Goal: Information Seeking & Learning: Learn about a topic

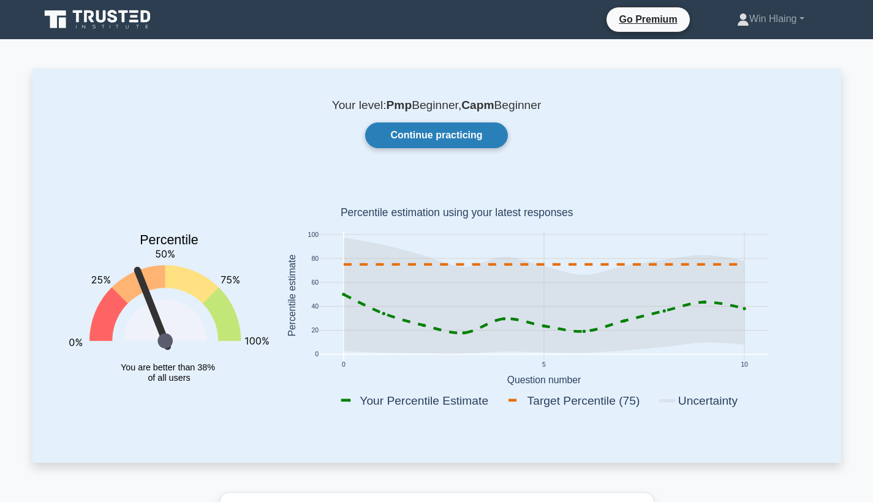
click at [451, 139] on link "Continue practicing" at bounding box center [436, 135] width 142 height 26
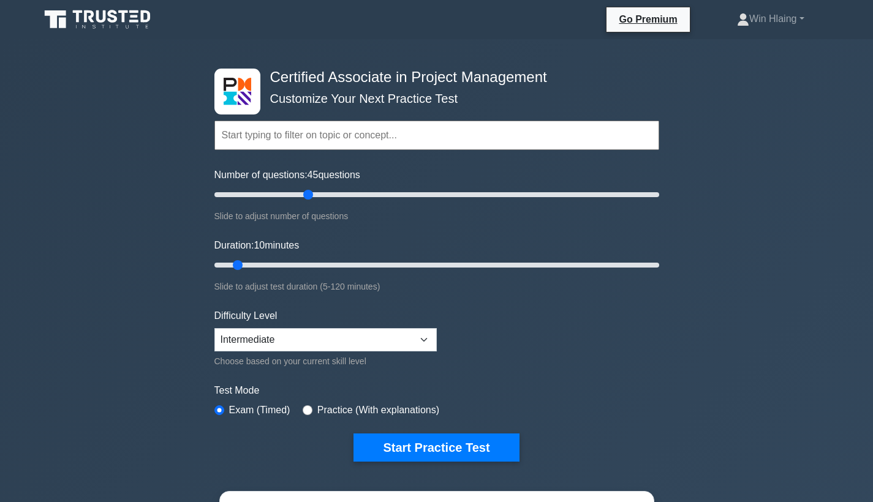
click at [312, 198] on input "Number of questions: 45 questions" at bounding box center [436, 194] width 445 height 15
click at [315, 197] on input "Number of questions: 50 questions" at bounding box center [436, 194] width 445 height 15
click at [327, 195] on input "Number of questions: 50 questions" at bounding box center [436, 194] width 445 height 15
type input "60"
click at [340, 196] on input "Number of questions: 55 questions" at bounding box center [436, 194] width 445 height 15
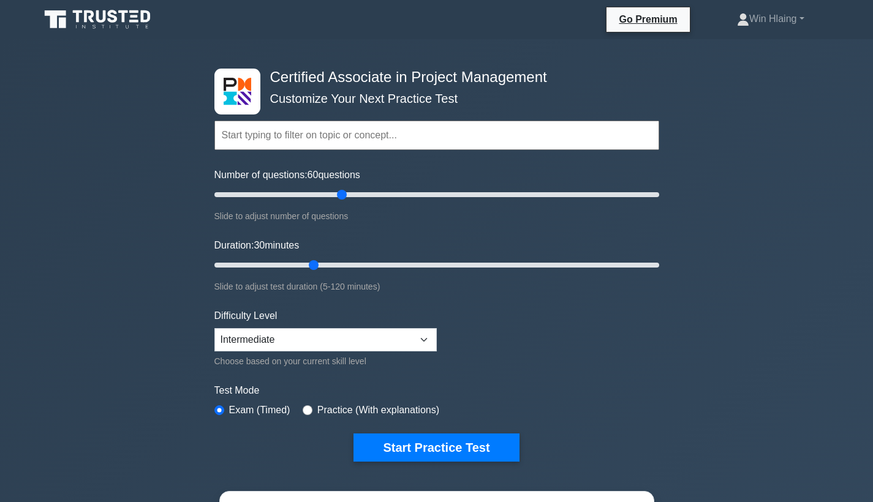
click at [313, 266] on input "Duration: 30 minutes" at bounding box center [436, 265] width 445 height 15
click at [397, 265] on input "Duration: 30 minutes" at bounding box center [436, 265] width 445 height 15
click at [413, 264] on input "Duration: 50 minutes" at bounding box center [436, 265] width 445 height 15
click at [423, 265] on input "Duration: 60 minutes" at bounding box center [436, 265] width 445 height 15
click at [437, 265] on input "Duration: 60 minutes" at bounding box center [436, 265] width 445 height 15
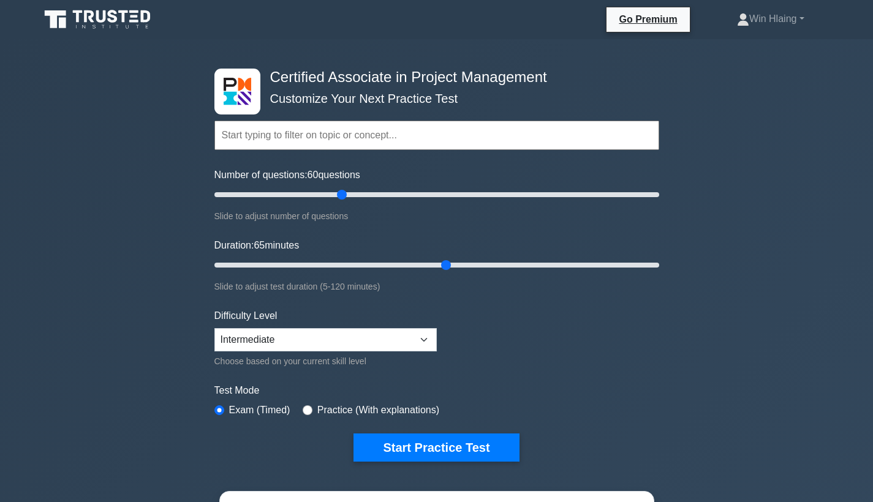
click at [443, 265] on input "Duration: 65 minutes" at bounding box center [436, 265] width 445 height 15
click at [451, 265] on input "Duration: 65 minutes" at bounding box center [436, 265] width 445 height 15
type input "70"
click at [460, 265] on input "Duration: 65 minutes" at bounding box center [436, 265] width 445 height 15
click at [385, 351] on div "Difficulty Level Beginner Intermediate Expert Choose based on your current skil…" at bounding box center [325, 339] width 222 height 60
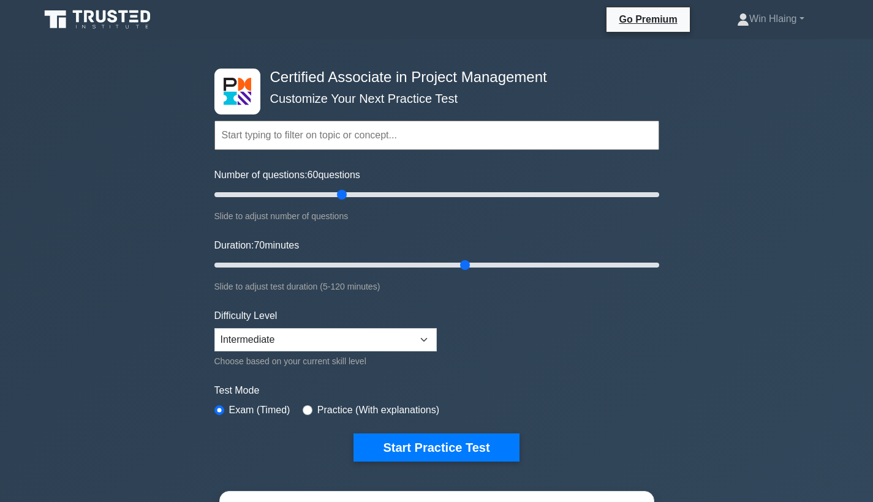
click at [400, 415] on label "Practice (With explanations)" at bounding box center [378, 410] width 122 height 15
click at [323, 404] on label "Practice (With explanations)" at bounding box center [378, 410] width 122 height 15
click at [312, 408] on input "radio" at bounding box center [307, 410] width 10 height 10
radio input "true"
click at [258, 415] on label "Exam (Timed)" at bounding box center [259, 410] width 61 height 15
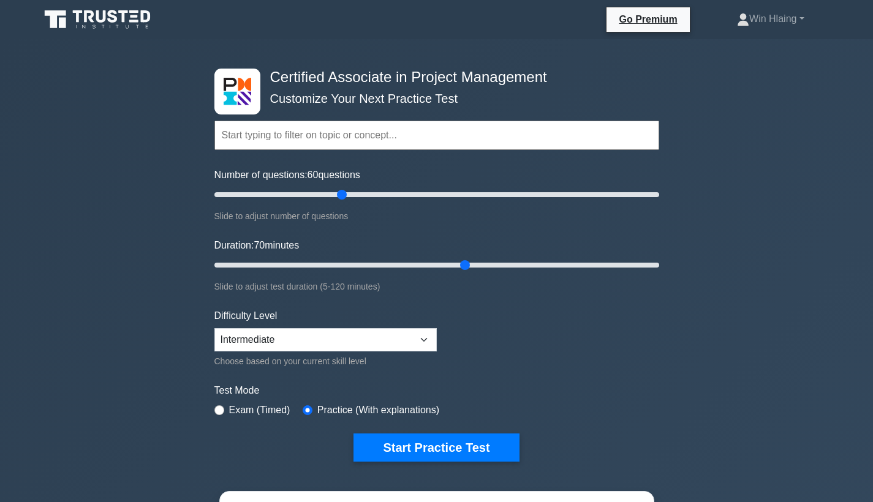
click at [219, 415] on div "Exam (Timed)" at bounding box center [252, 410] width 76 height 15
click at [220, 411] on input "radio" at bounding box center [219, 410] width 10 height 10
radio input "true"
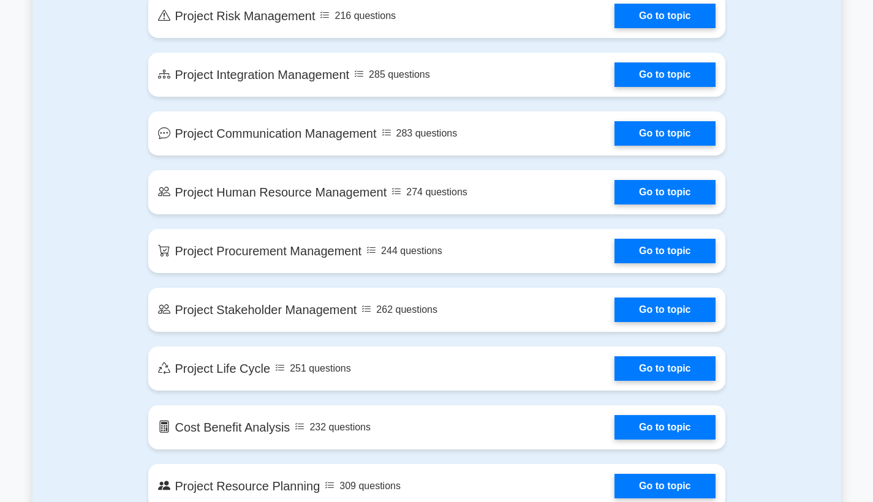
scroll to position [1173, 0]
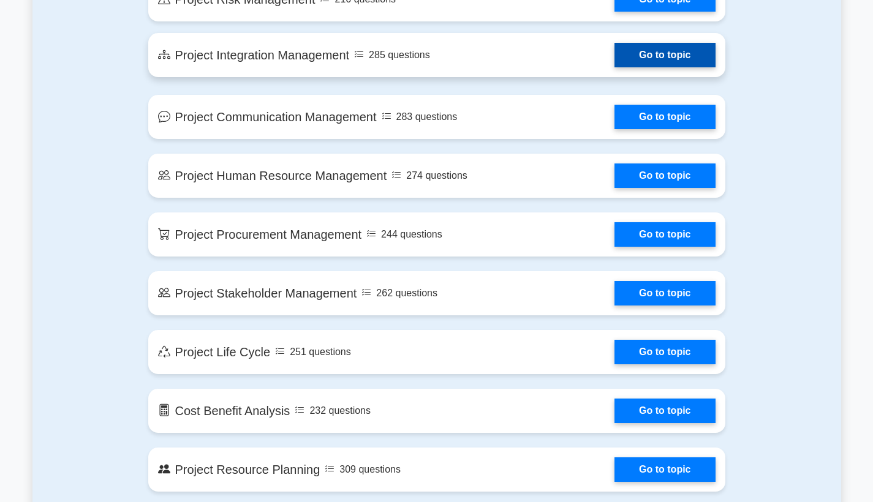
click at [682, 54] on link "Go to topic" at bounding box center [664, 55] width 100 height 24
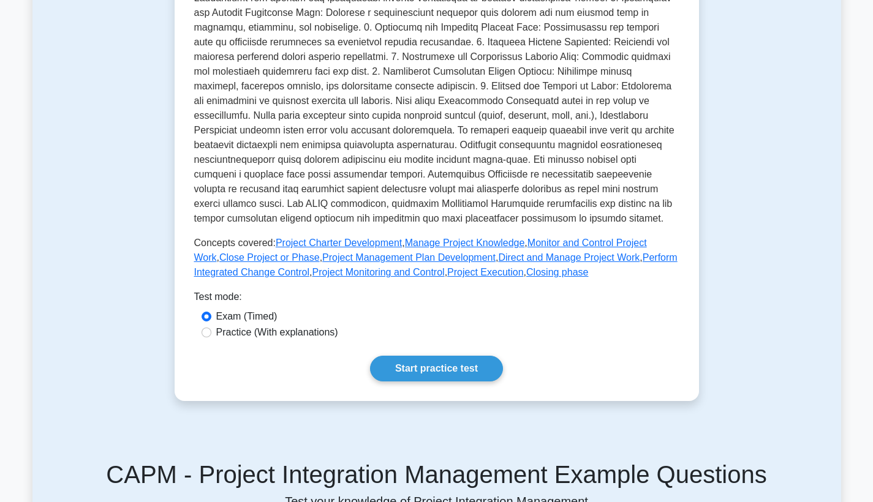
scroll to position [369, 0]
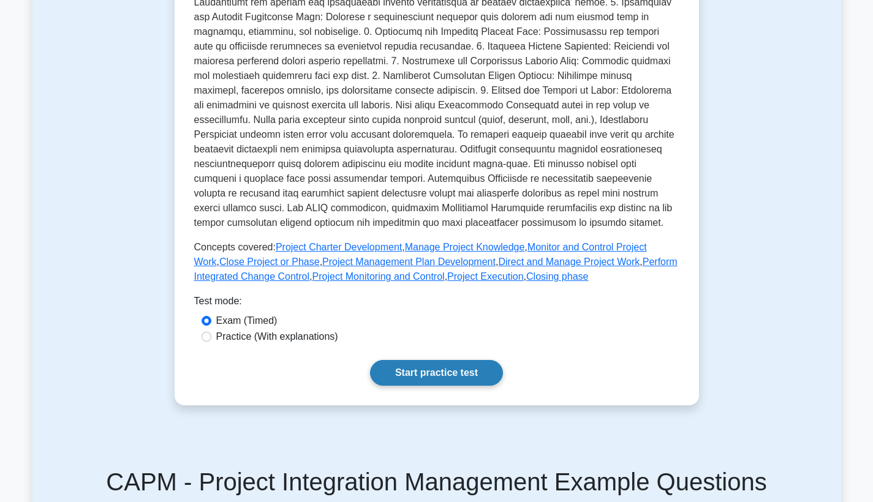
click at [449, 384] on link "Start practice test" at bounding box center [436, 373] width 133 height 26
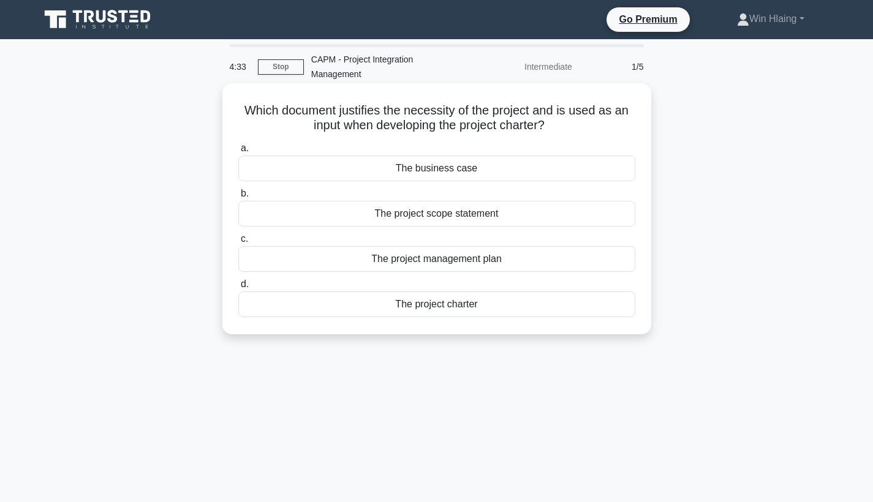
click at [457, 157] on div "The business case" at bounding box center [436, 169] width 397 height 26
click at [238, 152] on input "a. The business case" at bounding box center [238, 149] width 0 height 8
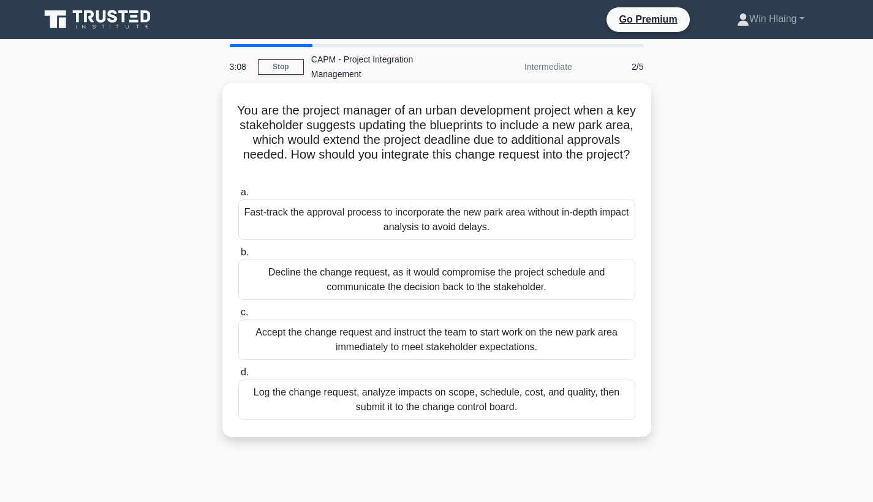
click at [424, 385] on div "Log the change request, analyze impacts on scope, schedule, cost, and quality, …" at bounding box center [436, 400] width 397 height 40
click at [238, 377] on input "d. Log the change request, analyze impacts on scope, schedule, cost, and qualit…" at bounding box center [238, 373] width 0 height 8
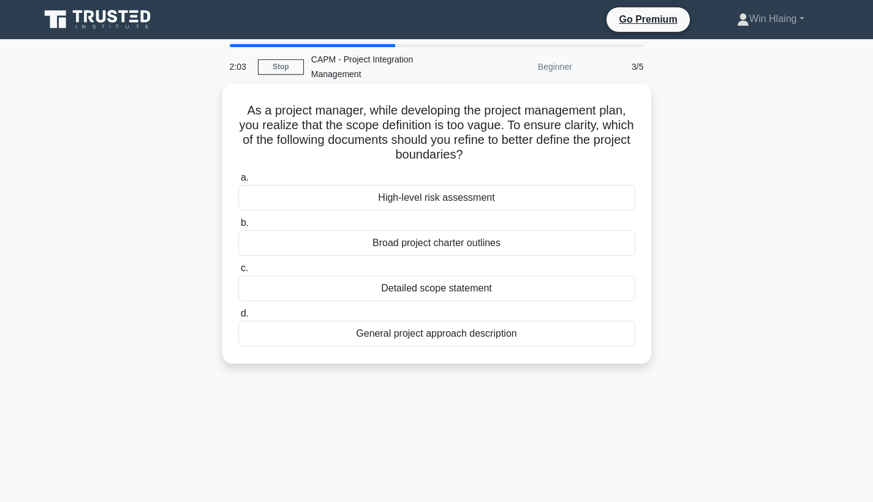
click at [446, 230] on div "Broad project charter outlines" at bounding box center [436, 243] width 397 height 26
click at [238, 227] on input "b. Broad project charter outlines" at bounding box center [238, 223] width 0 height 8
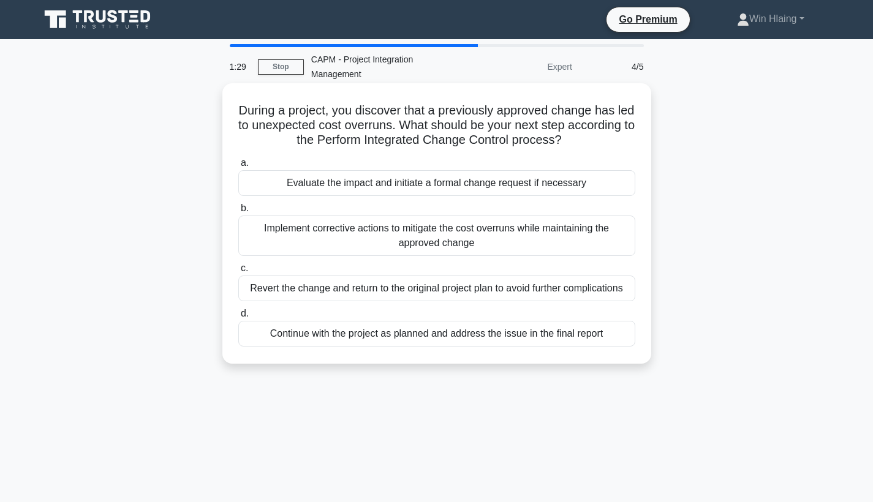
click at [458, 171] on div "Evaluate the impact and initiate a formal change request if necessary" at bounding box center [436, 183] width 397 height 26
click at [238, 167] on input "a. Evaluate the impact and initiate a formal change request if necessary" at bounding box center [238, 163] width 0 height 8
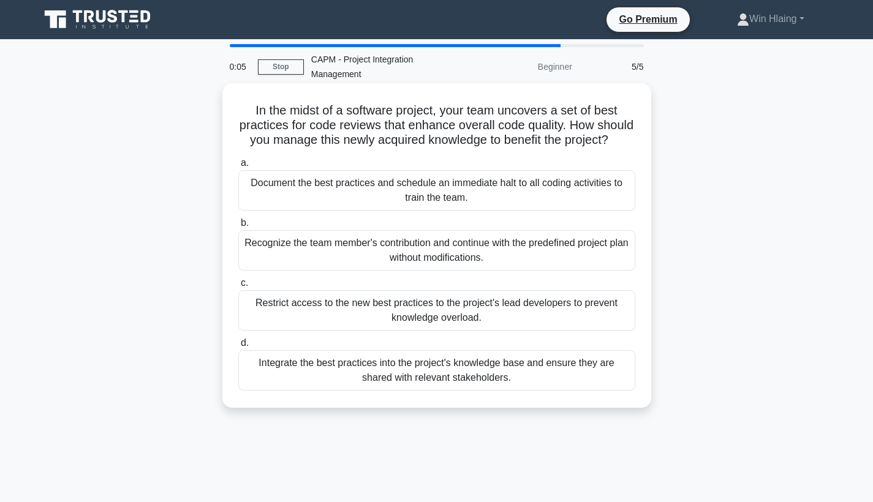
click at [453, 186] on div "Document the best practices and schedule an immediate halt to all coding activi…" at bounding box center [436, 190] width 397 height 40
click at [238, 167] on input "a. Document the best practices and schedule an immediate halt to all coding act…" at bounding box center [238, 163] width 0 height 8
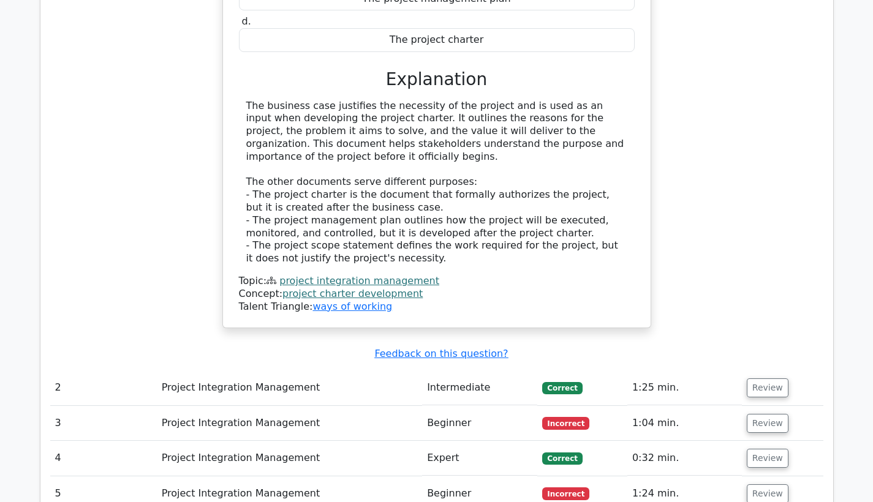
scroll to position [1199, 0]
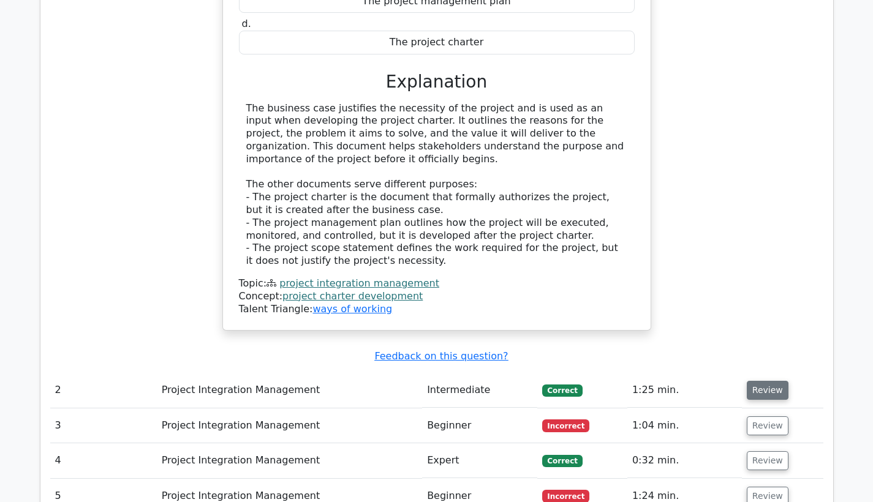
click at [762, 381] on button "Review" at bounding box center [767, 390] width 42 height 19
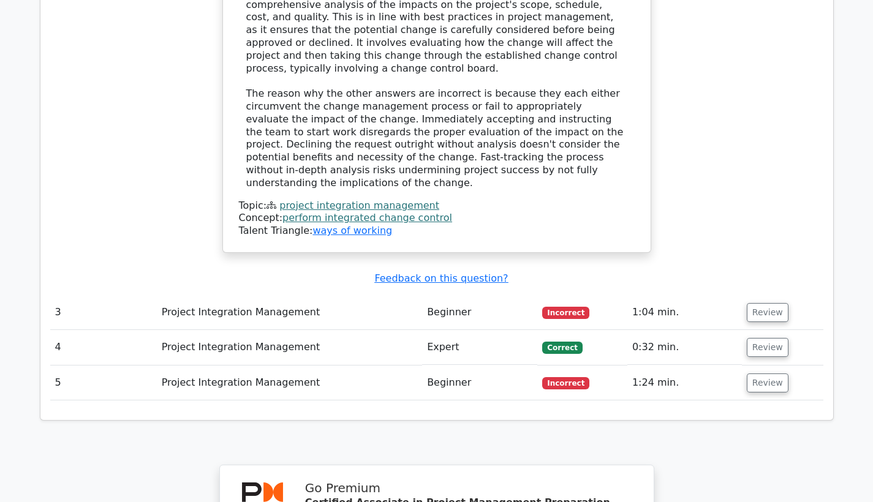
scroll to position [2078, 0]
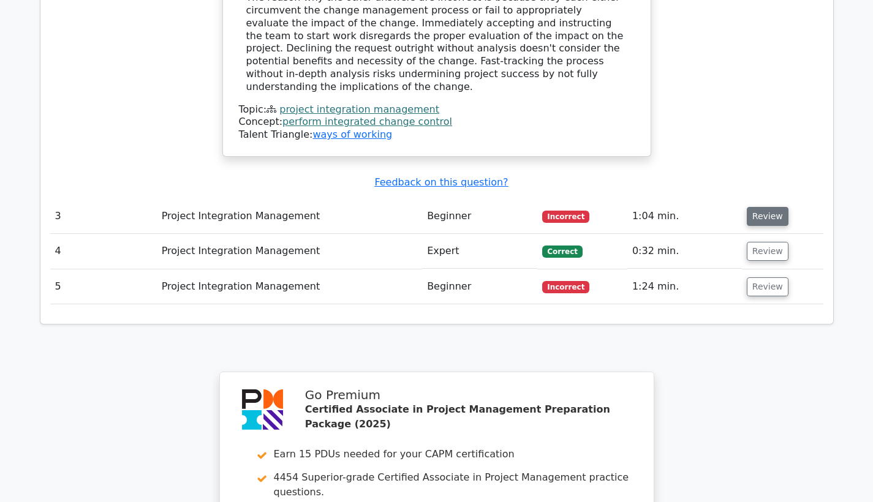
click at [765, 207] on button "Review" at bounding box center [767, 216] width 42 height 19
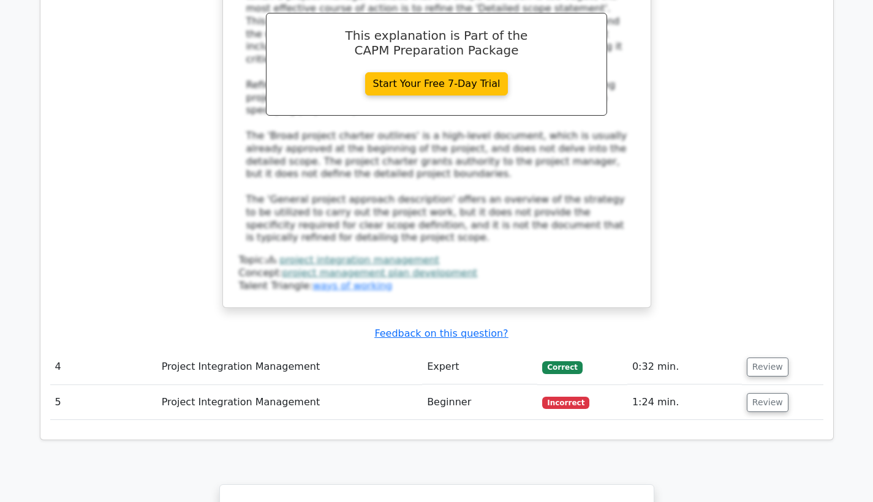
scroll to position [2632, 0]
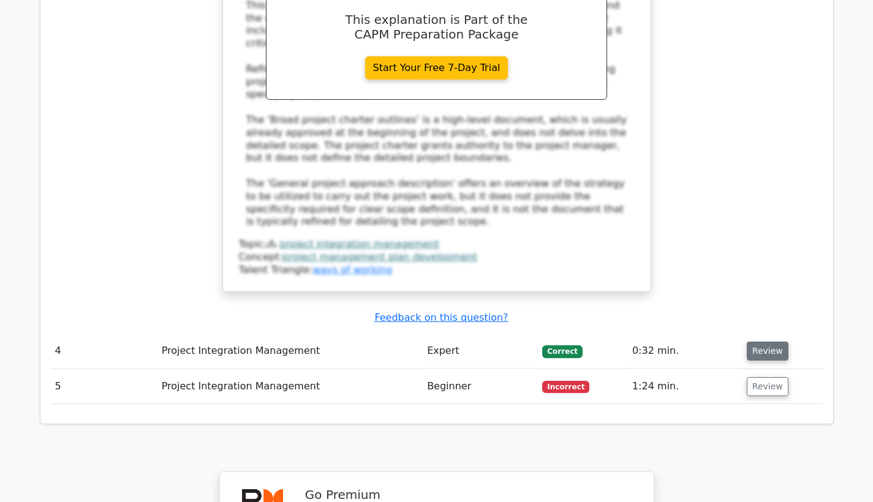
click at [757, 342] on button "Review" at bounding box center [767, 351] width 42 height 19
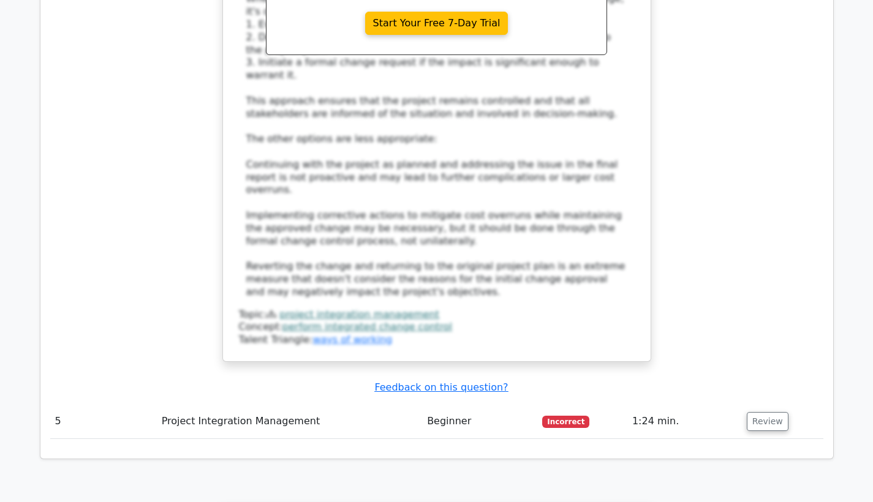
scroll to position [3421, 0]
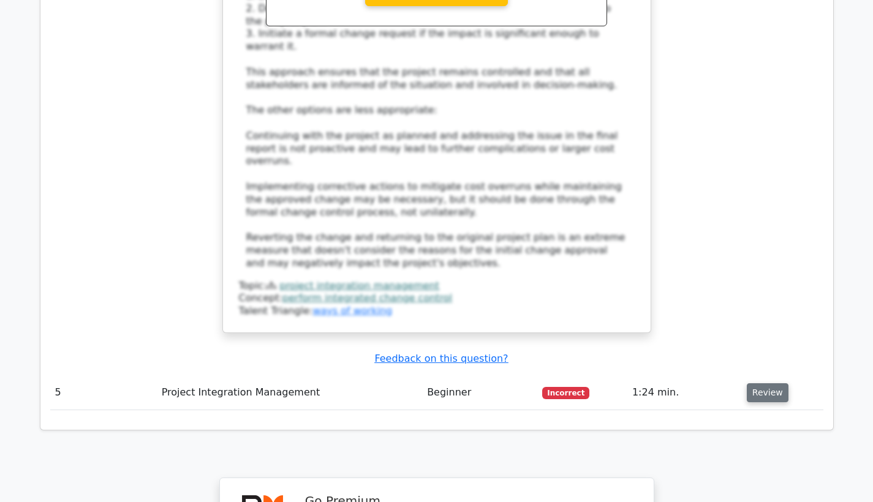
click at [765, 383] on button "Review" at bounding box center [767, 392] width 42 height 19
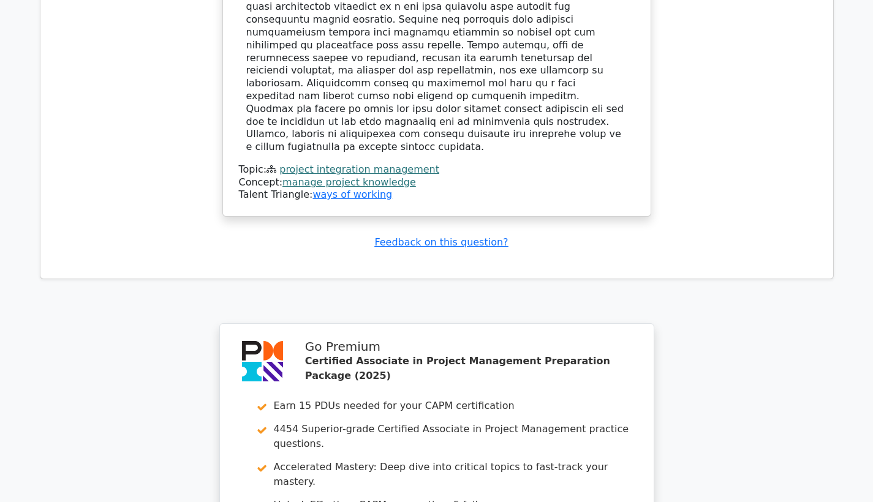
scroll to position [4417, 0]
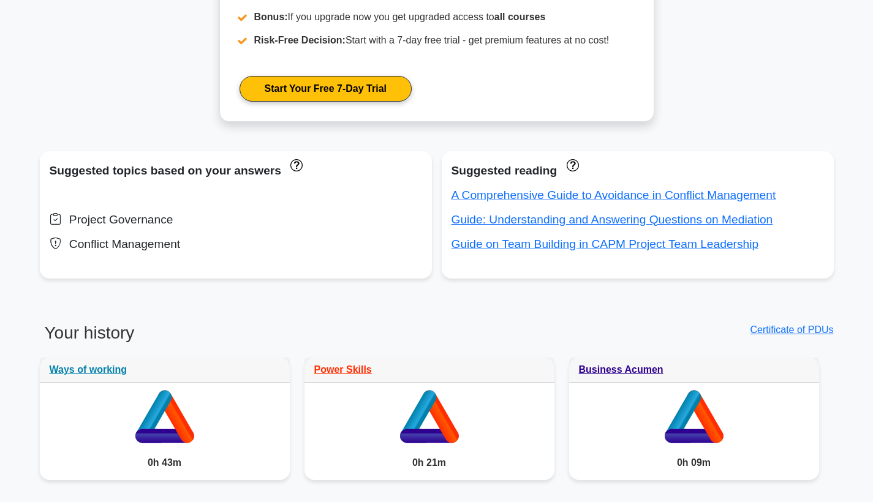
scroll to position [678, 0]
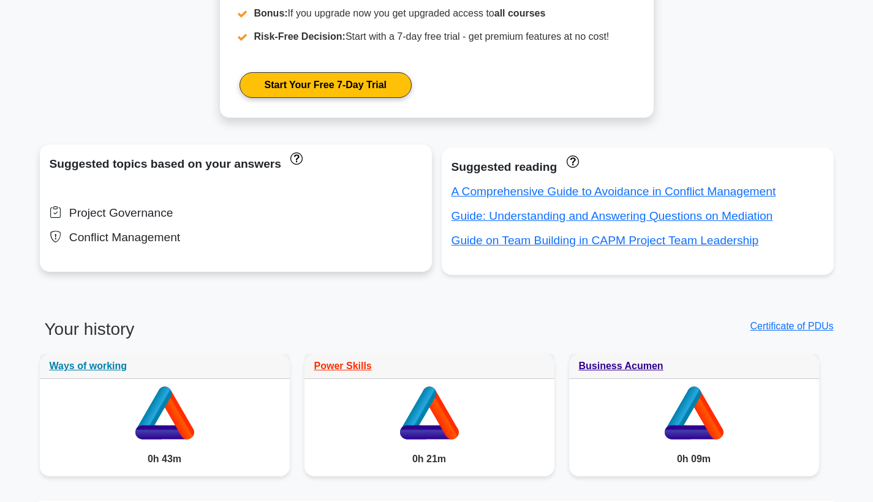
click at [135, 218] on div "Project Governance" at bounding box center [236, 213] width 372 height 20
click at [137, 232] on div "Conflict Management" at bounding box center [236, 238] width 372 height 20
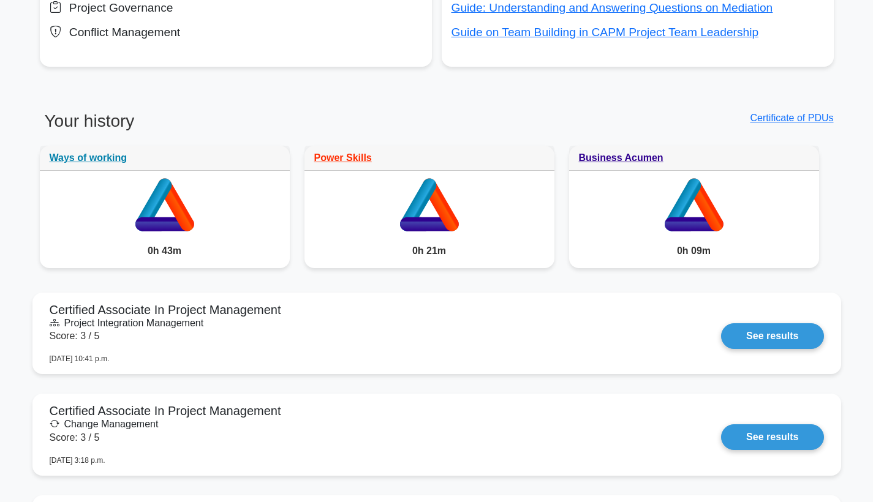
scroll to position [879, 0]
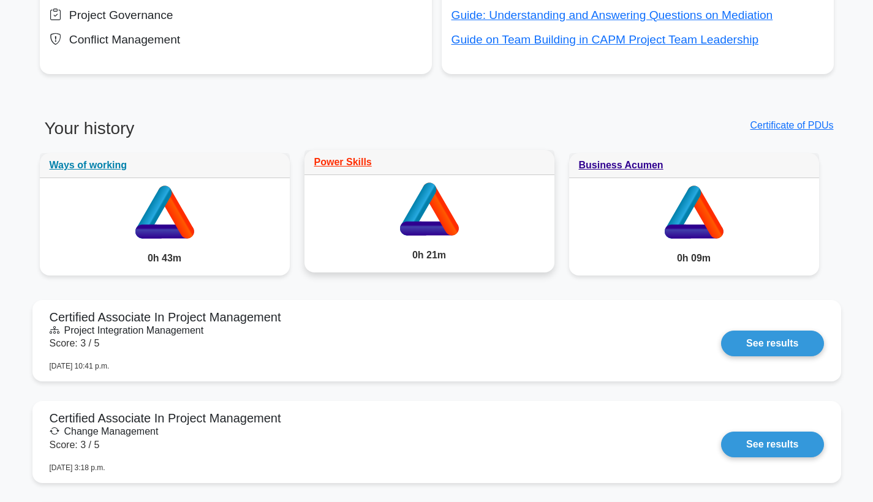
click at [349, 154] on div "Power Skills" at bounding box center [429, 162] width 250 height 25
click at [349, 157] on link "Power Skills" at bounding box center [343, 162] width 58 height 10
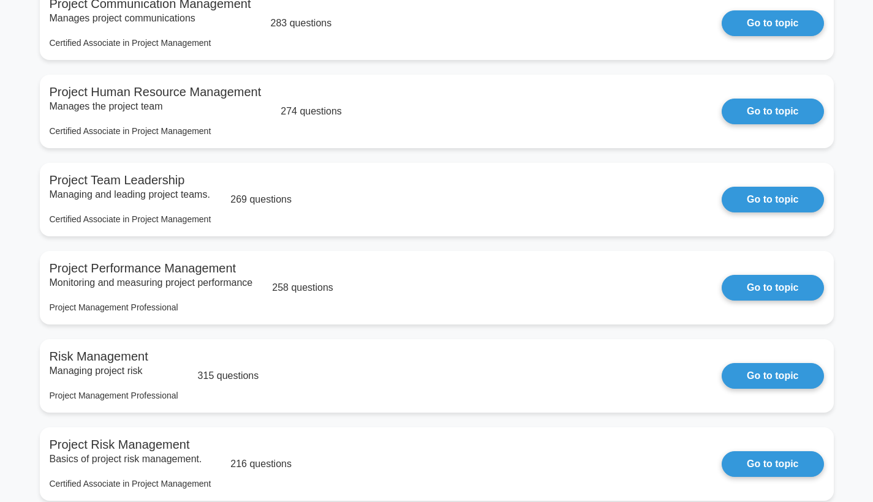
scroll to position [1050, 0]
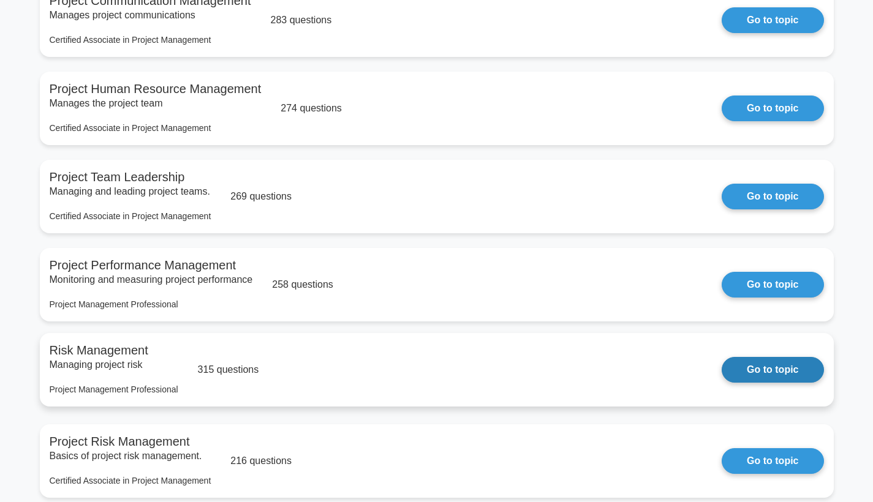
click at [784, 382] on link "Go to topic" at bounding box center [772, 370] width 102 height 26
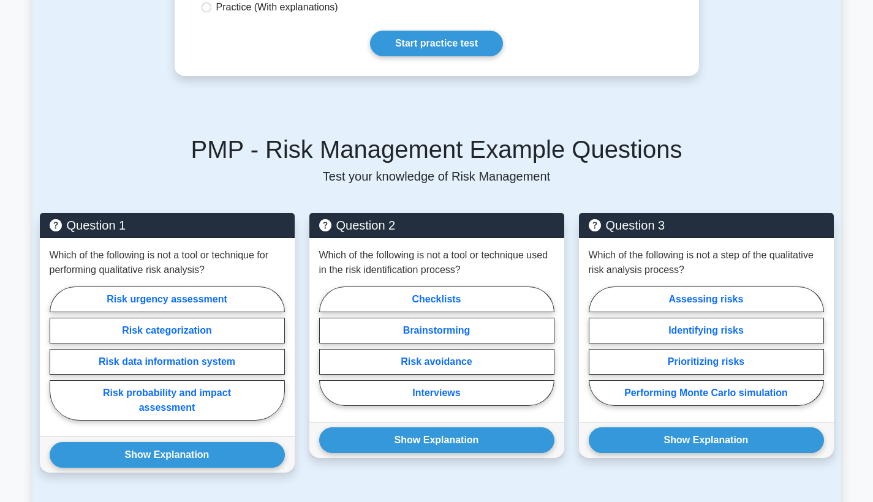
scroll to position [660, 0]
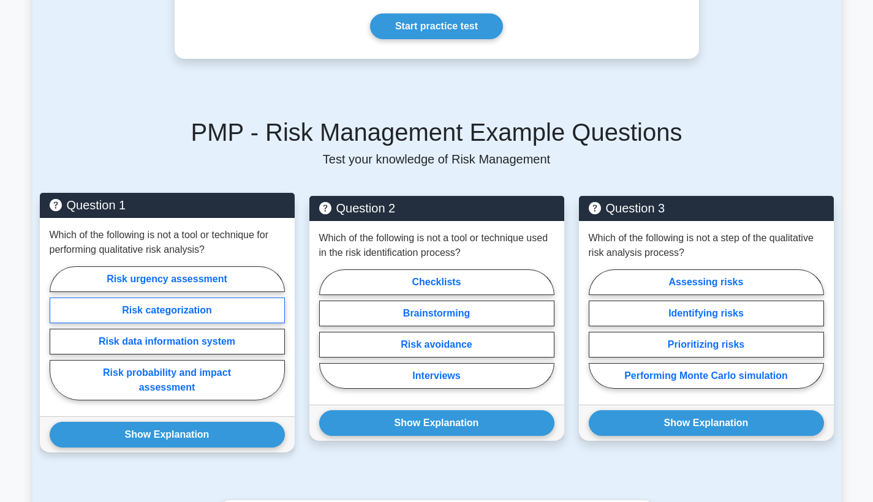
click at [234, 311] on label "Risk categorization" at bounding box center [167, 311] width 235 height 26
click at [58, 333] on input "Risk categorization" at bounding box center [54, 337] width 8 height 8
radio input "true"
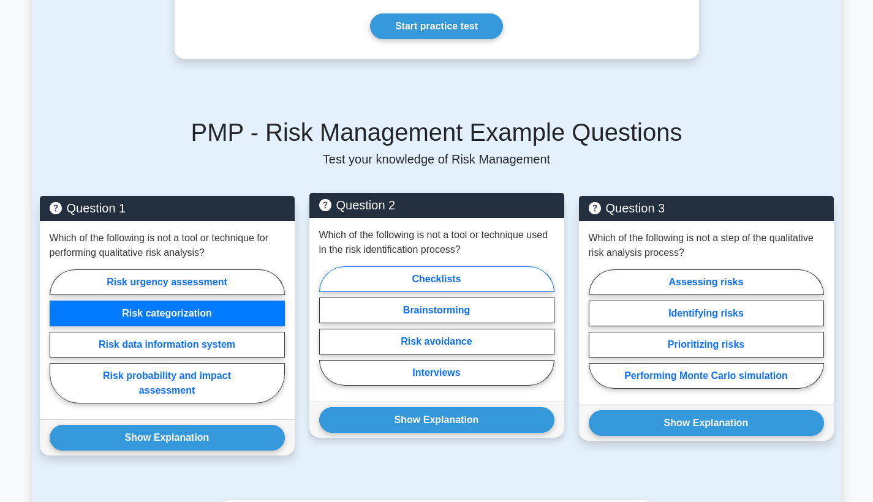
click at [415, 277] on label "Checklists" at bounding box center [436, 279] width 235 height 26
click at [327, 326] on input "Checklists" at bounding box center [323, 330] width 8 height 8
radio input "true"
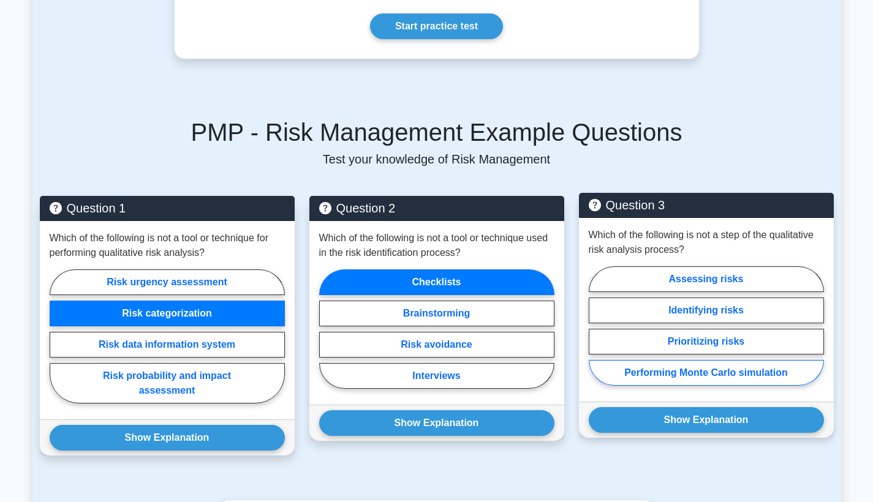
click at [667, 375] on label "Performing Monte Carlo simulation" at bounding box center [705, 373] width 235 height 26
click at [596, 334] on input "Performing Monte Carlo simulation" at bounding box center [592, 330] width 8 height 8
radio input "true"
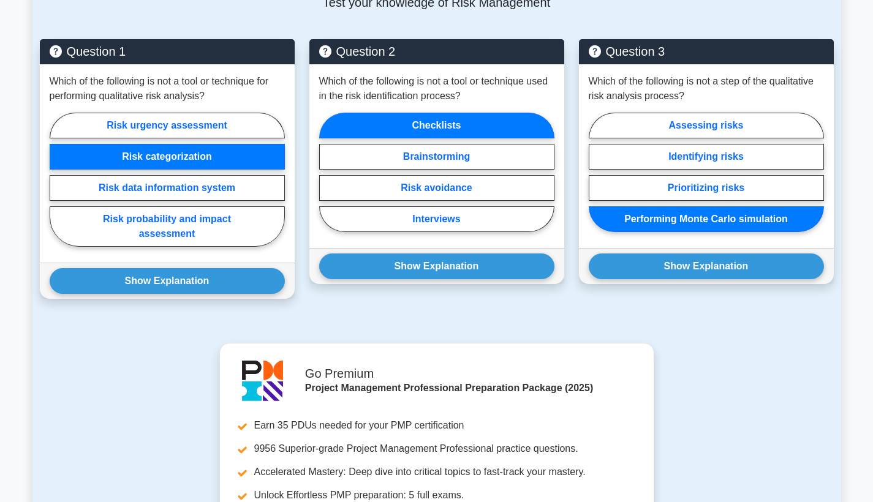
scroll to position [813, 0]
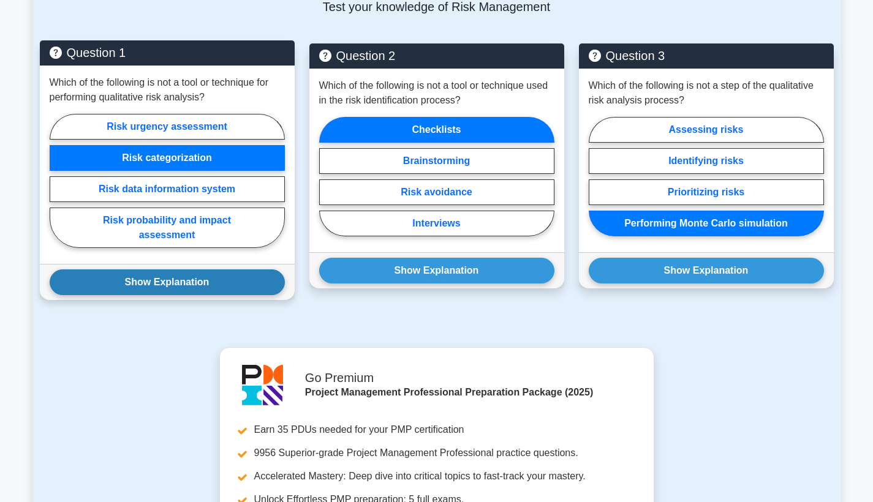
click at [227, 283] on button "Show Explanation" at bounding box center [167, 282] width 235 height 26
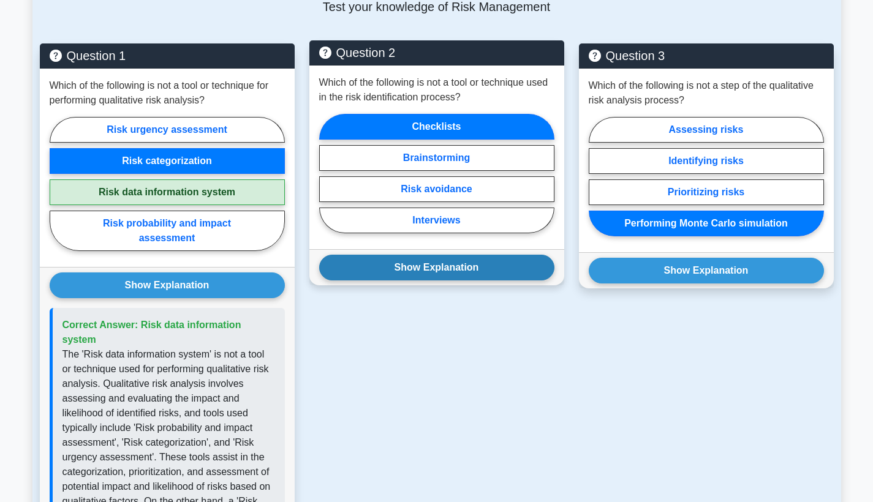
click at [343, 273] on button "Show Explanation" at bounding box center [436, 268] width 235 height 26
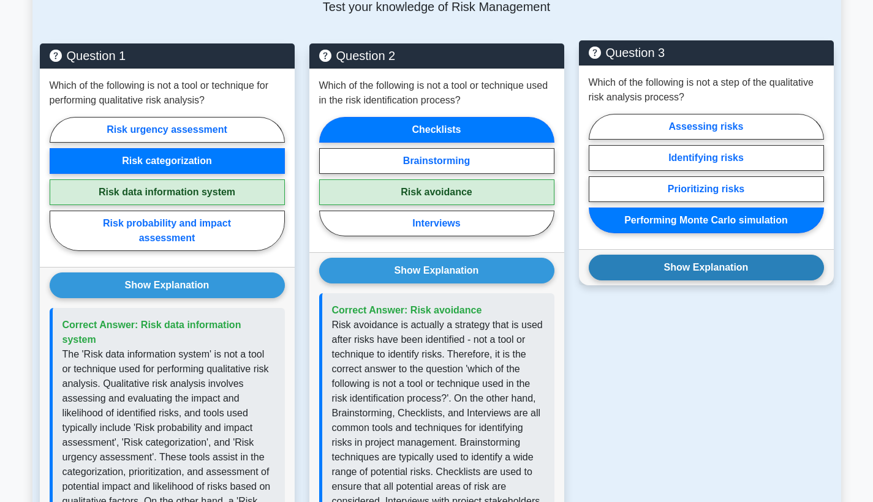
click at [673, 268] on button "Show Explanation" at bounding box center [705, 268] width 235 height 26
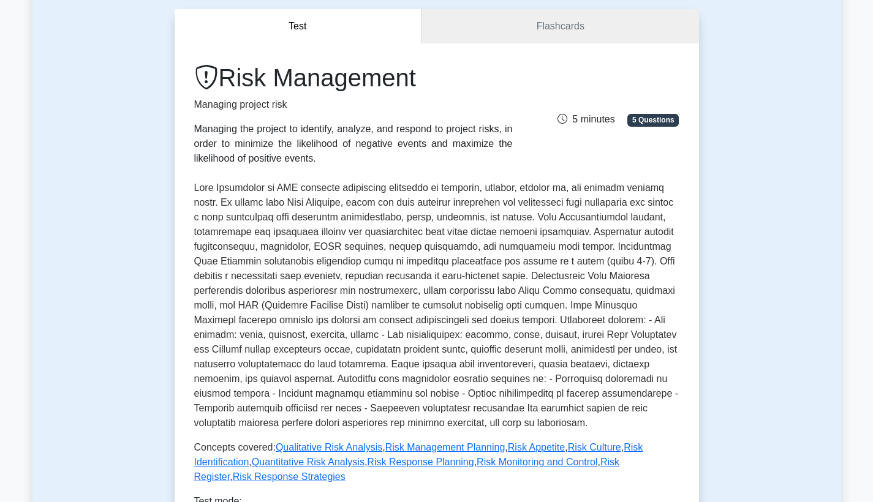
scroll to position [329, 0]
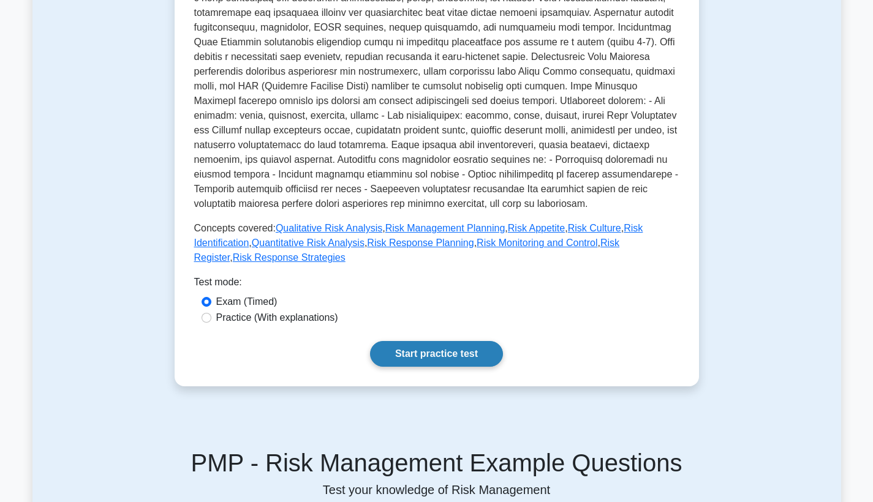
click at [494, 347] on link "Start practice test" at bounding box center [436, 354] width 133 height 26
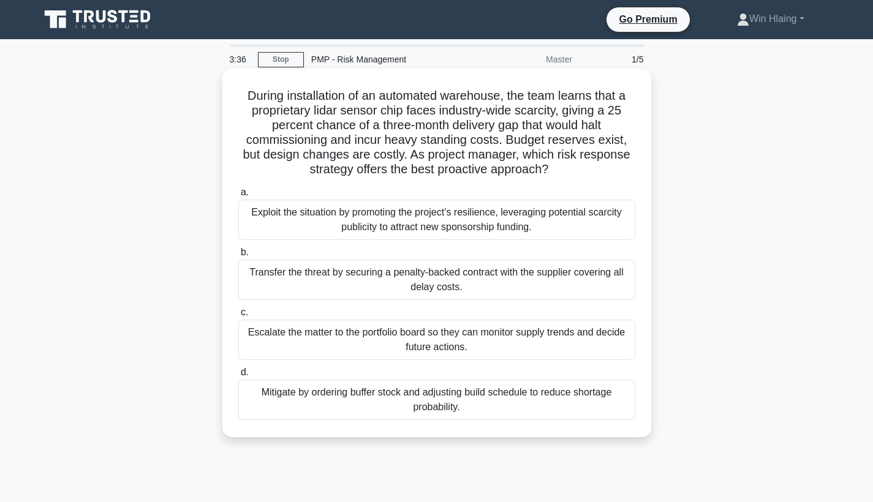
click at [466, 407] on div "Mitigate by ordering buffer stock and adjusting build schedule to reduce shorta…" at bounding box center [436, 400] width 397 height 40
click at [238, 377] on input "d. Mitigate by ordering buffer stock and adjusting build schedule to reduce sho…" at bounding box center [238, 373] width 0 height 8
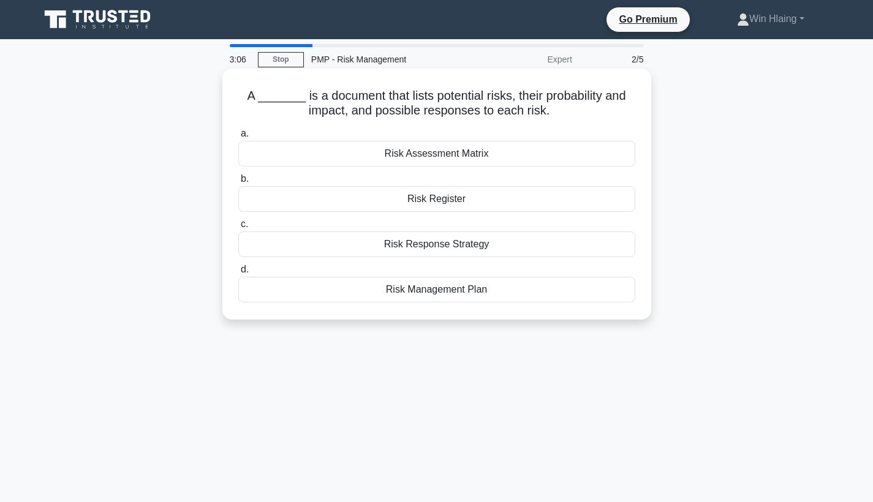
click at [489, 159] on div "Risk Assessment Matrix" at bounding box center [436, 154] width 397 height 26
click at [238, 138] on input "a. Risk Assessment Matrix" at bounding box center [238, 134] width 0 height 8
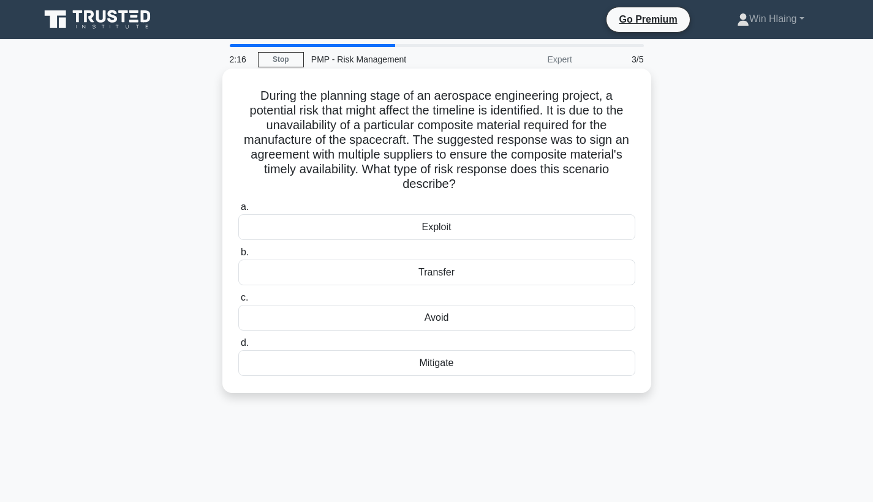
click at [467, 227] on div "Exploit" at bounding box center [436, 227] width 397 height 26
click at [238, 211] on input "a. Exploit" at bounding box center [238, 207] width 0 height 8
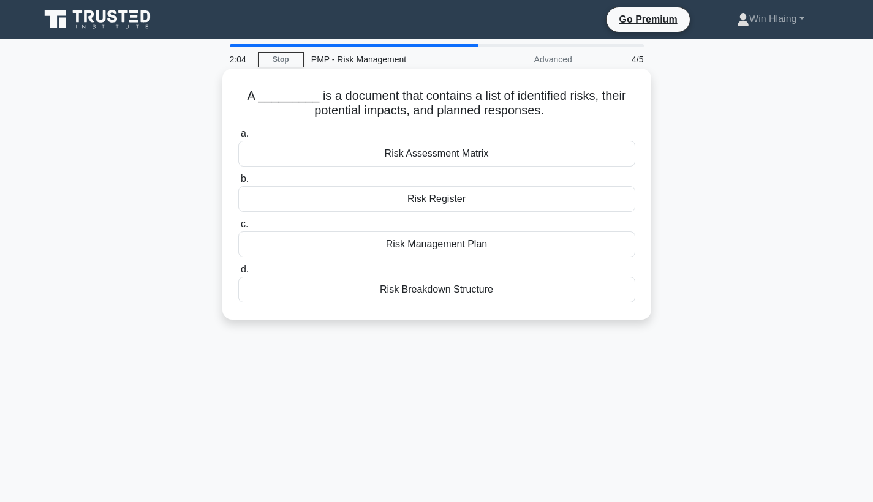
click at [415, 204] on div "Risk Register" at bounding box center [436, 199] width 397 height 26
click at [238, 183] on input "b. Risk Register" at bounding box center [238, 179] width 0 height 8
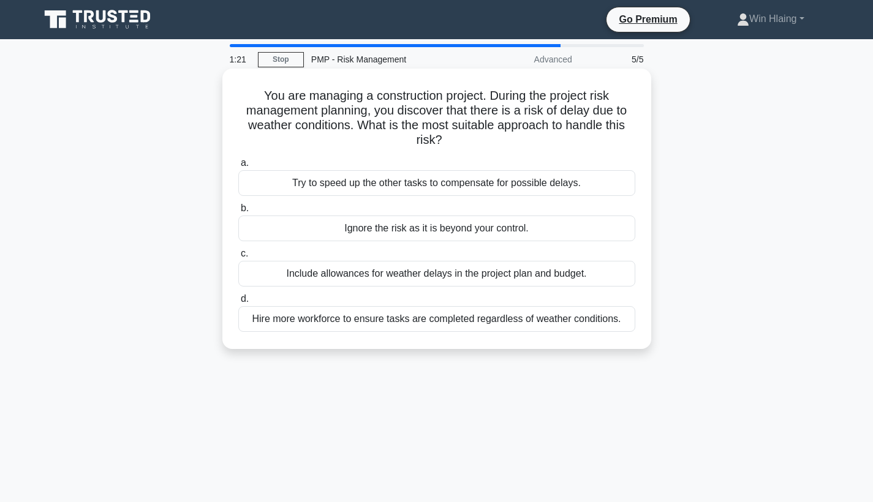
click at [397, 272] on div "Include allowances for weather delays in the project plan and budget." at bounding box center [436, 274] width 397 height 26
click at [238, 258] on input "c. Include allowances for weather delays in the project plan and budget." at bounding box center [238, 254] width 0 height 8
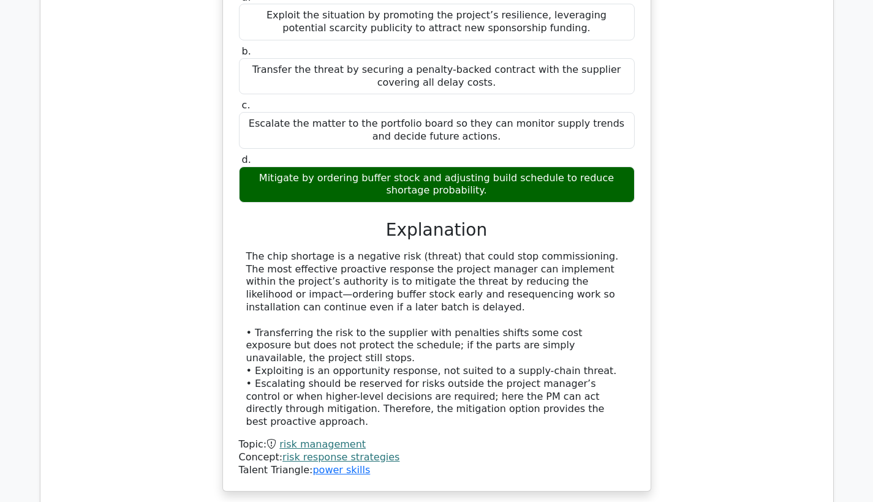
scroll to position [1286, 0]
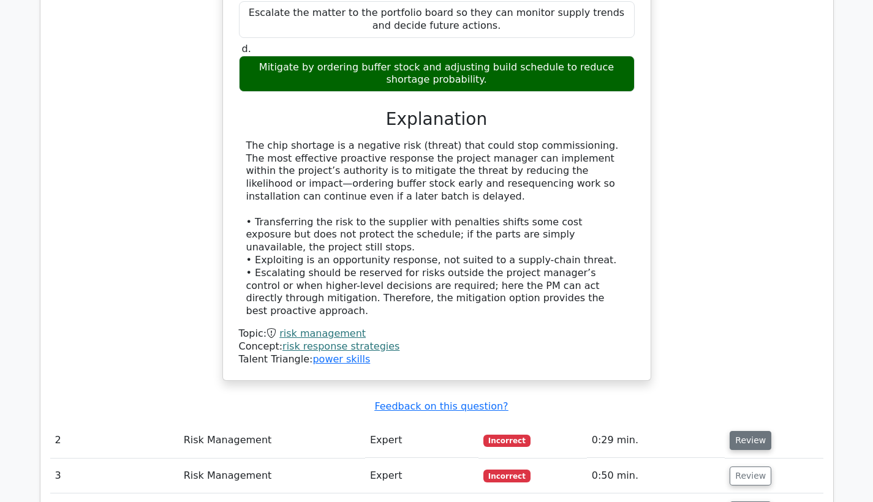
click at [748, 431] on button "Review" at bounding box center [750, 440] width 42 height 19
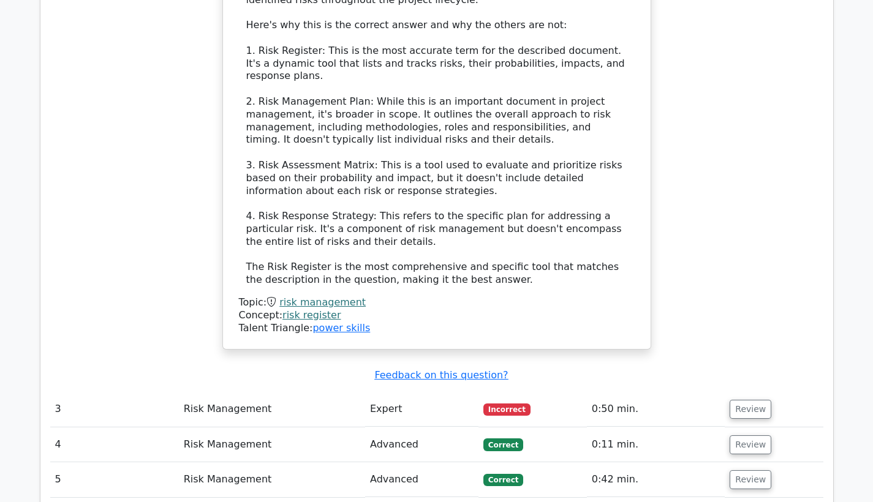
scroll to position [2086, 0]
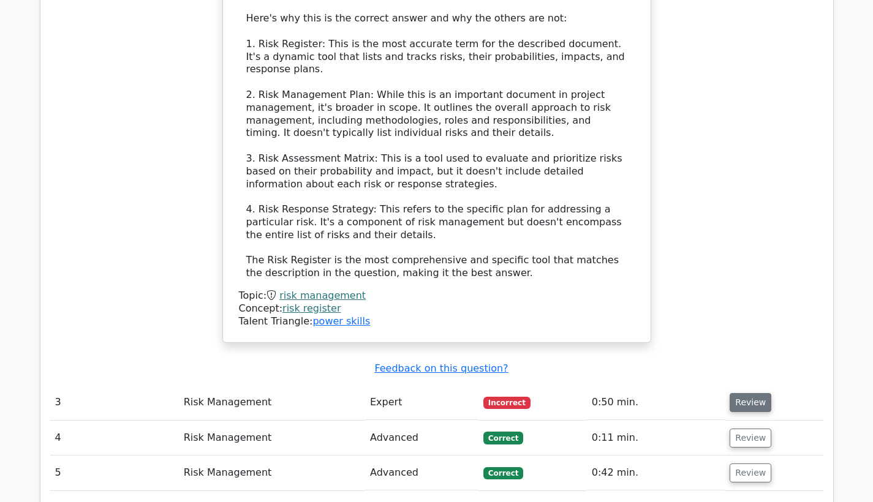
click at [745, 393] on button "Review" at bounding box center [750, 402] width 42 height 19
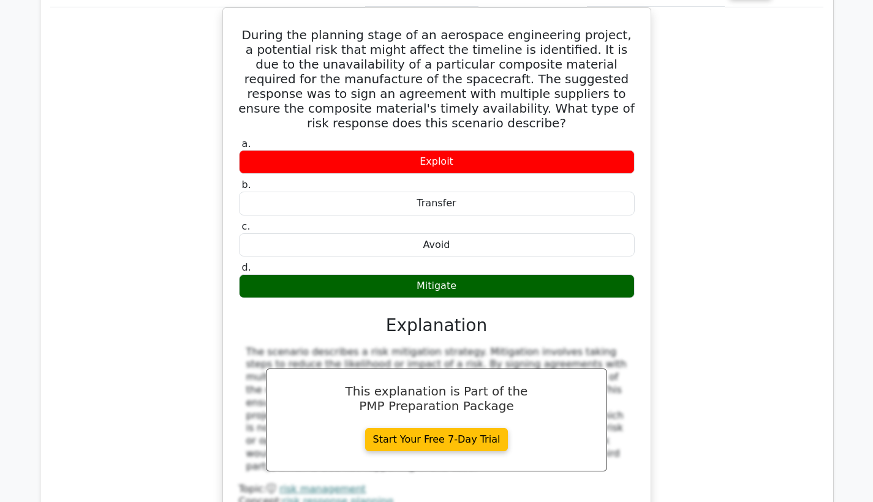
scroll to position [2592, 0]
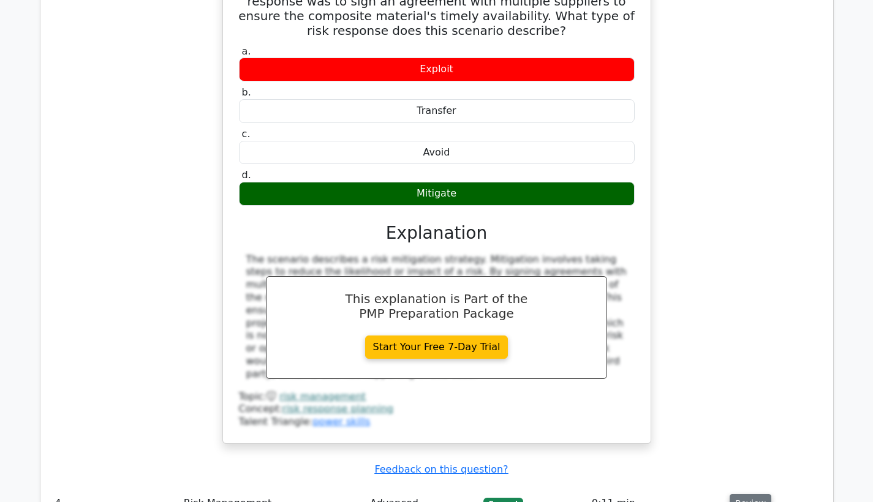
click at [746, 494] on button "Review" at bounding box center [750, 503] width 42 height 19
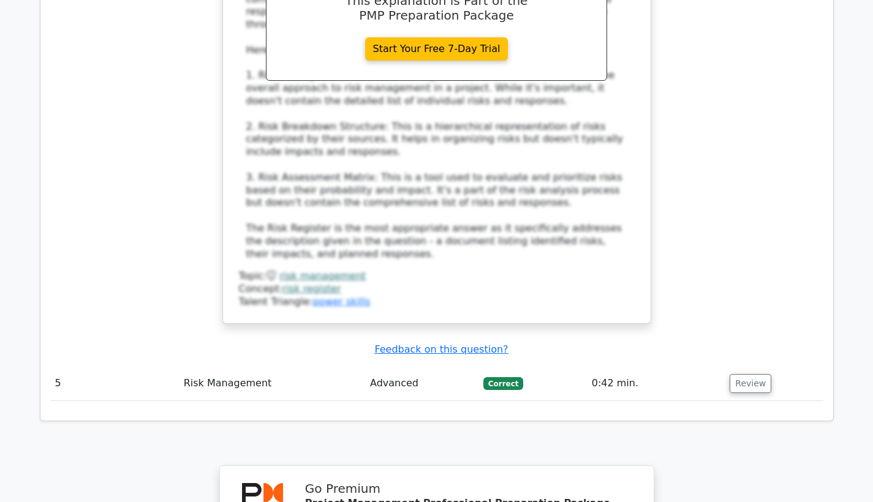
scroll to position [3422, 0]
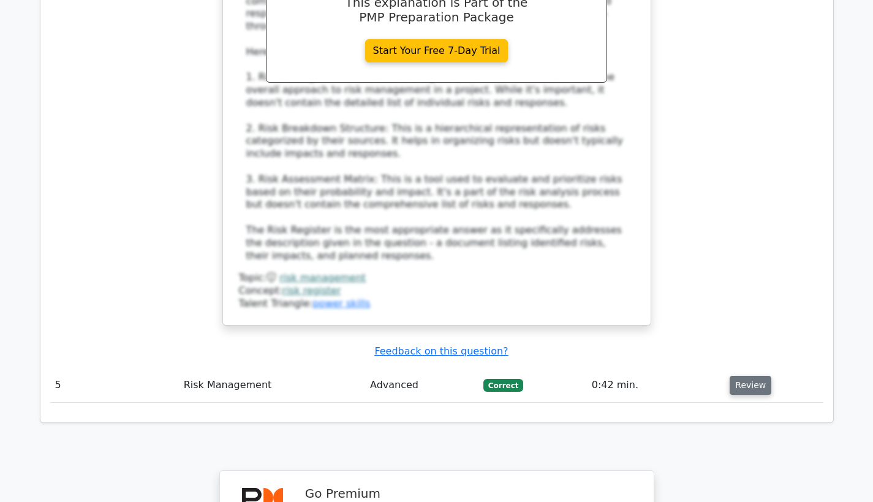
click at [753, 376] on button "Review" at bounding box center [750, 385] width 42 height 19
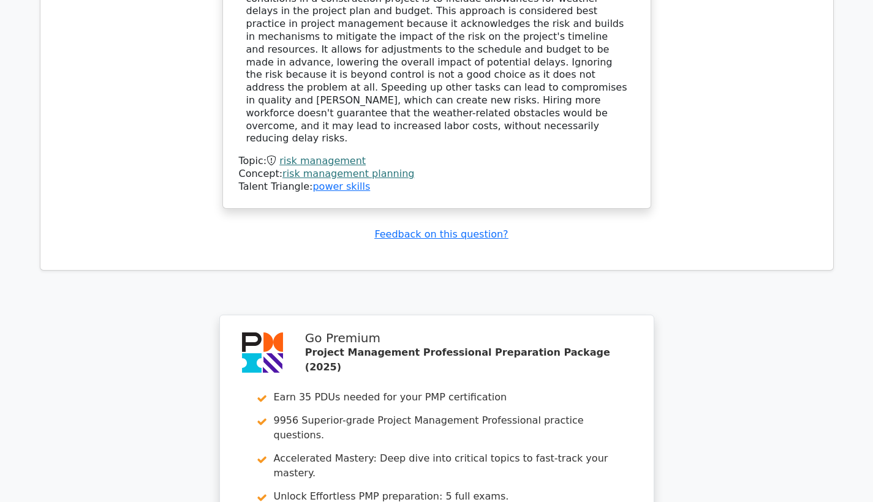
scroll to position [4351, 0]
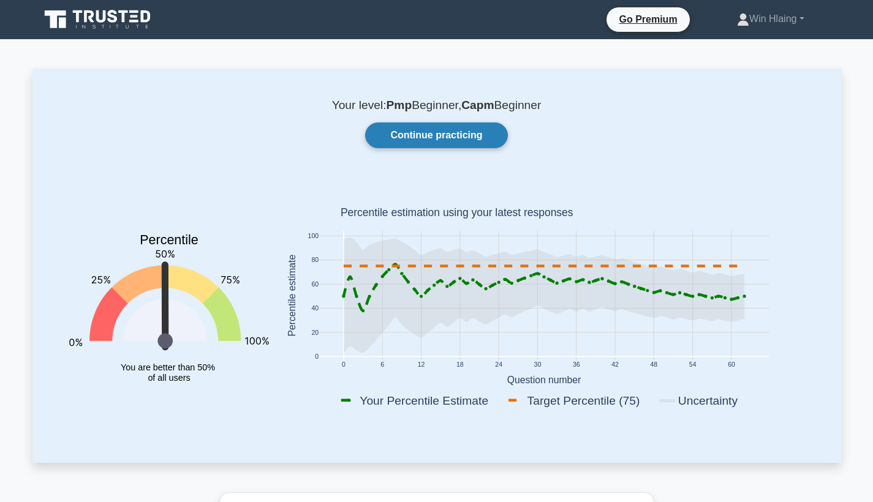
click at [462, 137] on link "Continue practicing" at bounding box center [436, 135] width 142 height 26
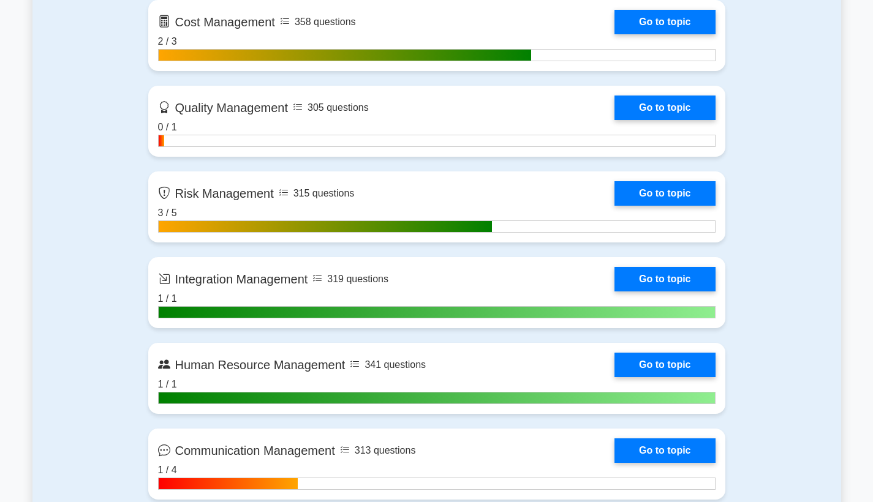
scroll to position [1136, 0]
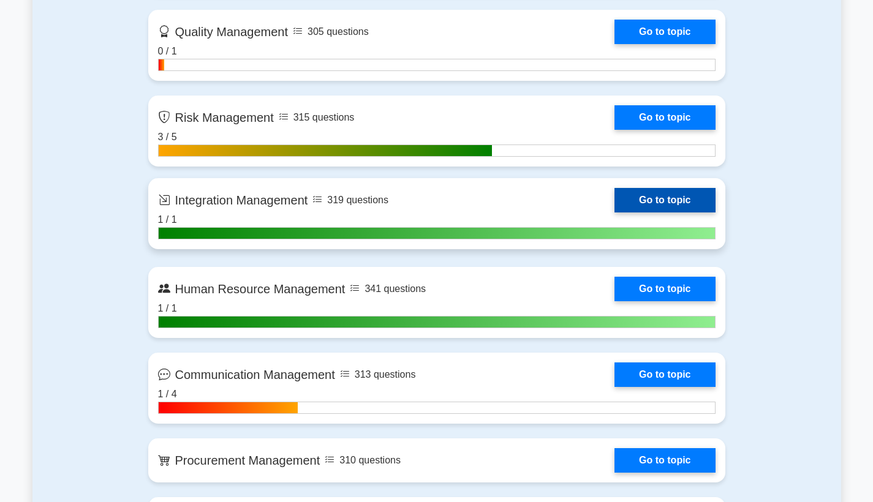
click at [691, 206] on link "Go to topic" at bounding box center [664, 200] width 100 height 24
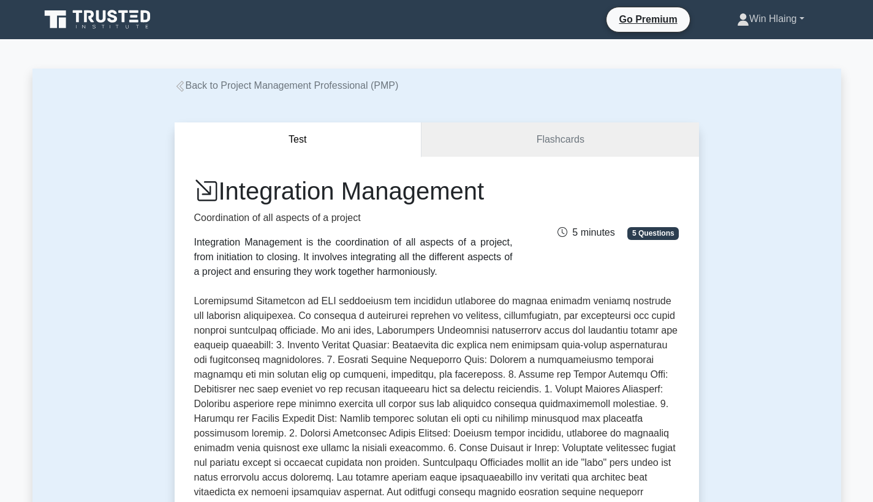
click at [774, 26] on link "Win Hlaing" at bounding box center [770, 19] width 126 height 24
click at [756, 43] on link "Profile" at bounding box center [756, 48] width 97 height 20
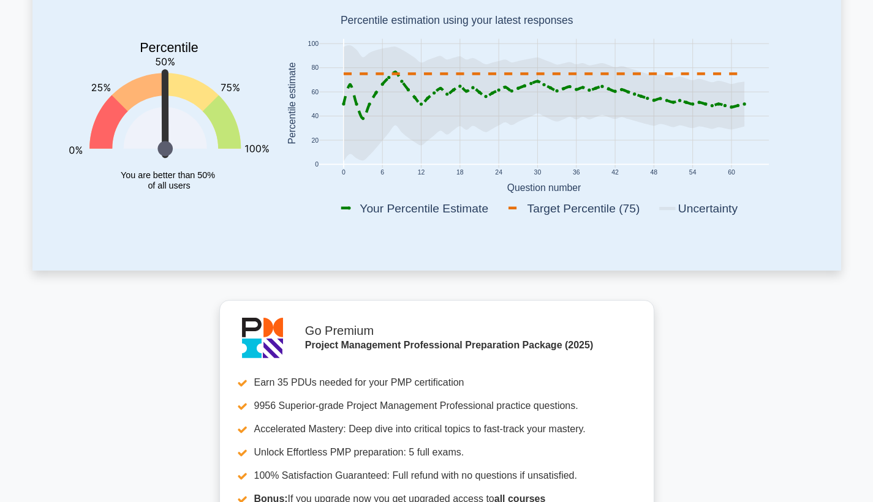
scroll to position [111, 0]
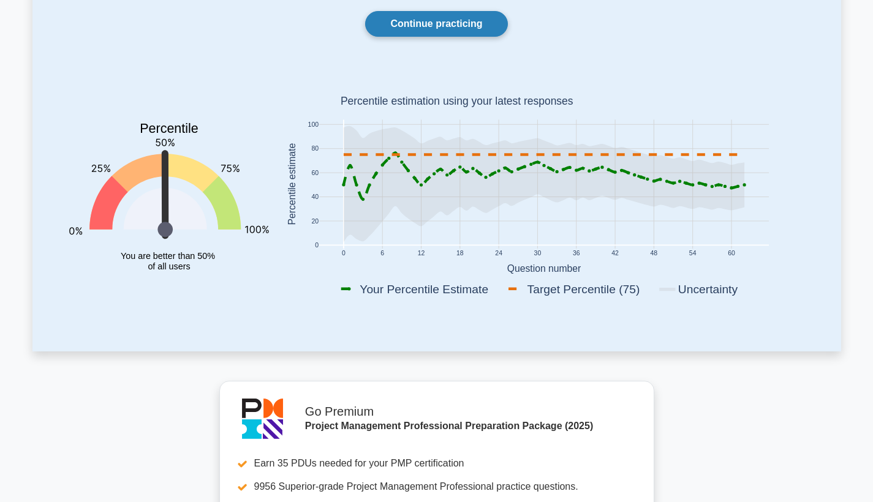
click at [465, 32] on link "Continue practicing" at bounding box center [436, 24] width 142 height 26
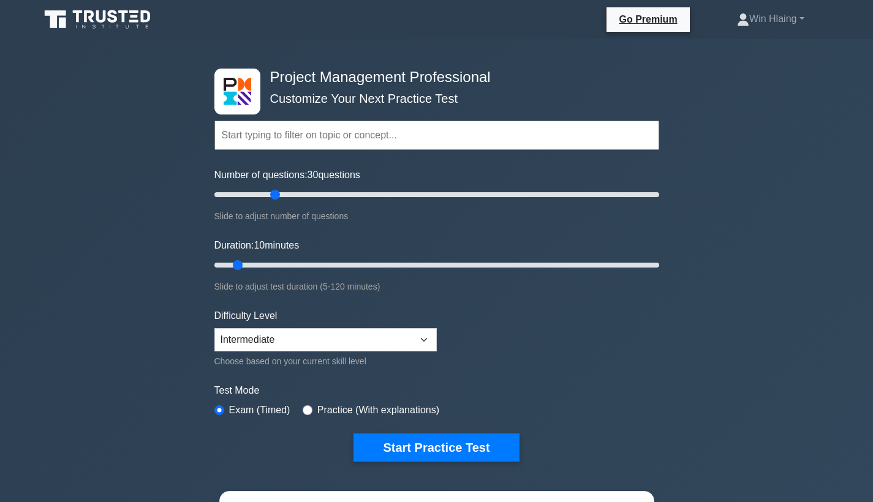
click at [273, 190] on input "Number of questions: 30 questions" at bounding box center [436, 194] width 445 height 15
click at [282, 192] on input "Number of questions: 30 questions" at bounding box center [436, 194] width 445 height 15
click at [295, 192] on input "Number of questions: 40 questions" at bounding box center [436, 194] width 445 height 15
click at [310, 192] on input "Number of questions: 40 questions" at bounding box center [436, 194] width 445 height 15
click at [317, 193] on input "Number of questions: 50 questions" at bounding box center [436, 194] width 445 height 15
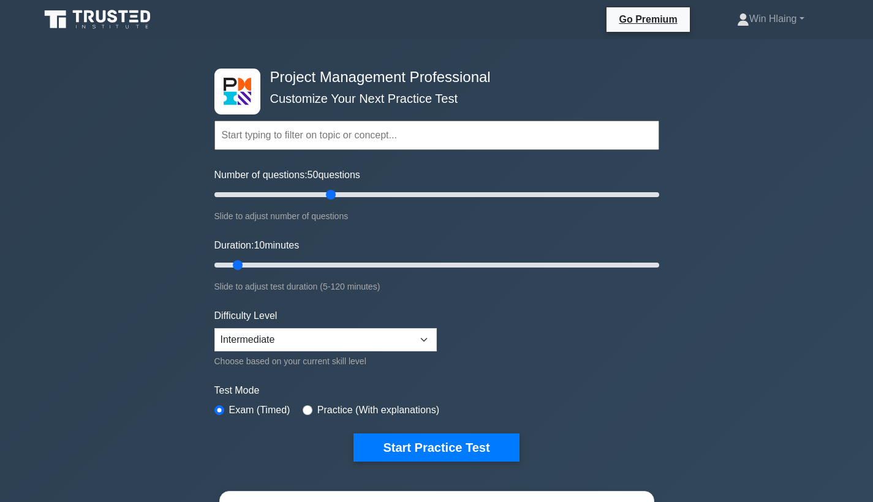
click at [336, 199] on input "Number of questions: 50 questions" at bounding box center [436, 194] width 445 height 15
type input "60"
click at [344, 194] on input "Number of questions: 60 questions" at bounding box center [436, 194] width 445 height 15
click at [405, 263] on input "Duration: 55 minutes" at bounding box center [436, 265] width 445 height 15
click at [441, 261] on input "Duration: 65 minutes" at bounding box center [436, 265] width 445 height 15
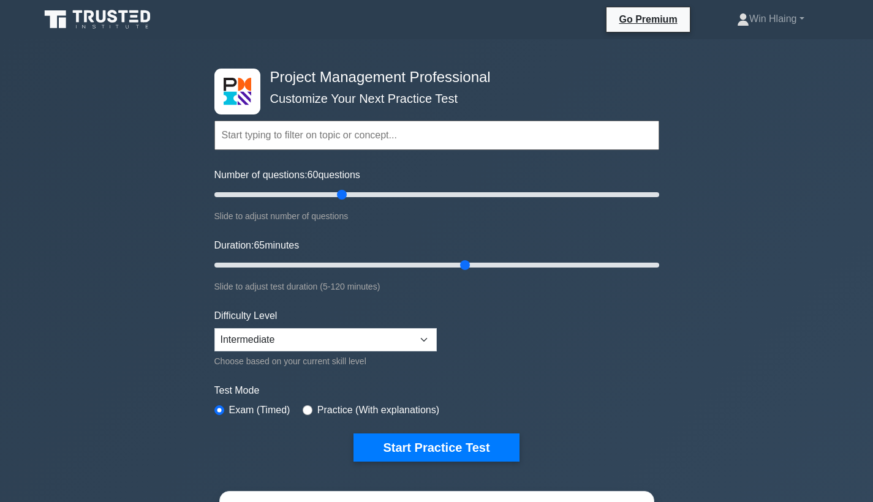
click at [460, 262] on input "Duration: 65 minutes" at bounding box center [436, 265] width 445 height 15
click at [472, 265] on input "Duration: 70 minutes" at bounding box center [436, 265] width 445 height 15
click at [477, 259] on input "Duration: 70 minutes" at bounding box center [436, 265] width 445 height 15
click at [492, 262] on input "Duration: 75 minutes" at bounding box center [436, 265] width 445 height 15
type input "80"
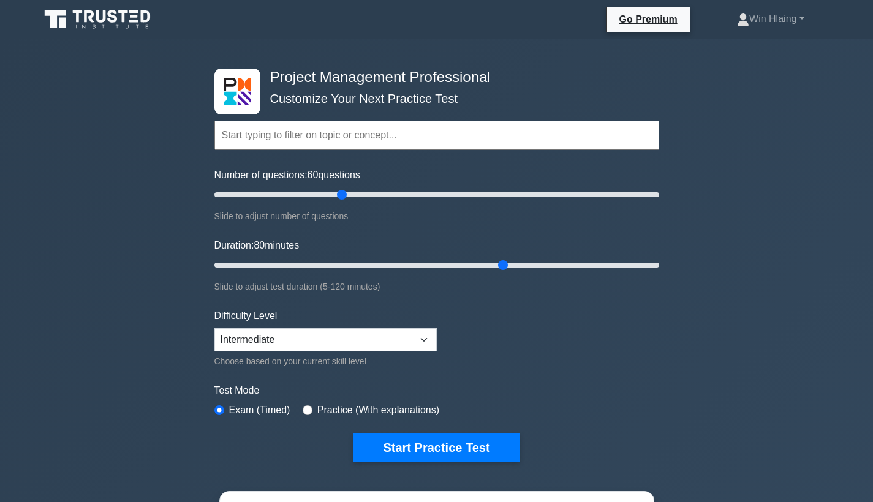
click at [500, 263] on input "Duration: 80 minutes" at bounding box center [436, 265] width 445 height 15
click at [433, 449] on button "Start Practice Test" at bounding box center [435, 448] width 165 height 28
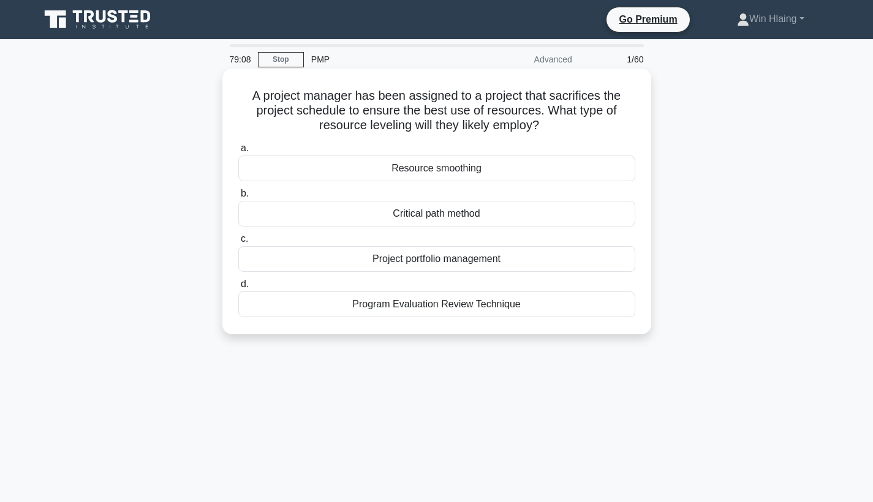
click at [481, 170] on div "Resource smoothing" at bounding box center [436, 169] width 397 height 26
click at [238, 152] on input "a. Resource smoothing" at bounding box center [238, 149] width 0 height 8
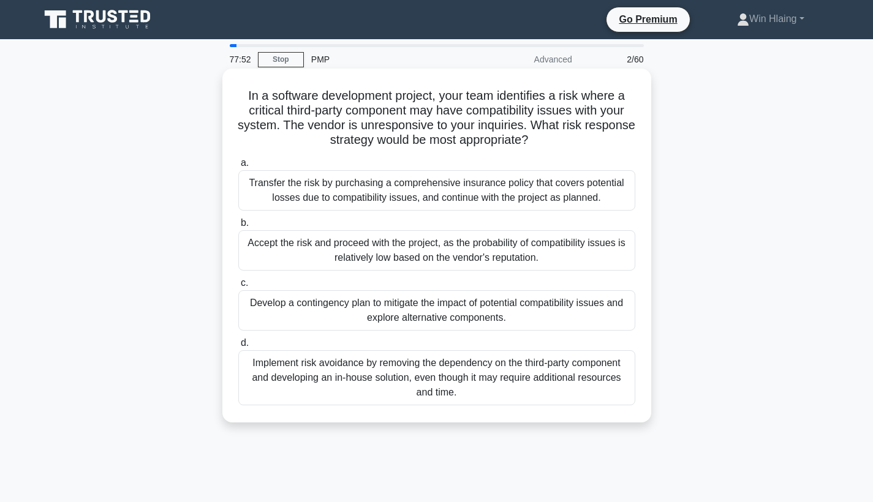
click at [492, 197] on div "Transfer the risk by purchasing a comprehensive insurance policy that covers po…" at bounding box center [436, 190] width 397 height 40
click at [238, 167] on input "a. Transfer the risk by purchasing a comprehensive insurance policy that covers…" at bounding box center [238, 163] width 0 height 8
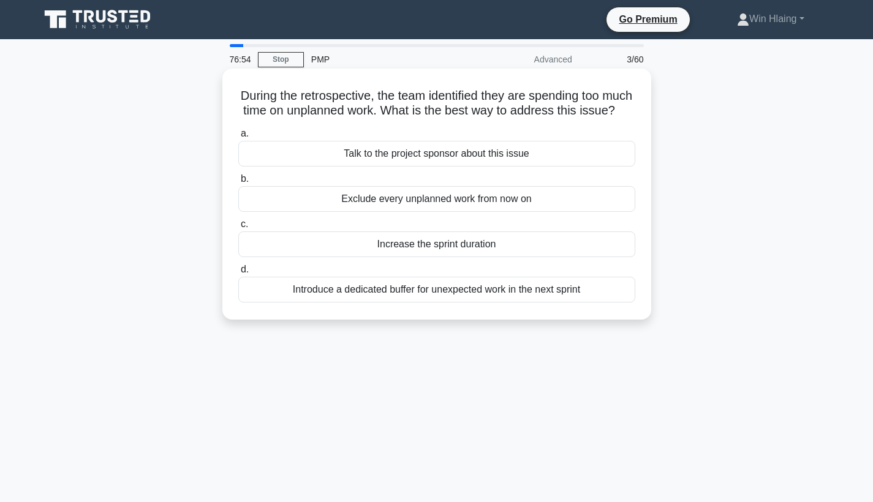
click at [513, 295] on div "Introduce a dedicated buffer for unexpected work in the next sprint" at bounding box center [436, 290] width 397 height 26
click at [238, 274] on input "d. Introduce a dedicated buffer for unexpected work in the next sprint" at bounding box center [238, 270] width 0 height 8
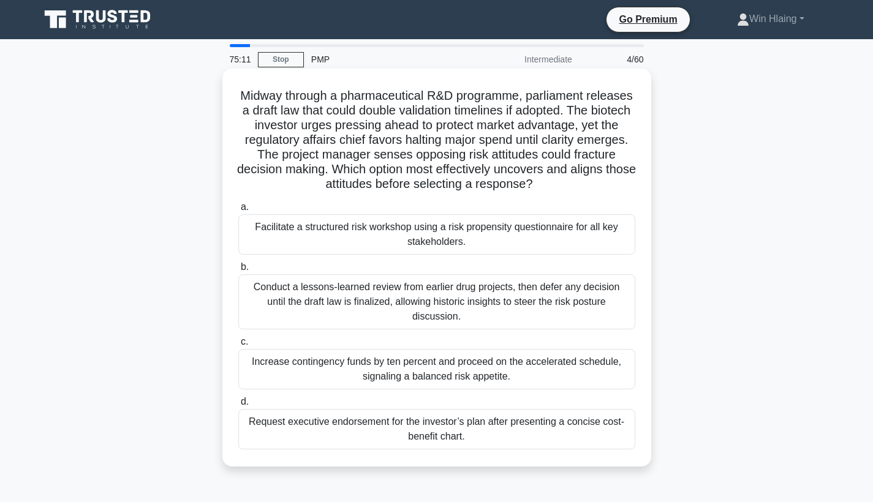
click at [438, 224] on div "Facilitate a structured risk workshop using a risk propensity questionnaire for…" at bounding box center [436, 234] width 397 height 40
click at [238, 211] on input "a. Facilitate a structured risk workshop using a risk propensity questionnaire …" at bounding box center [238, 207] width 0 height 8
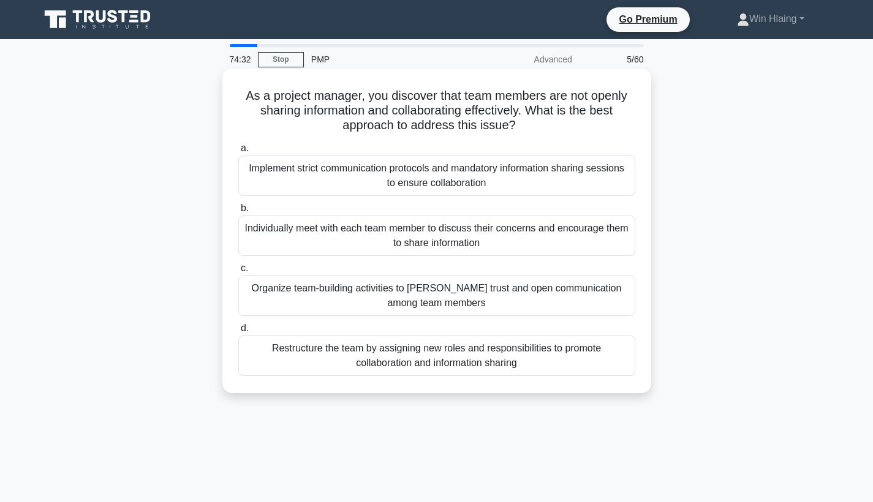
click at [421, 300] on div "Organize team-building activities to [PERSON_NAME] trust and open communication…" at bounding box center [436, 296] width 397 height 40
click at [238, 272] on input "c. Organize team-building activities to [PERSON_NAME] trust and open communicat…" at bounding box center [238, 269] width 0 height 8
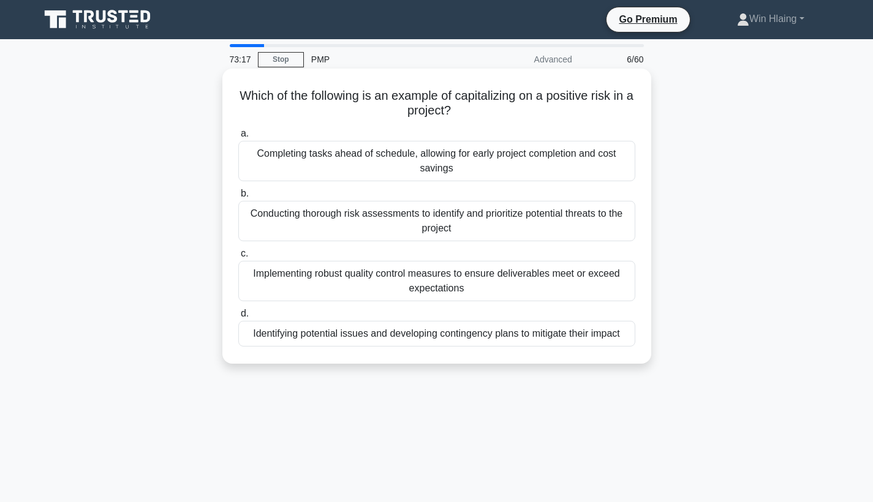
click at [419, 279] on div "Implementing robust quality control measures to ensure deliverables meet or exc…" at bounding box center [436, 281] width 397 height 40
click at [238, 258] on input "c. Implementing robust quality control measures to ensure deliverables meet or …" at bounding box center [238, 254] width 0 height 8
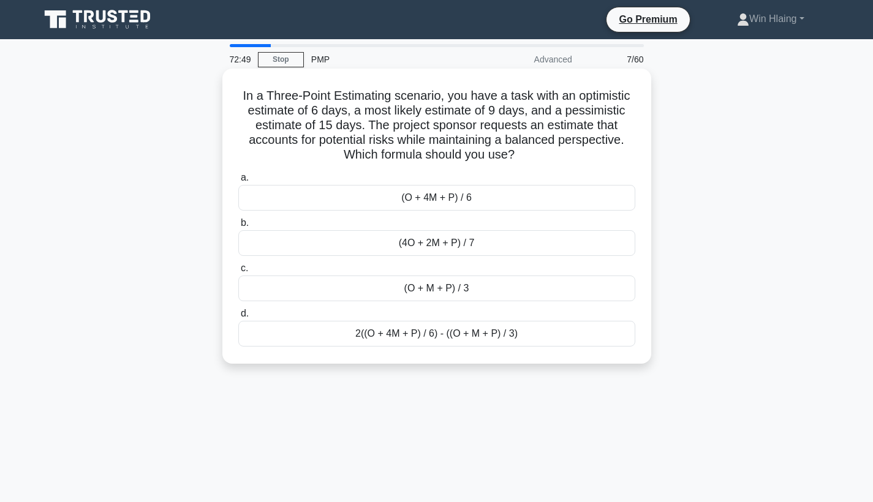
click at [453, 206] on div "(O + 4M + P) / 6" at bounding box center [436, 198] width 397 height 26
click at [238, 182] on input "a. (O + 4M + P) / 6" at bounding box center [238, 178] width 0 height 8
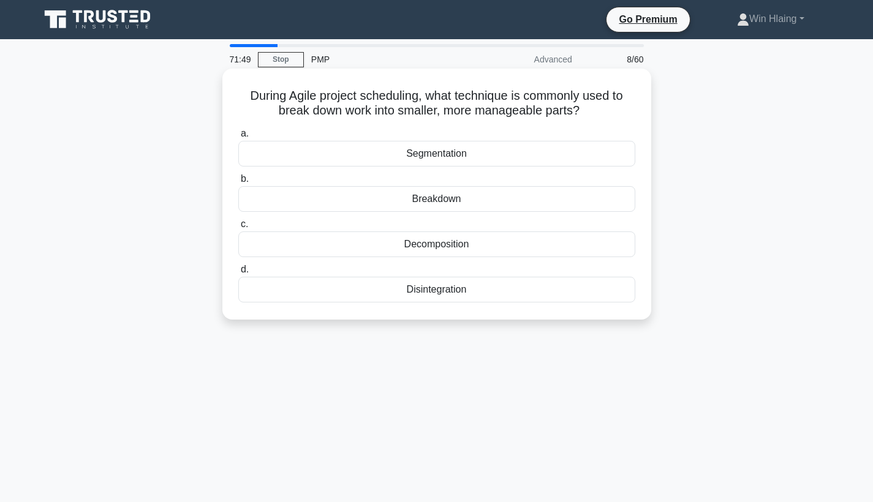
click at [456, 157] on div "Segmentation" at bounding box center [436, 154] width 397 height 26
click at [238, 138] on input "a. Segmentation" at bounding box center [238, 134] width 0 height 8
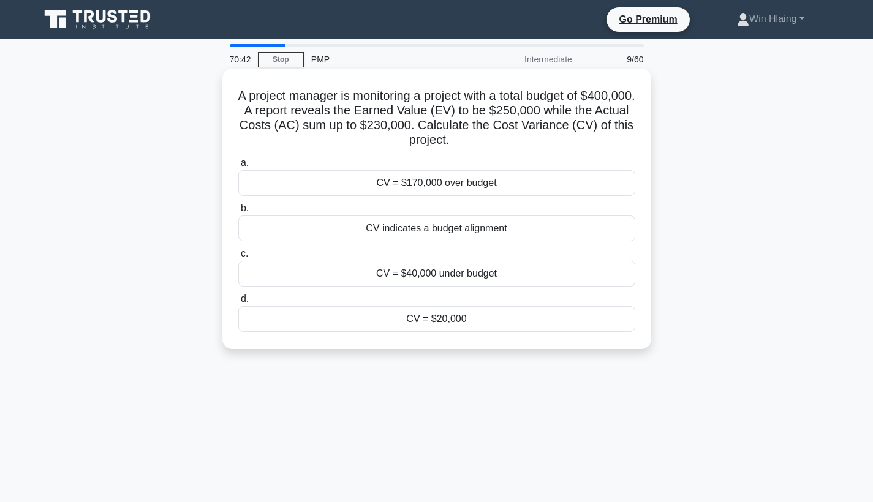
click at [546, 316] on div "CV = $20,000" at bounding box center [436, 319] width 397 height 26
click at [238, 303] on input "d. CV = $20,000" at bounding box center [238, 299] width 0 height 8
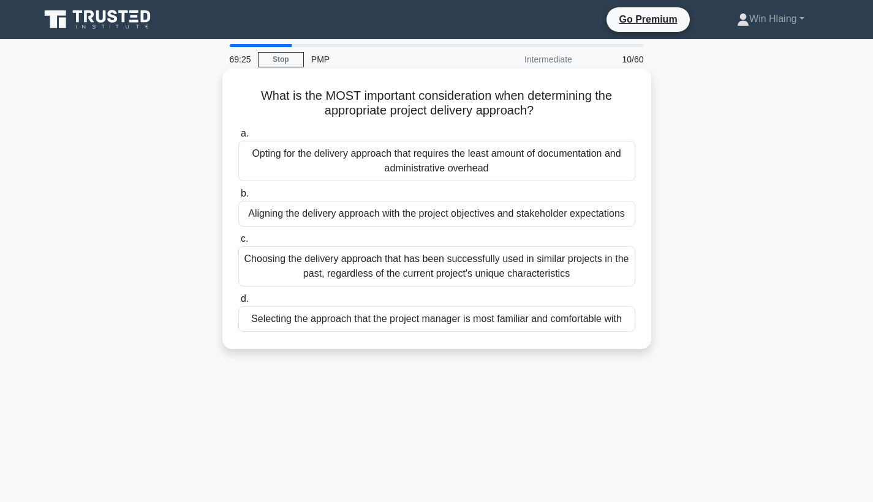
click at [468, 220] on div "Aligning the delivery approach with the project objectives and stakeholder expe…" at bounding box center [436, 214] width 397 height 26
click at [238, 198] on input "b. Aligning the delivery approach with the project objectives and stakeholder e…" at bounding box center [238, 194] width 0 height 8
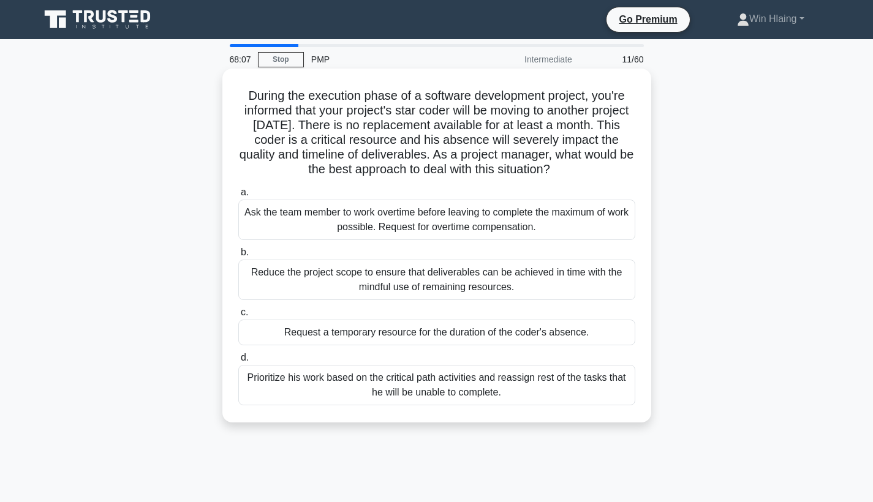
click at [418, 386] on div "Prioritize his work based on the critical path activities and reassign rest of …" at bounding box center [436, 385] width 397 height 40
click at [238, 362] on input "d. Prioritize his work based on the critical path activities and reassign rest …" at bounding box center [238, 358] width 0 height 8
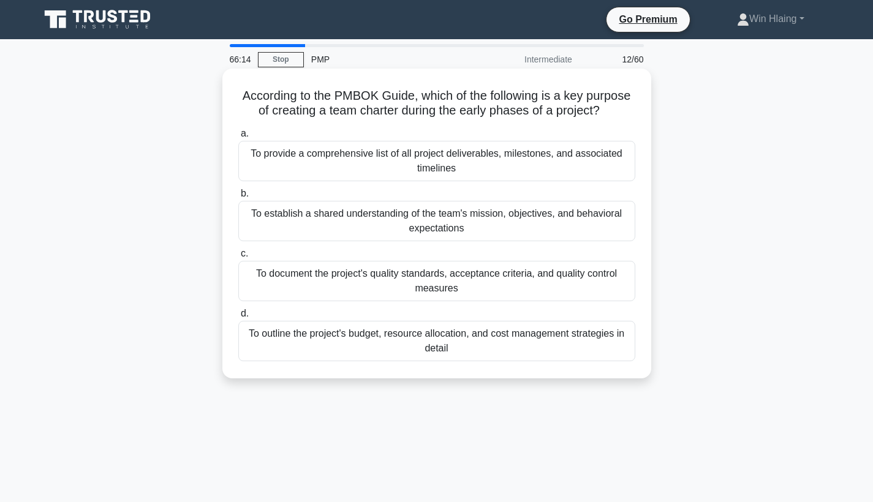
click at [464, 225] on div "To establish a shared understanding of the team's mission, objectives, and beha…" at bounding box center [436, 221] width 397 height 40
click at [238, 198] on input "b. To establish a shared understanding of the team's mission, objectives, and b…" at bounding box center [238, 194] width 0 height 8
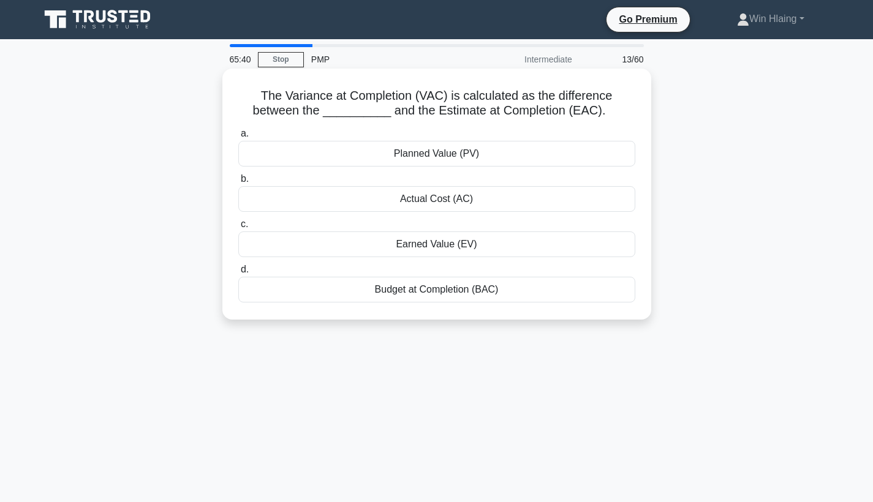
click at [453, 293] on div "Budget at Completion (BAC)" at bounding box center [436, 290] width 397 height 26
click at [238, 274] on input "d. Budget at Completion (BAC)" at bounding box center [238, 270] width 0 height 8
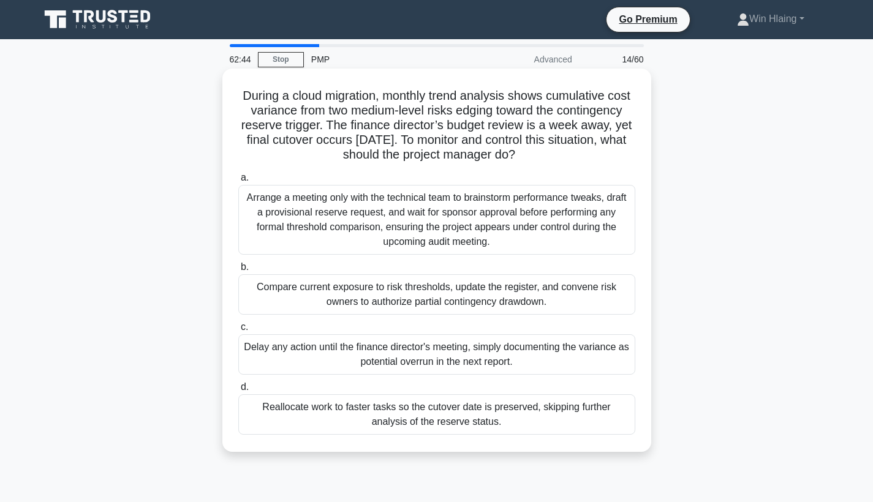
click at [462, 301] on div "Compare current exposure to risk thresholds, update the register, and convene r…" at bounding box center [436, 294] width 397 height 40
click at [238, 271] on input "b. Compare current exposure to risk thresholds, update the register, and conven…" at bounding box center [238, 267] width 0 height 8
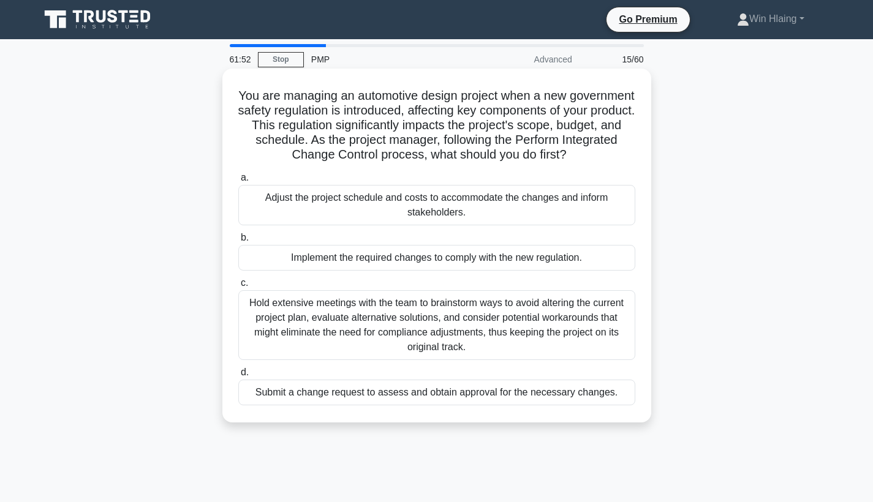
click at [475, 397] on div "Submit a change request to assess and obtain approval for the necessary changes." at bounding box center [436, 393] width 397 height 26
click at [238, 377] on input "d. Submit a change request to assess and obtain approval for the necessary chan…" at bounding box center [238, 373] width 0 height 8
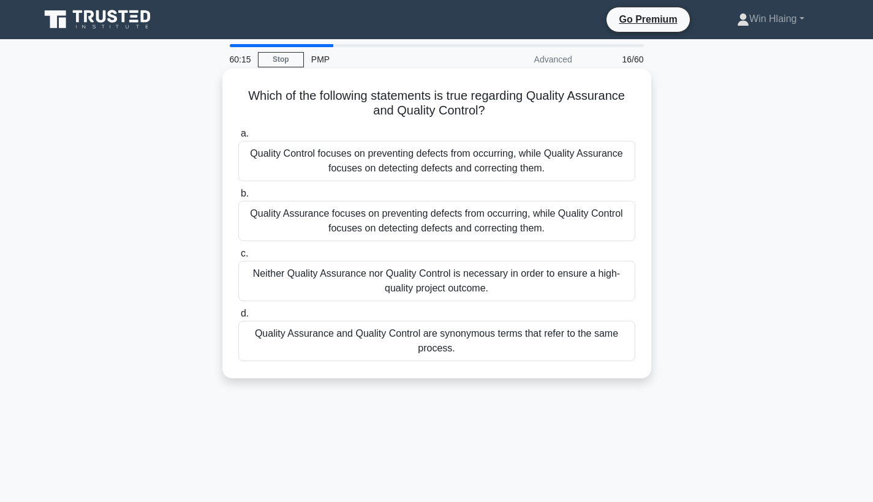
click at [451, 357] on div "Quality Assurance and Quality Control are synonymous terms that refer to the sa…" at bounding box center [436, 341] width 397 height 40
click at [238, 318] on input "d. Quality Assurance and Quality Control are synonymous terms that refer to the…" at bounding box center [238, 314] width 0 height 8
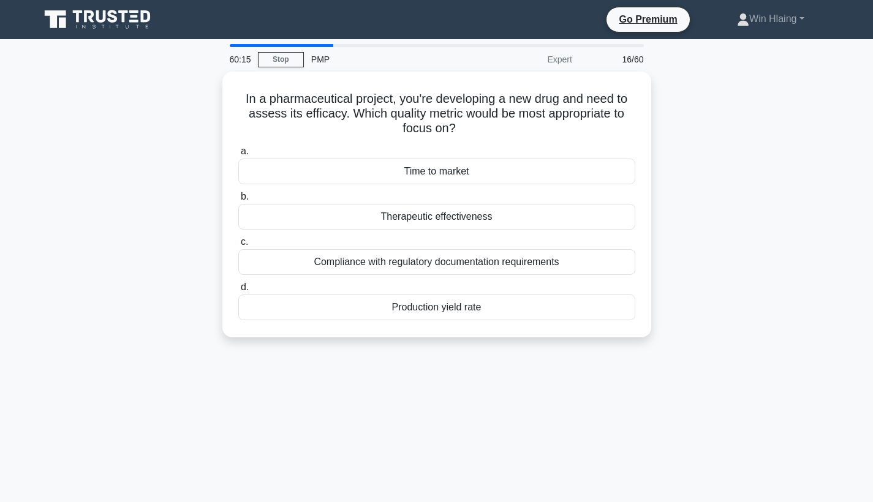
click at [451, 357] on div "60:15 Stop PMP Expert 16/60 In a pharmaceutical project, you're developing a ne…" at bounding box center [436, 350] width 808 height 612
click at [462, 368] on div "60:00 Stop PMP Expert 17/60 In a pharmaceutical project, you're developing a ne…" at bounding box center [436, 350] width 808 height 612
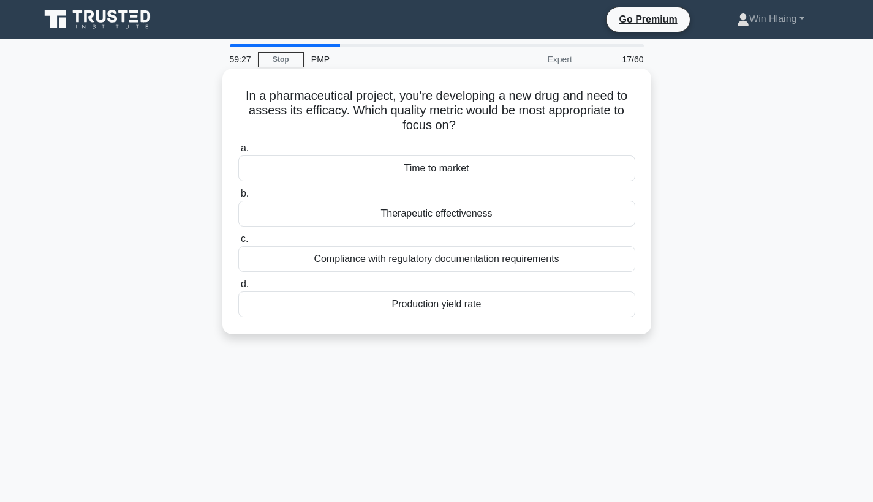
click at [453, 217] on div "Therapeutic effectiveness" at bounding box center [436, 214] width 397 height 26
click at [238, 198] on input "b. Therapeutic effectiveness" at bounding box center [238, 194] width 0 height 8
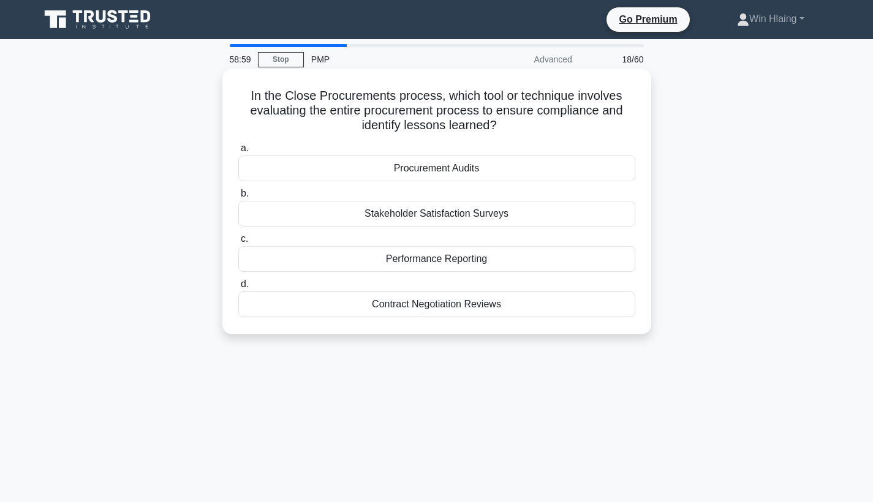
click at [518, 216] on div "Stakeholder Satisfaction Surveys" at bounding box center [436, 214] width 397 height 26
click at [238, 198] on input "b. Stakeholder Satisfaction Surveys" at bounding box center [238, 194] width 0 height 8
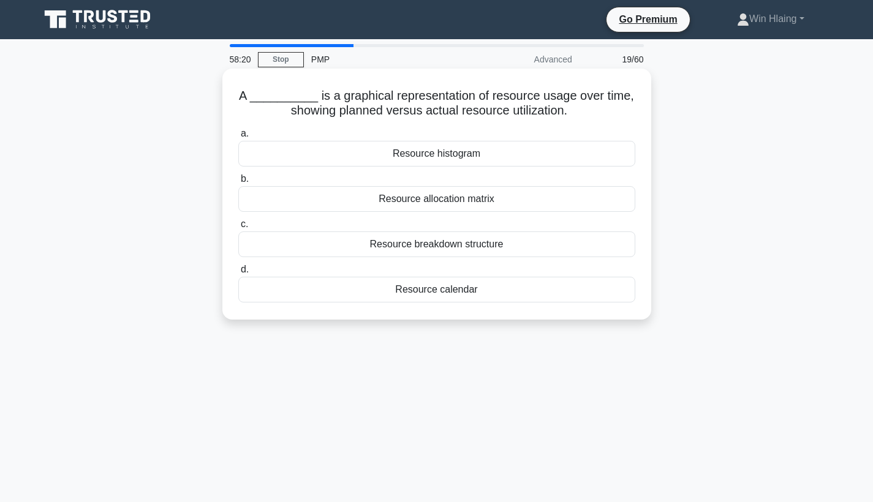
click at [543, 200] on div "Resource allocation matrix" at bounding box center [436, 199] width 397 height 26
click at [238, 183] on input "b. Resource allocation matrix" at bounding box center [238, 179] width 0 height 8
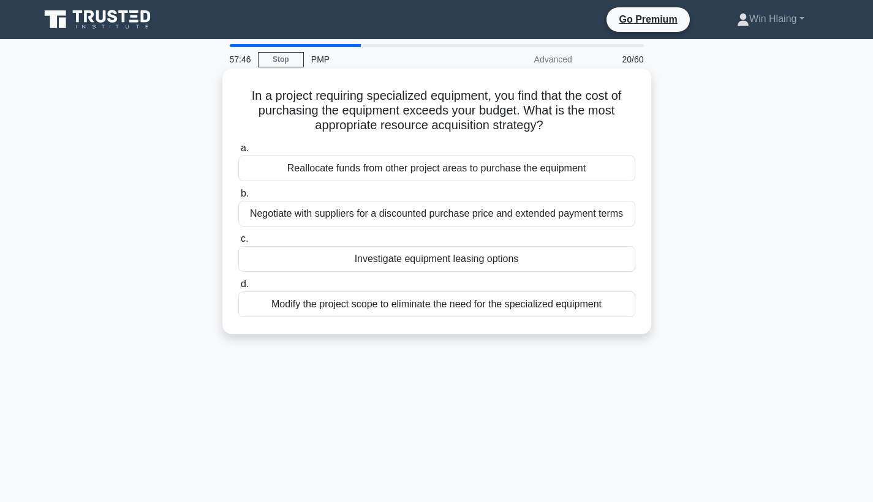
click at [527, 170] on div "Reallocate funds from other project areas to purchase the equipment" at bounding box center [436, 169] width 397 height 26
click at [238, 152] on input "a. Reallocate funds from other project areas to purchase the equipment" at bounding box center [238, 149] width 0 height 8
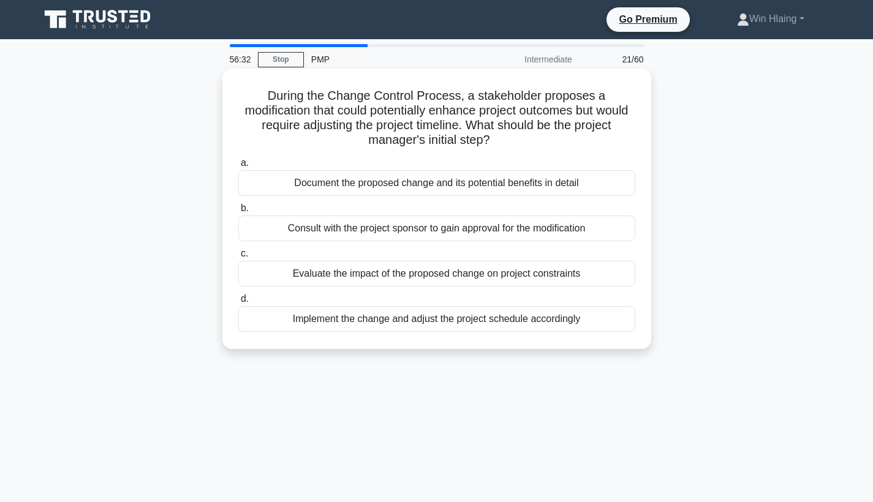
click at [504, 275] on div "Evaluate the impact of the proposed change on project constraints" at bounding box center [436, 274] width 397 height 26
click at [238, 258] on input "c. Evaluate the impact of the proposed change on project constraints" at bounding box center [238, 254] width 0 height 8
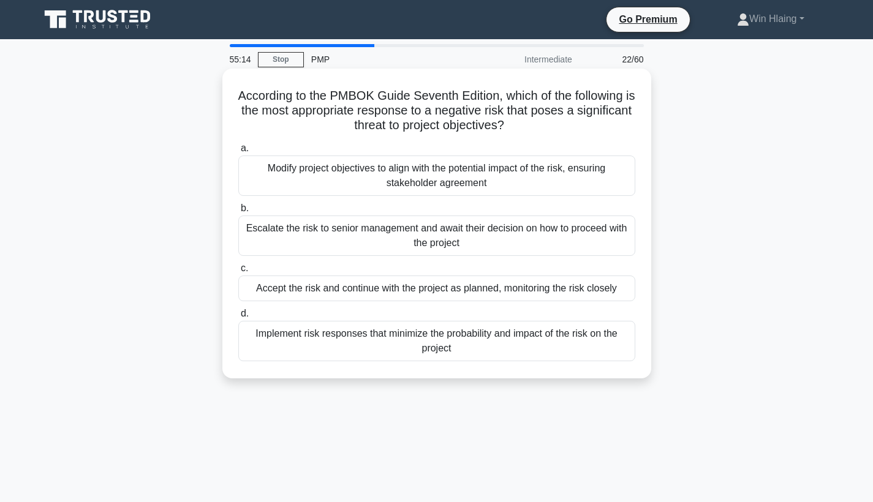
click at [490, 350] on div "Implement risk responses that minimize the probability and impact of the risk o…" at bounding box center [436, 341] width 397 height 40
click at [238, 318] on input "d. Implement risk responses that minimize the probability and impact of the ris…" at bounding box center [238, 314] width 0 height 8
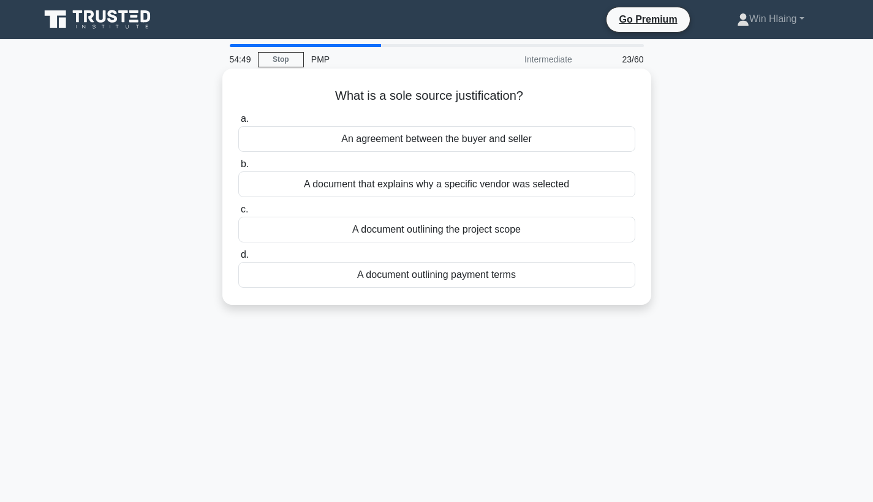
click at [501, 135] on div "An agreement between the buyer and seller" at bounding box center [436, 139] width 397 height 26
click at [238, 123] on input "a. An agreement between the buyer and seller" at bounding box center [238, 119] width 0 height 8
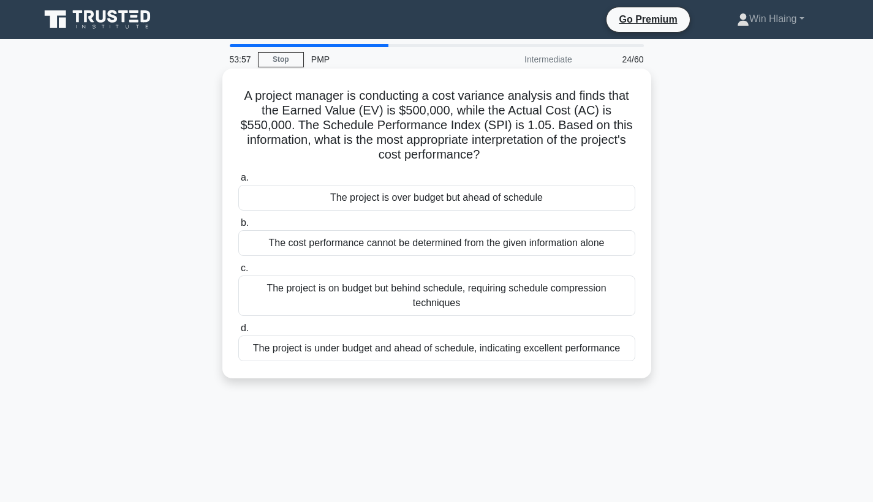
click at [513, 200] on div "The project is over budget but ahead of schedule" at bounding box center [436, 198] width 397 height 26
click at [238, 182] on input "a. The project is over budget but ahead of schedule" at bounding box center [238, 178] width 0 height 8
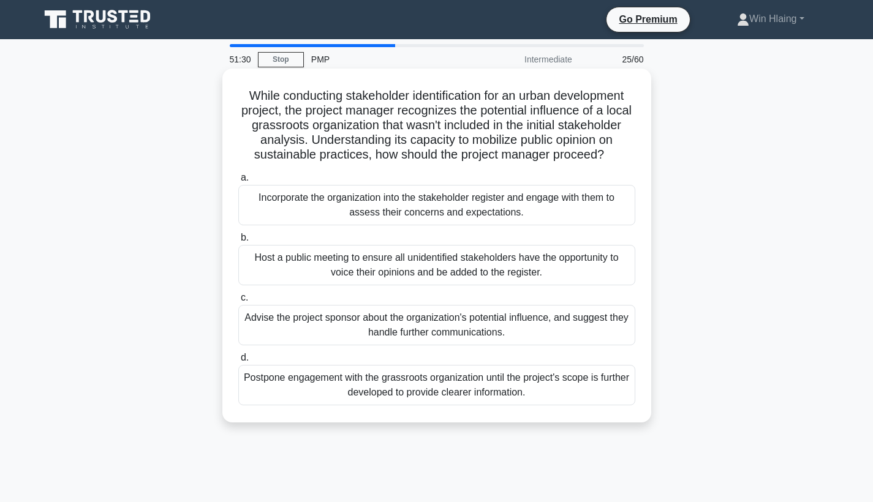
click at [498, 209] on div "Incorporate the organization into the stakeholder register and engage with them…" at bounding box center [436, 205] width 397 height 40
click at [238, 182] on input "a. Incorporate the organization into the stakeholder register and engage with t…" at bounding box center [238, 178] width 0 height 8
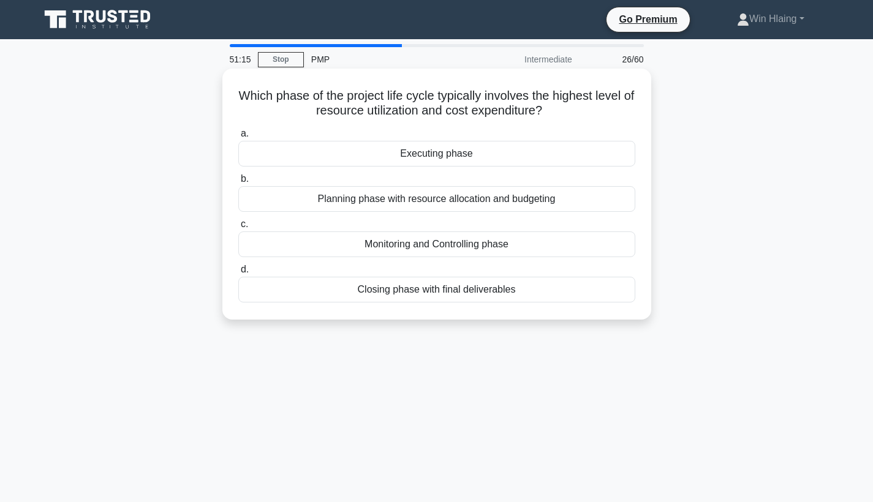
click at [502, 203] on div "Planning phase with resource allocation and budgeting" at bounding box center [436, 199] width 397 height 26
click at [238, 183] on input "b. Planning phase with resource allocation and budgeting" at bounding box center [238, 179] width 0 height 8
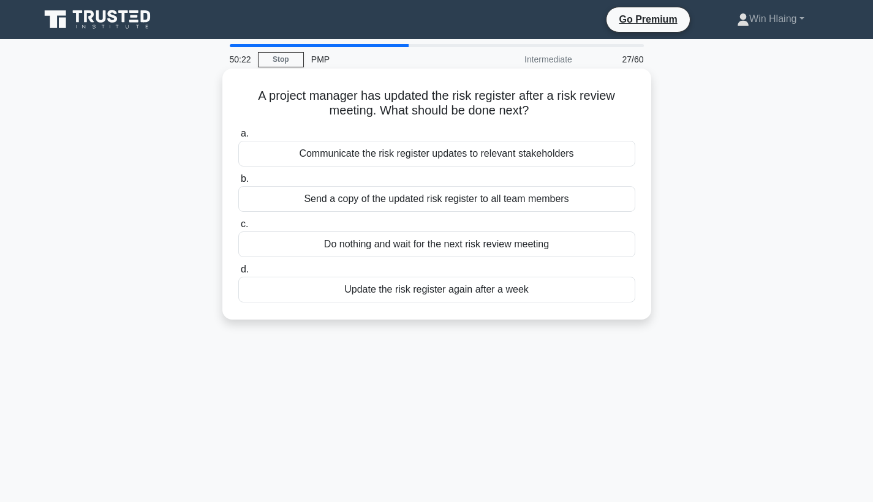
click at [505, 152] on div "Communicate the risk register updates to relevant stakeholders" at bounding box center [436, 154] width 397 height 26
click at [238, 138] on input "a. Communicate the risk register updates to relevant stakeholders" at bounding box center [238, 134] width 0 height 8
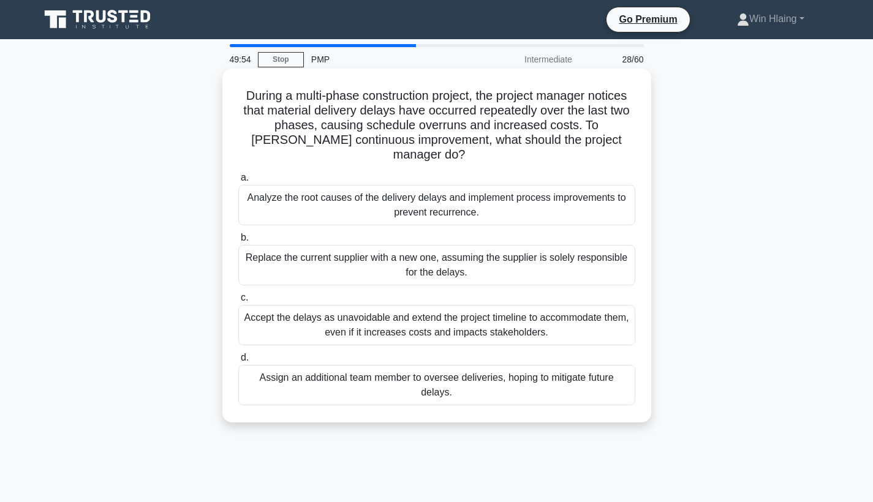
click at [494, 187] on div "Analyze the root causes of the delivery delays and implement process improvemen…" at bounding box center [436, 205] width 397 height 40
click at [238, 182] on input "a. Analyze the root causes of the delivery delays and implement process improve…" at bounding box center [238, 178] width 0 height 8
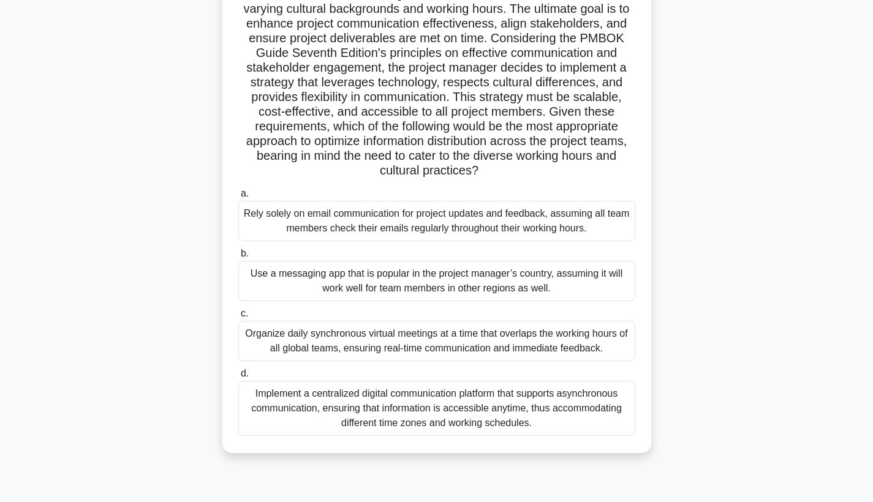
scroll to position [132, 0]
click at [498, 416] on div "Implement a centralized digital communication platform that supports asynchrono…" at bounding box center [436, 407] width 397 height 55
click at [238, 377] on input "d. Implement a centralized digital communication platform that supports asynchr…" at bounding box center [238, 373] width 0 height 8
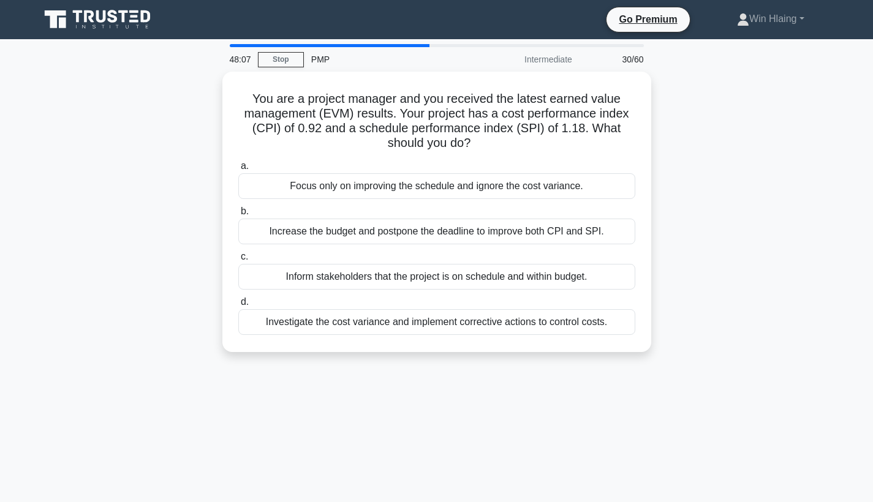
scroll to position [0, 0]
click at [565, 399] on div "48:04 Stop PMP Intermediate 30/60 You are a project manager and you received th…" at bounding box center [436, 350] width 808 height 612
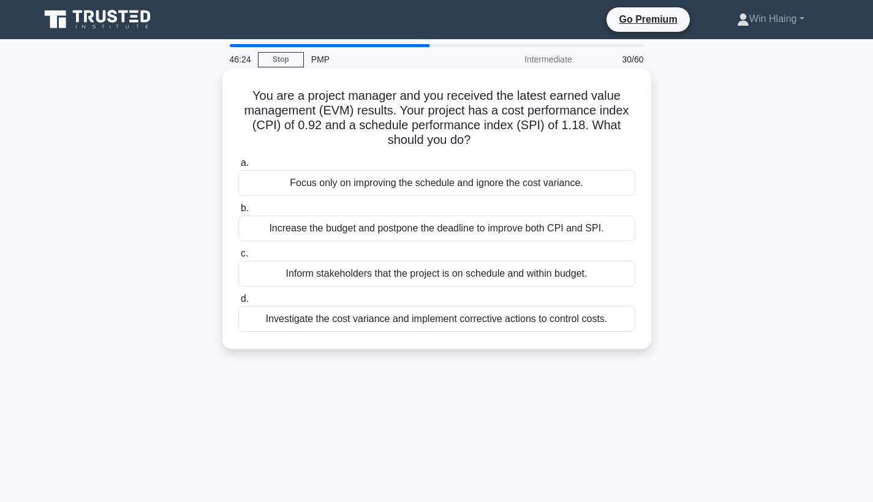
click at [534, 318] on div "Investigate the cost variance and implement corrective actions to control costs." at bounding box center [436, 319] width 397 height 26
click at [238, 303] on input "d. Investigate the cost variance and implement corrective actions to control co…" at bounding box center [238, 299] width 0 height 8
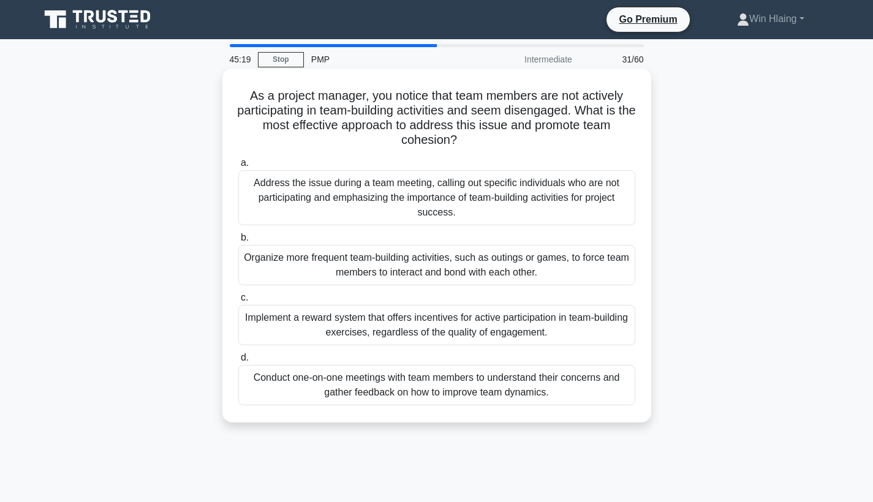
click at [486, 399] on div "Conduct one-on-one meetings with team members to understand their concerns and …" at bounding box center [436, 385] width 397 height 40
click at [238, 362] on input "d. Conduct one-on-one meetings with team members to understand their concerns a…" at bounding box center [238, 358] width 0 height 8
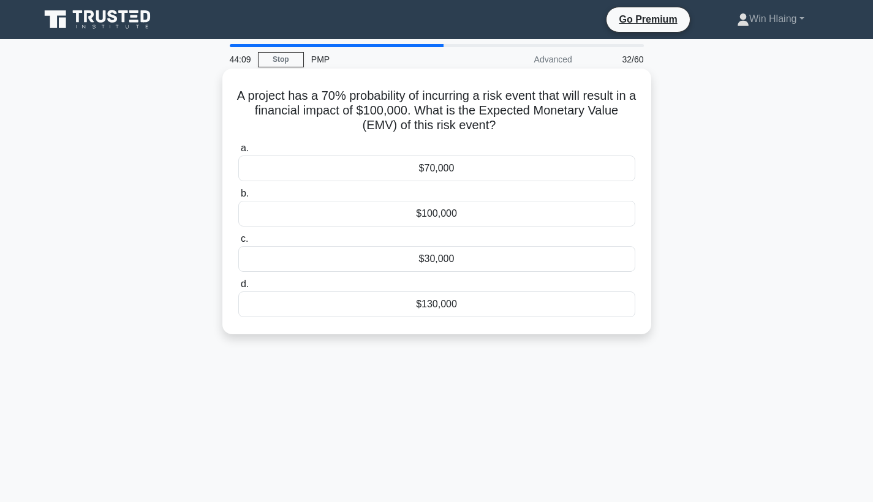
click at [470, 310] on div "$130,000" at bounding box center [436, 304] width 397 height 26
click at [238, 288] on input "d. $130,000" at bounding box center [238, 284] width 0 height 8
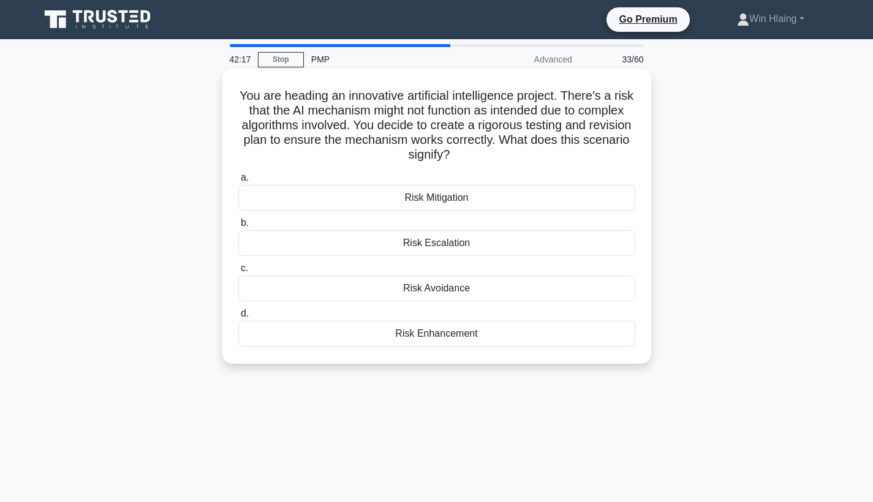
click at [473, 198] on div "Risk Mitigation" at bounding box center [436, 198] width 397 height 26
click at [238, 182] on input "a. Risk Mitigation" at bounding box center [238, 178] width 0 height 8
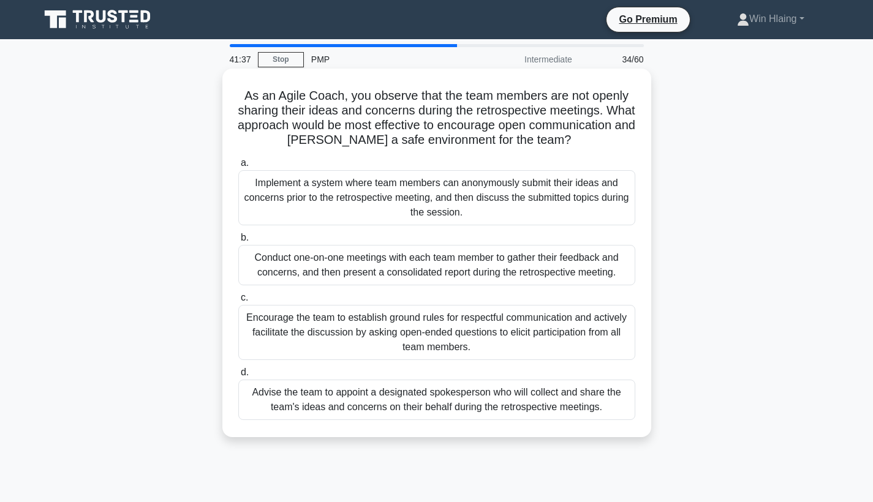
click at [494, 336] on div "Encourage the team to establish ground rules for respectful communication and a…" at bounding box center [436, 332] width 397 height 55
click at [238, 302] on input "c. Encourage the team to establish ground rules for respectful communication an…" at bounding box center [238, 298] width 0 height 8
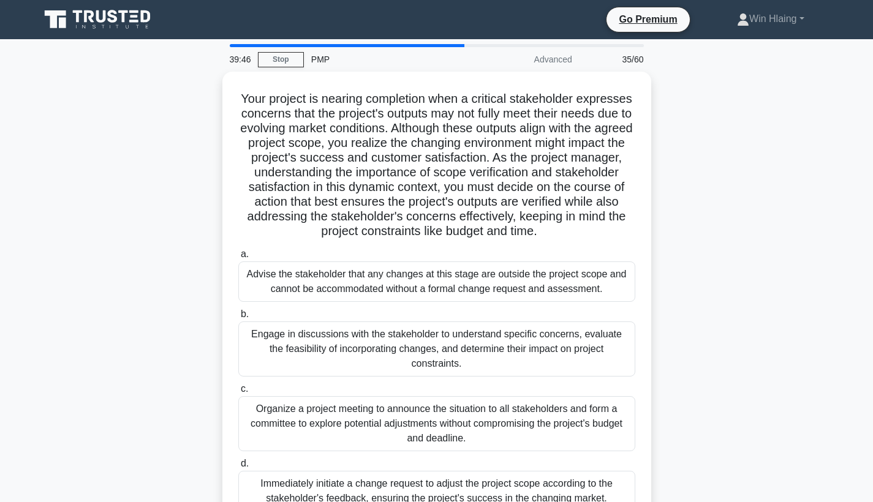
click at [744, 247] on div "Your project is nearing completion when a critical stakeholder expresses concer…" at bounding box center [436, 308] width 808 height 472
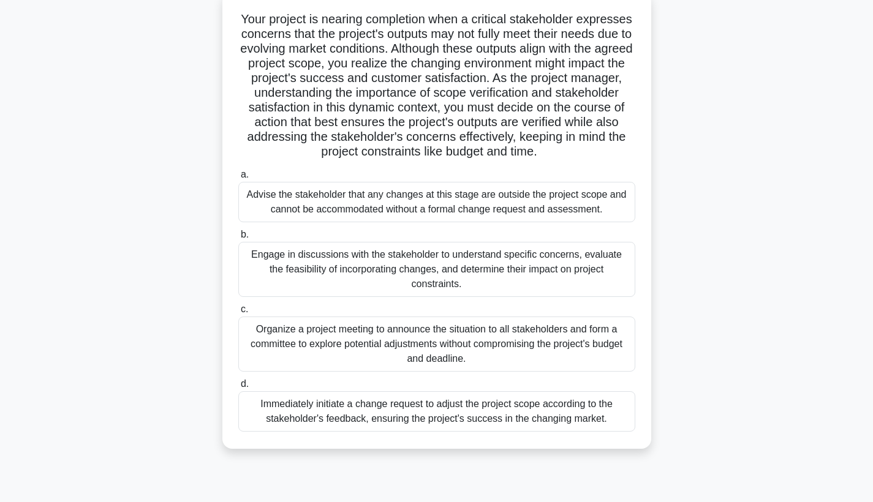
scroll to position [83, 0]
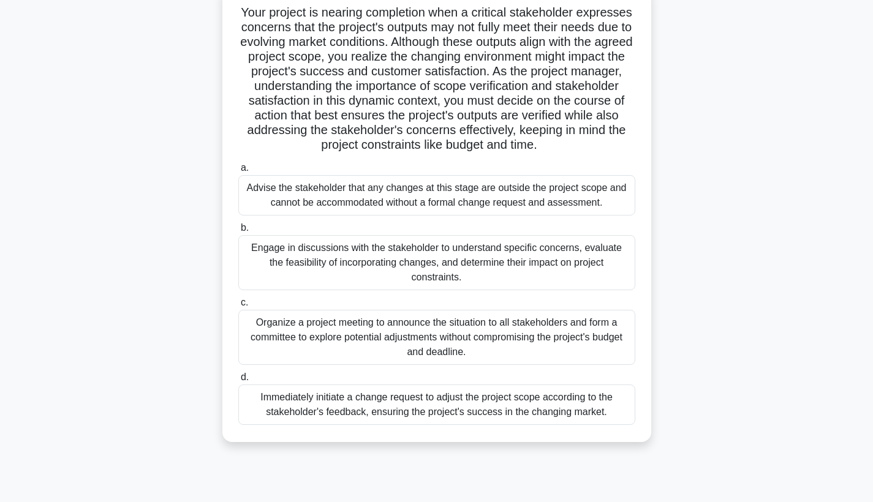
click at [512, 257] on div "Engage in discussions with the stakeholder to understand specific concerns, eva…" at bounding box center [436, 262] width 397 height 55
click at [238, 232] on input "b. Engage in discussions with the stakeholder to understand specific concerns, …" at bounding box center [238, 228] width 0 height 8
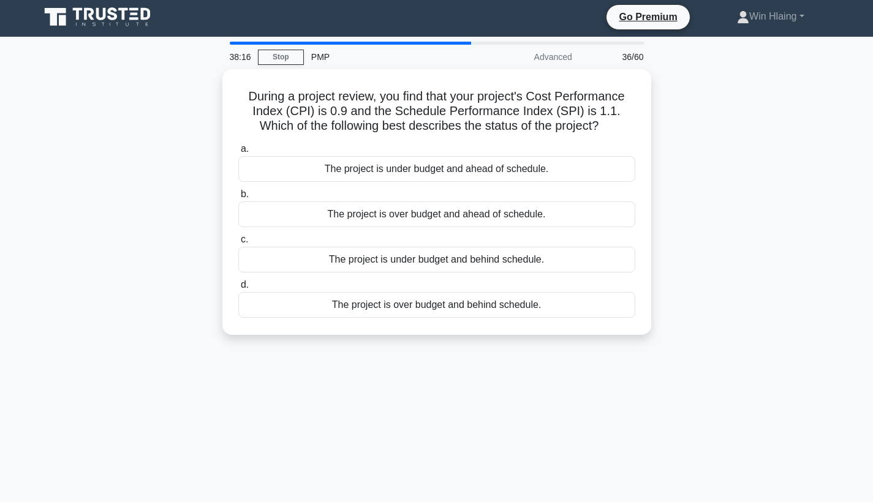
scroll to position [0, 0]
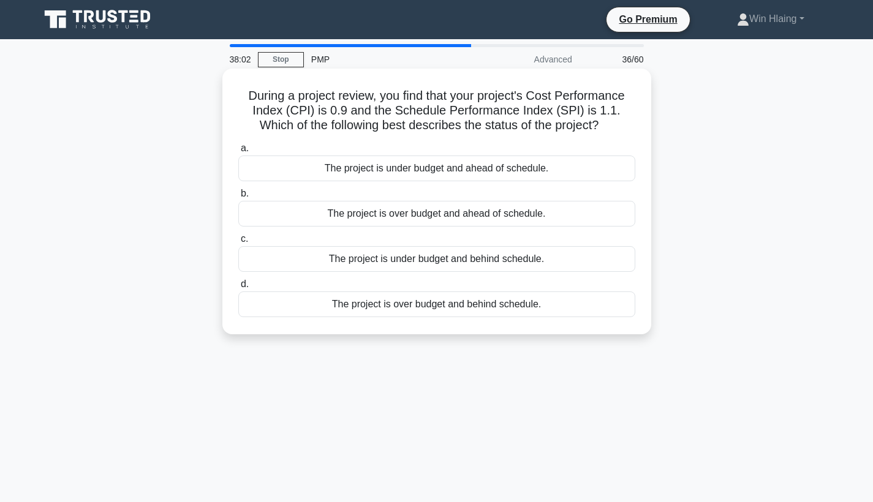
click at [537, 171] on div "The project is under budget and ahead of schedule." at bounding box center [436, 169] width 397 height 26
click at [238, 152] on input "a. The project is under budget and ahead of schedule." at bounding box center [238, 149] width 0 height 8
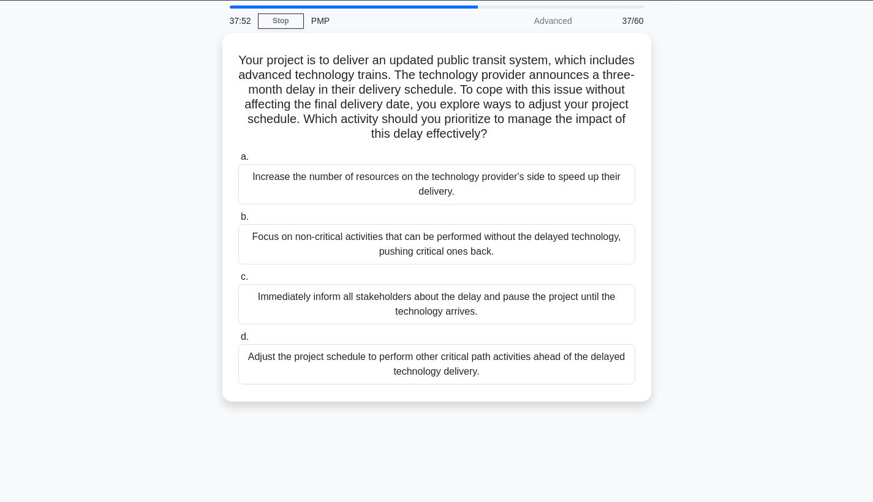
scroll to position [6, 0]
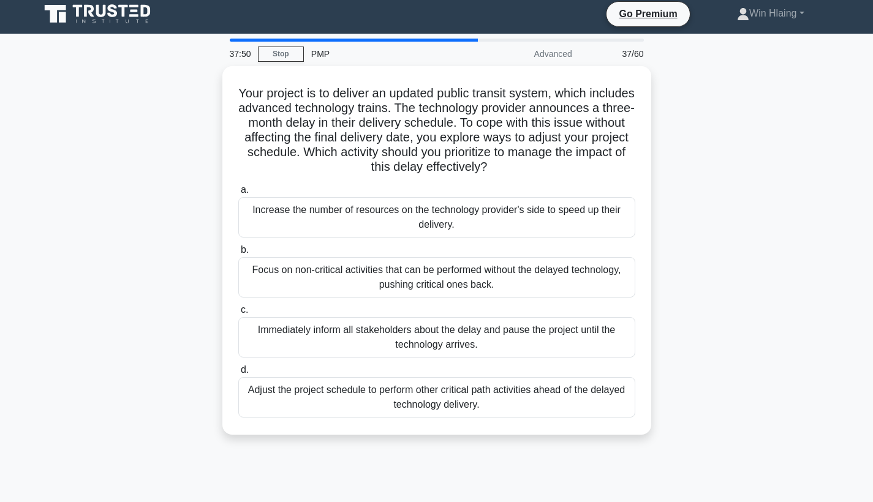
click at [626, 51] on div "37/60" at bounding box center [615, 54] width 72 height 24
click at [636, 51] on div "37/60" at bounding box center [615, 54] width 72 height 24
click at [459, 42] on div "PMP" at bounding box center [388, 54] width 168 height 24
click at [468, 42] on div "PMP" at bounding box center [388, 54] width 168 height 24
click at [479, 42] on div "Advanced" at bounding box center [525, 54] width 107 height 24
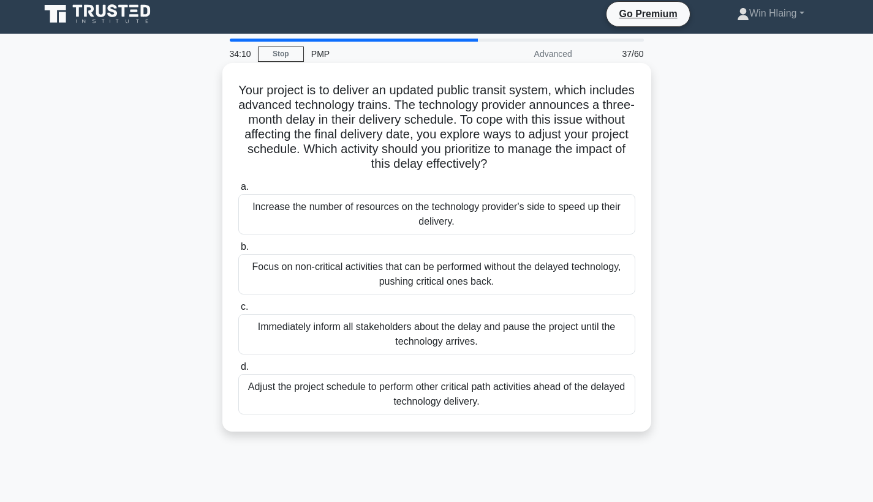
click at [493, 397] on div "Adjust the project schedule to perform other critical path activities ahead of …" at bounding box center [436, 394] width 397 height 40
click at [238, 371] on input "d. Adjust the project schedule to perform other critical path activities ahead …" at bounding box center [238, 367] width 0 height 8
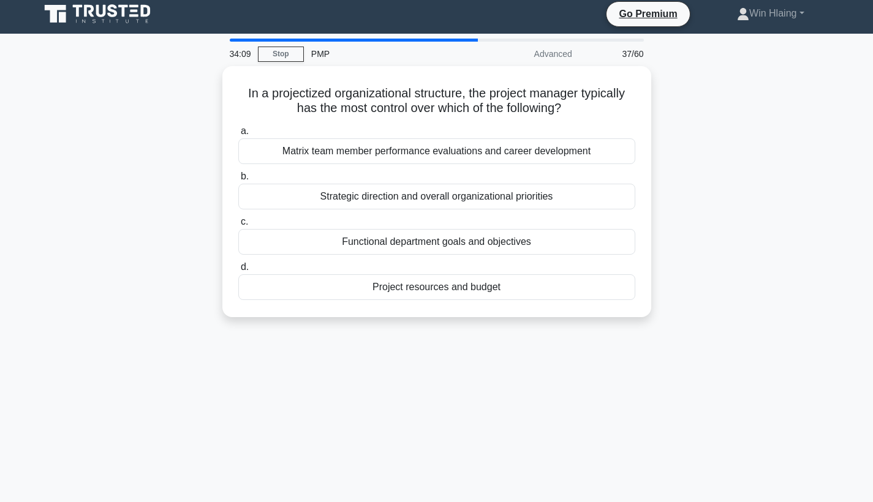
scroll to position [0, 0]
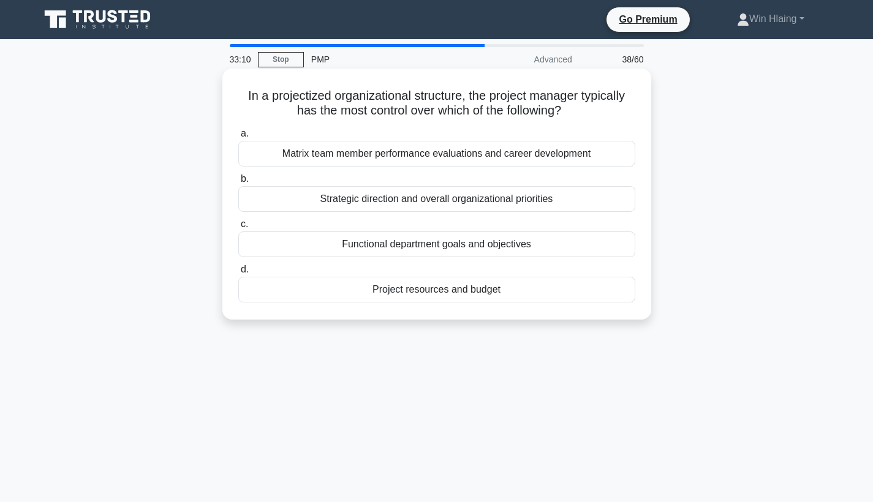
click at [483, 292] on div "Project resources and budget" at bounding box center [436, 290] width 397 height 26
click at [238, 274] on input "d. Project resources and budget" at bounding box center [238, 270] width 0 height 8
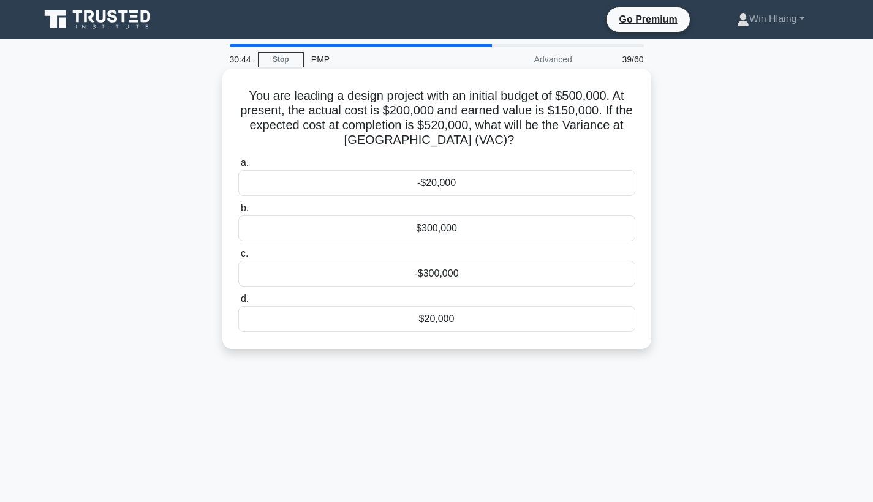
click at [474, 181] on div "-$20,000" at bounding box center [436, 183] width 397 height 26
click at [238, 167] on input "a. -$20,000" at bounding box center [238, 163] width 0 height 8
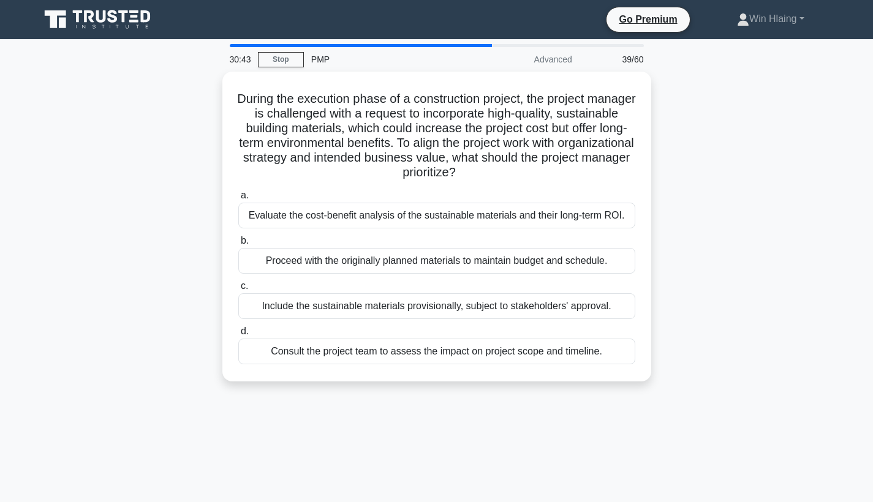
click at [474, 181] on div "During the execution phase of a construction project, the project manager is ch…" at bounding box center [436, 227] width 419 height 300
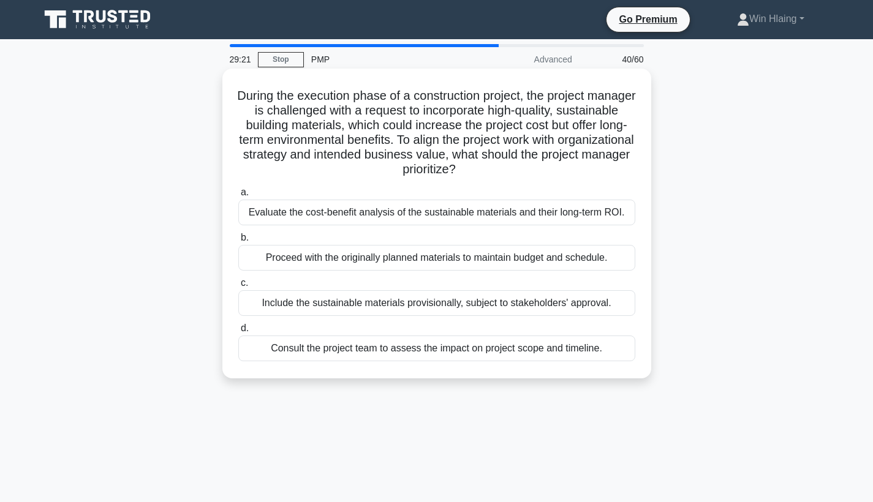
click at [403, 218] on div "Evaluate the cost-benefit analysis of the sustainable materials and their long-…" at bounding box center [436, 213] width 397 height 26
click at [238, 197] on input "a. Evaluate the cost-benefit analysis of the sustainable materials and their lo…" at bounding box center [238, 193] width 0 height 8
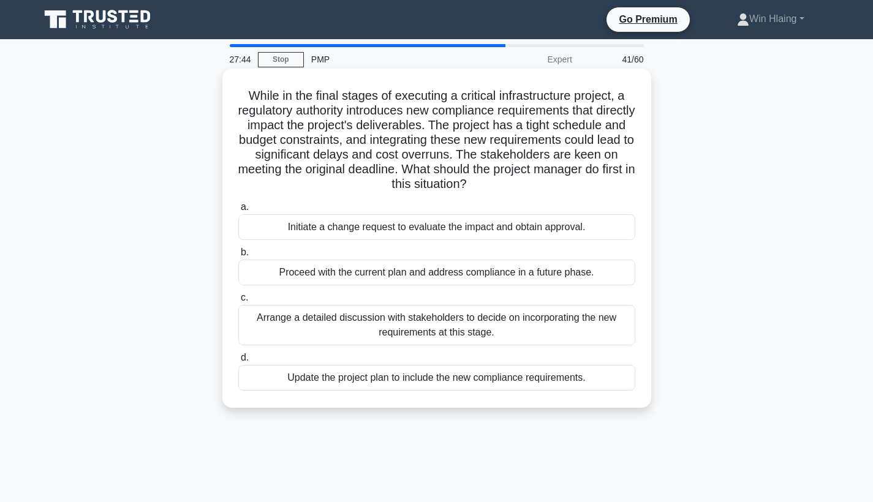
click at [408, 225] on div "Initiate a change request to evaluate the impact and obtain approval." at bounding box center [436, 227] width 397 height 26
click at [238, 211] on input "a. Initiate a change request to evaluate the impact and obtain approval." at bounding box center [238, 207] width 0 height 8
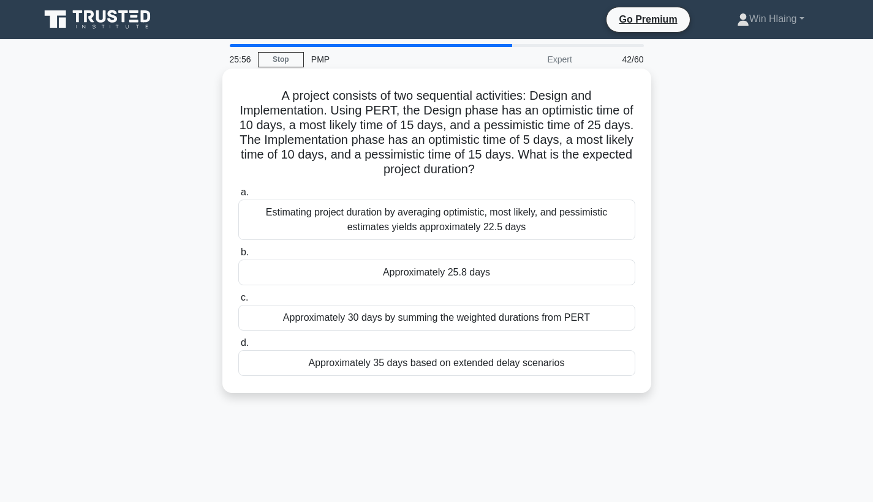
click at [445, 271] on div "Approximately 25.8 days" at bounding box center [436, 273] width 397 height 26
click at [238, 257] on input "b. Approximately 25.8 days" at bounding box center [238, 253] width 0 height 8
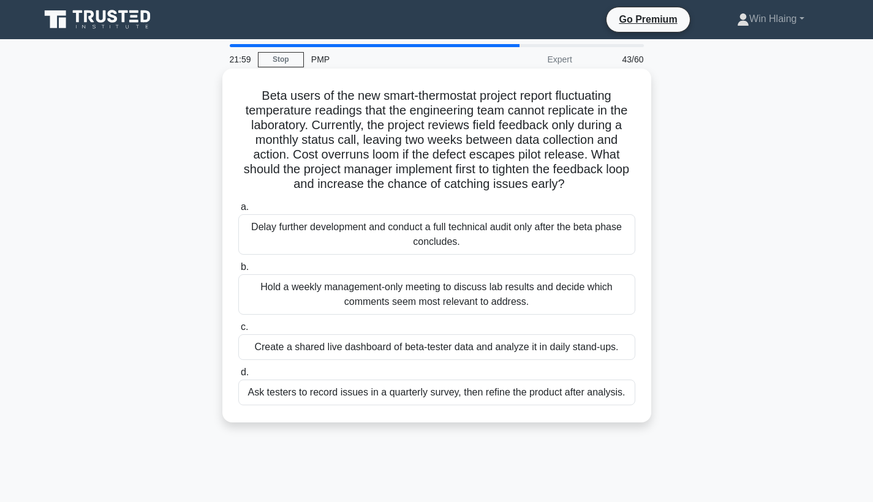
click at [420, 344] on div "Create a shared live dashboard of beta-tester data and analyze it in daily stan…" at bounding box center [436, 347] width 397 height 26
click at [238, 331] on input "c. Create a shared live dashboard of beta-tester data and analyze it in daily s…" at bounding box center [238, 327] width 0 height 8
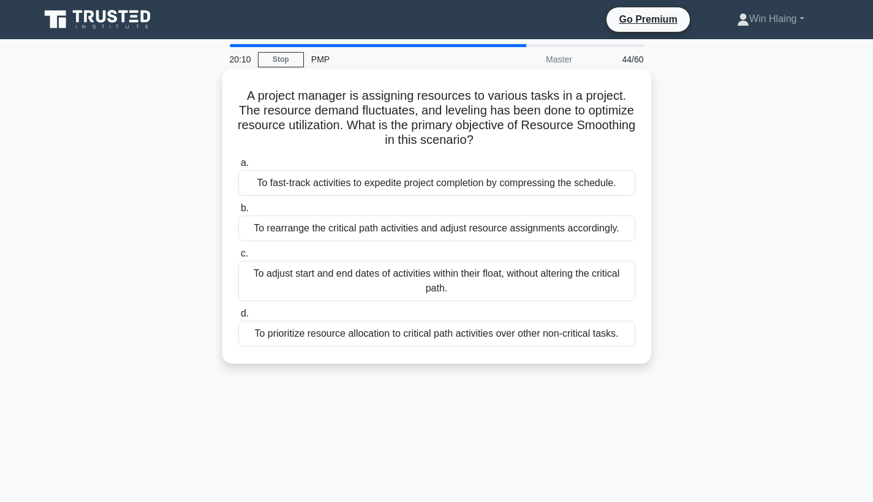
click at [356, 285] on div "To adjust start and end dates of activities within their float, without alterin…" at bounding box center [436, 281] width 397 height 40
click at [238, 258] on input "c. To adjust start and end dates of activities within their float, without alte…" at bounding box center [238, 254] width 0 height 8
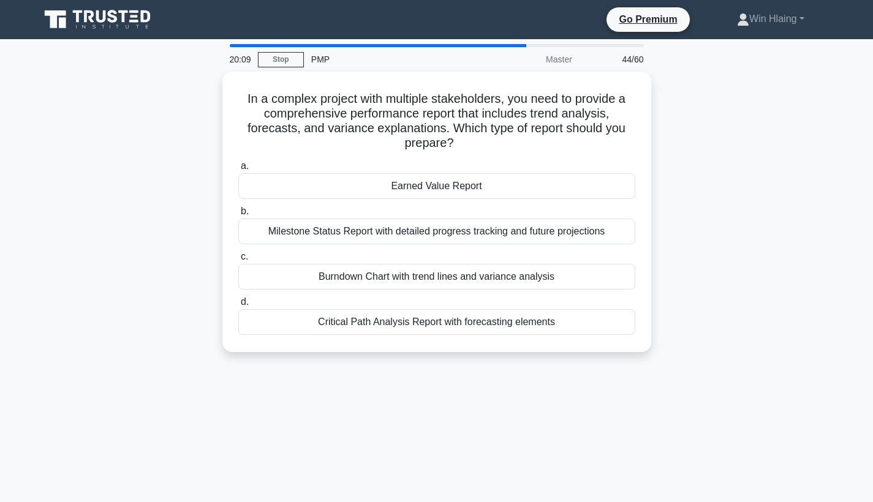
click at [356, 285] on div "Burndown Chart with trend lines and variance analysis" at bounding box center [436, 277] width 397 height 26
click at [238, 261] on input "c. Burndown Chart with trend lines and variance analysis" at bounding box center [238, 257] width 0 height 8
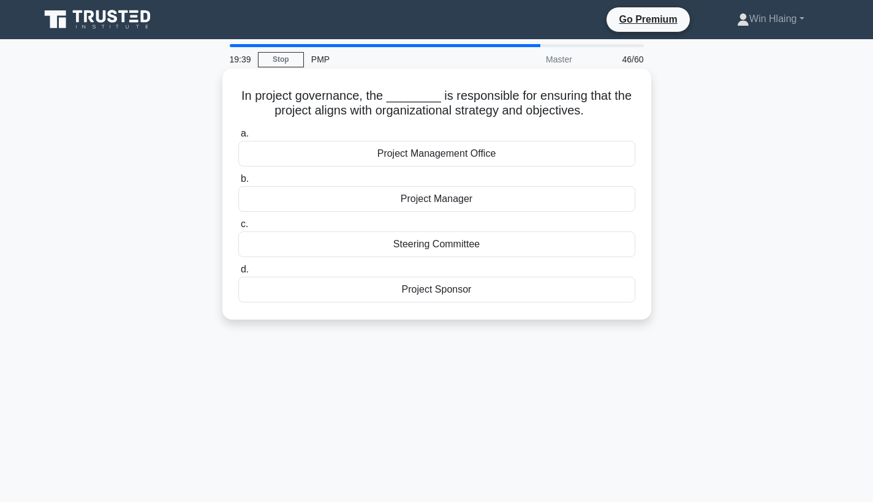
click at [464, 253] on div "Steering Committee" at bounding box center [436, 244] width 397 height 26
click at [238, 228] on input "c. Steering Committee" at bounding box center [238, 224] width 0 height 8
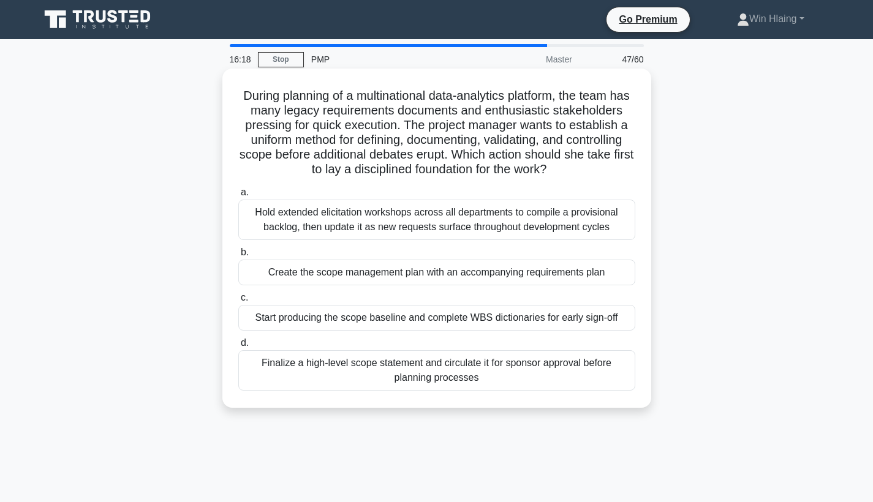
click at [504, 274] on div "Create the scope management plan with an accompanying requirements plan" at bounding box center [436, 273] width 397 height 26
click at [238, 257] on input "b. Create the scope management plan with an accompanying requirements plan" at bounding box center [238, 253] width 0 height 8
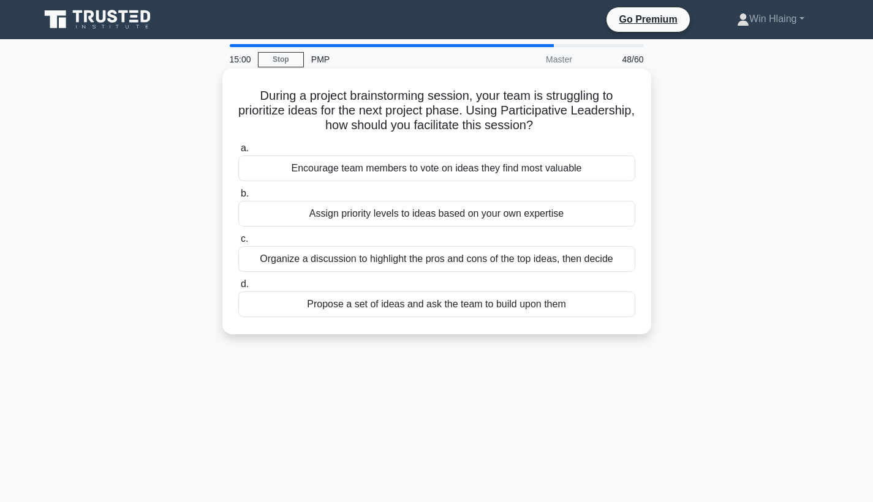
click at [431, 128] on h5 "During a project brainstorming session, your team is struggling to prioritize i…" at bounding box center [436, 110] width 399 height 45
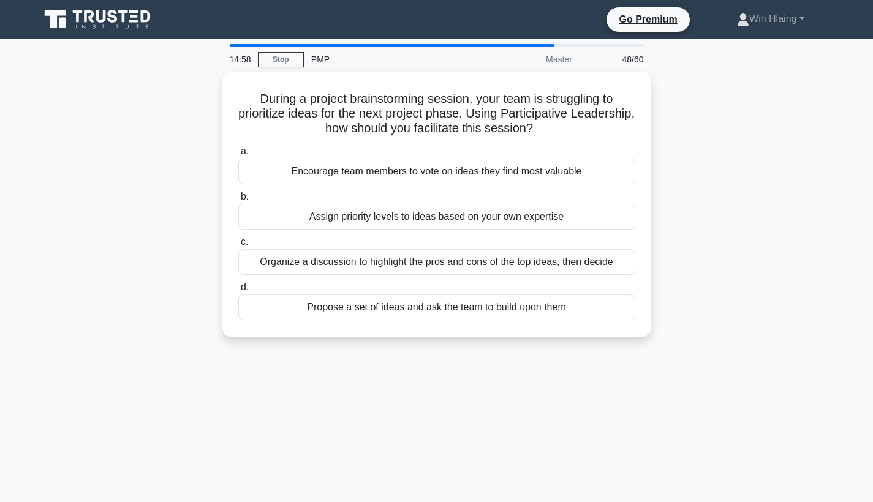
click at [760, 159] on div "During a project brainstorming session, your team is struggling to prioritize i…" at bounding box center [436, 212] width 808 height 280
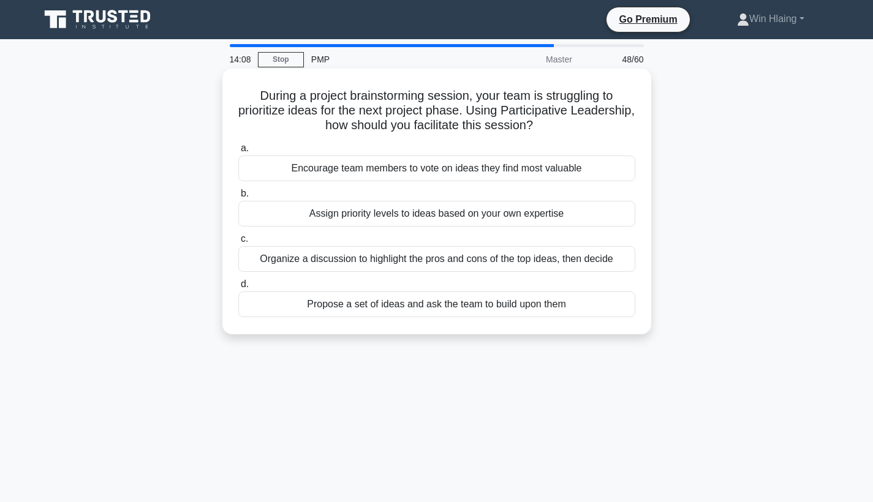
click at [390, 174] on div "Encourage team members to vote on ideas they find most valuable" at bounding box center [436, 169] width 397 height 26
click at [238, 152] on input "a. Encourage team members to vote on ideas they find most valuable" at bounding box center [238, 149] width 0 height 8
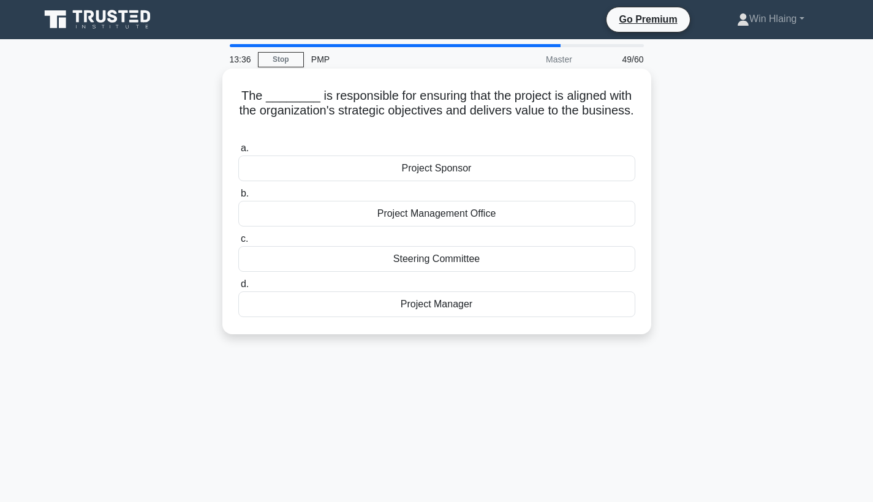
click at [468, 304] on div "Project Manager" at bounding box center [436, 304] width 397 height 26
click at [238, 288] on input "d. Project Manager" at bounding box center [238, 284] width 0 height 8
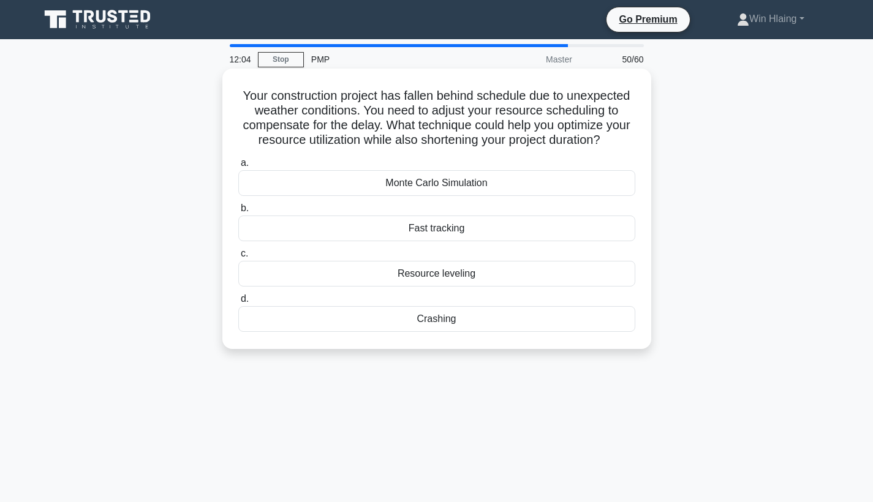
click at [470, 235] on div "Fast tracking" at bounding box center [436, 229] width 397 height 26
click at [238, 212] on input "b. Fast tracking" at bounding box center [238, 209] width 0 height 8
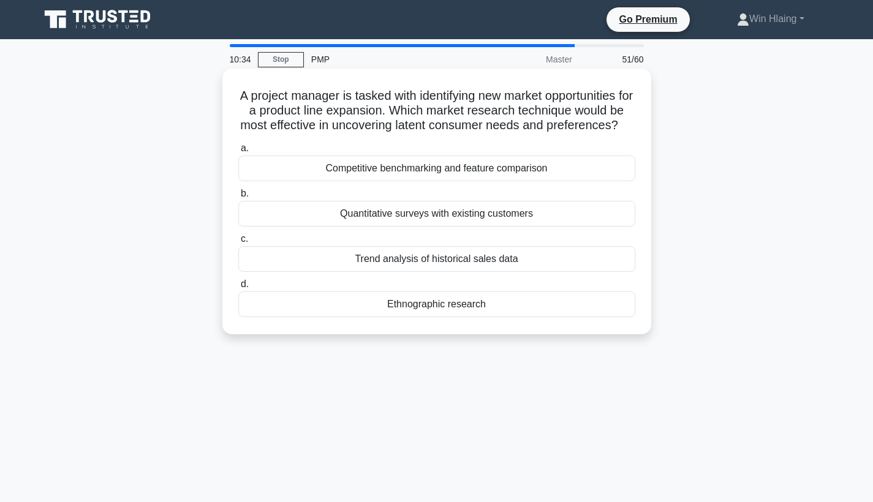
click at [459, 167] on div "Competitive benchmarking and feature comparison" at bounding box center [436, 169] width 397 height 26
click at [238, 152] on input "a. Competitive benchmarking and feature comparison" at bounding box center [238, 149] width 0 height 8
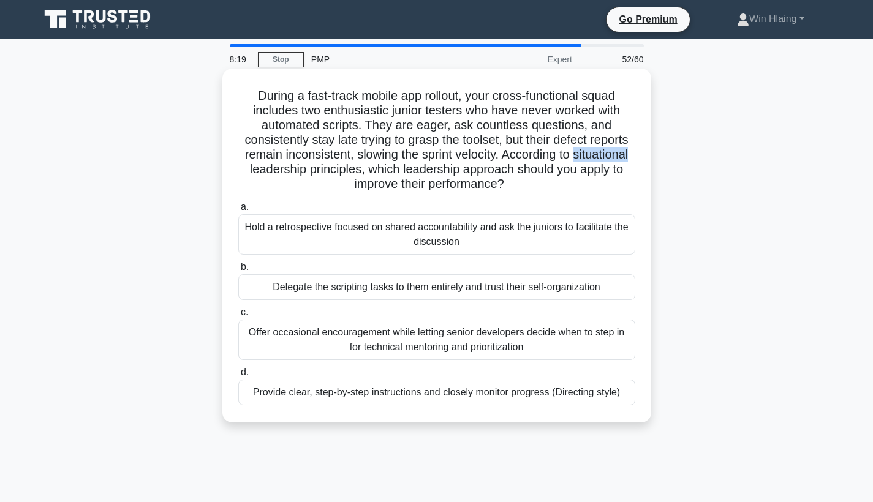
drag, startPoint x: 575, startPoint y: 154, endPoint x: 634, endPoint y: 153, distance: 59.4
click at [634, 153] on h5 "During a fast-track mobile app rollout, your cross-functional squad includes tw…" at bounding box center [436, 140] width 399 height 104
copy h5 "situational"
click at [467, 388] on div "Provide clear, step-by-step instructions and closely monitor progress (Directin…" at bounding box center [436, 393] width 397 height 26
click at [238, 377] on input "d. Provide clear, step-by-step instructions and closely monitor progress (Direc…" at bounding box center [238, 373] width 0 height 8
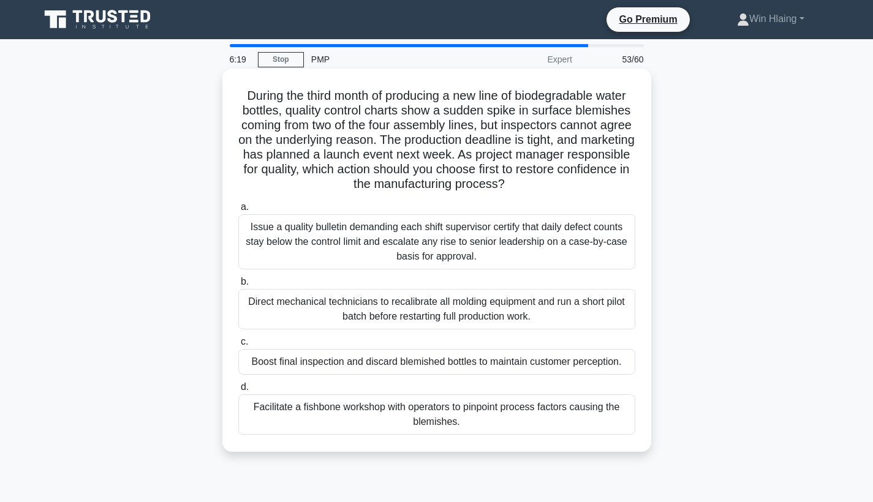
click at [529, 423] on div "Facilitate a fishbone workshop with operators to pinpoint process factors causi…" at bounding box center [436, 414] width 397 height 40
click at [238, 391] on input "d. Facilitate a fishbone workshop with operators to pinpoint process factors ca…" at bounding box center [238, 387] width 0 height 8
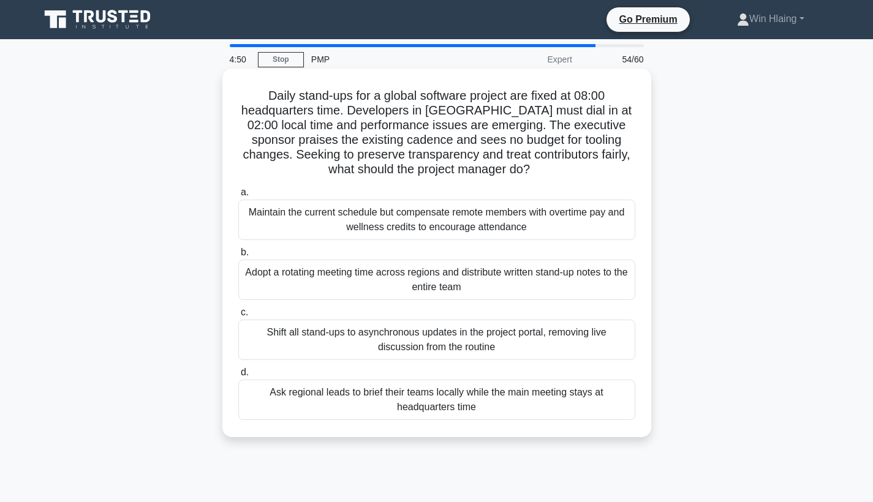
click at [573, 233] on div "Maintain the current schedule but compensate remote members with overtime pay a…" at bounding box center [436, 220] width 397 height 40
click at [238, 197] on input "a. Maintain the current schedule but compensate remote members with overtime pa…" at bounding box center [238, 193] width 0 height 8
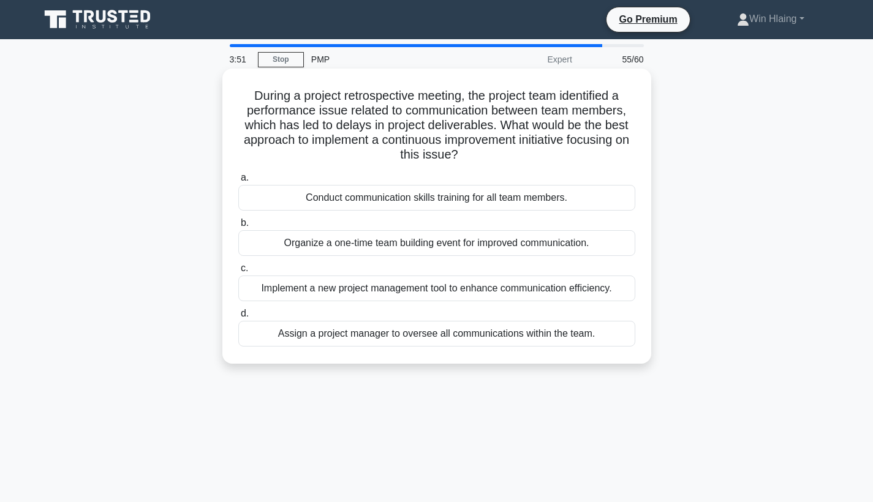
click at [615, 249] on div "Organize a one-time team building event for improved communication." at bounding box center [436, 243] width 397 height 26
click at [238, 227] on input "b. Organize a one-time team building event for improved communication." at bounding box center [238, 223] width 0 height 8
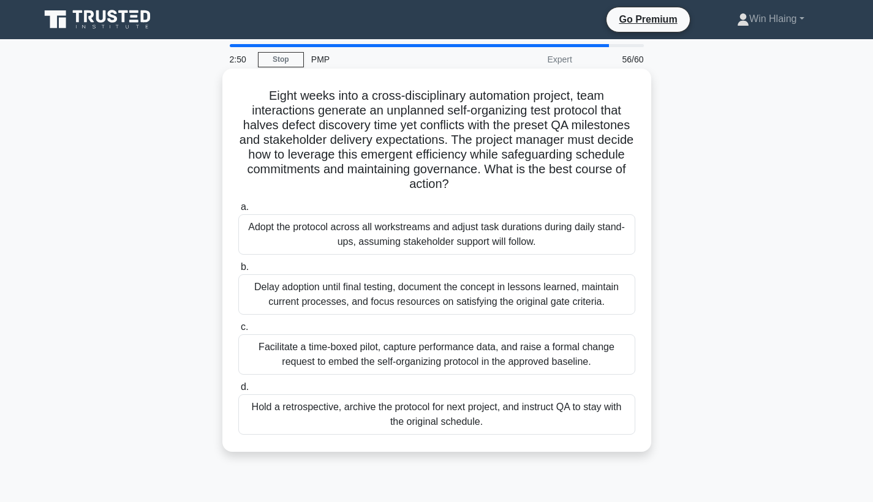
click at [605, 354] on div "Facilitate a time-boxed pilot, capture performance data, and raise a formal cha…" at bounding box center [436, 354] width 397 height 40
click at [238, 331] on input "c. Facilitate a time-boxed pilot, capture performance data, and raise a formal …" at bounding box center [238, 327] width 0 height 8
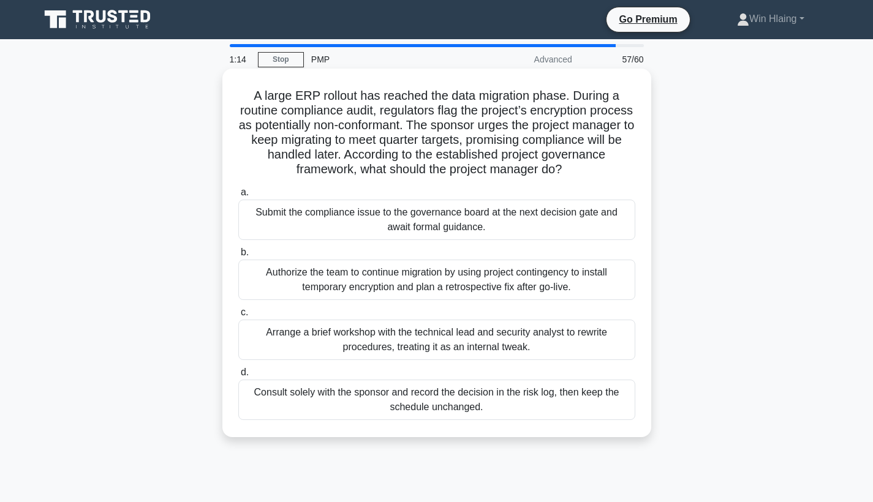
click at [547, 290] on div "Authorize the team to continue migration by using project contingency to instal…" at bounding box center [436, 280] width 397 height 40
click at [238, 257] on input "b. Authorize the team to continue migration by using project contingency to ins…" at bounding box center [238, 253] width 0 height 8
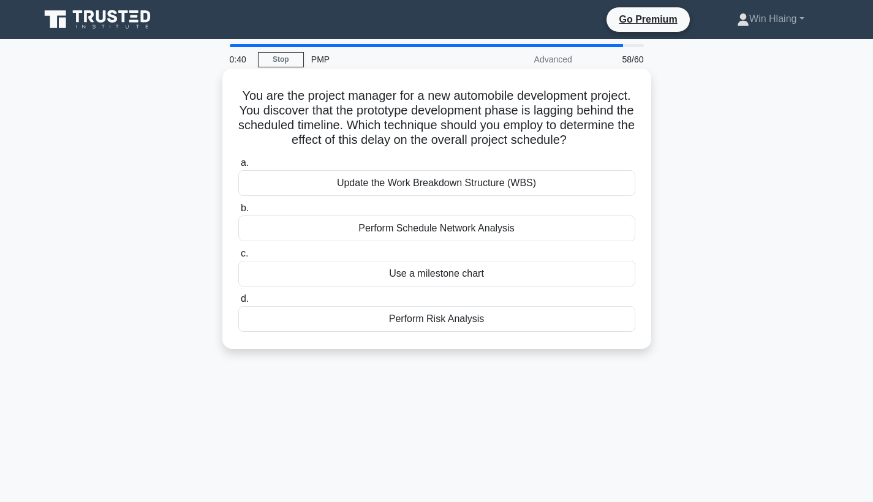
click at [522, 325] on div "Perform Risk Analysis" at bounding box center [436, 319] width 397 height 26
click at [238, 303] on input "d. Perform Risk Analysis" at bounding box center [238, 299] width 0 height 8
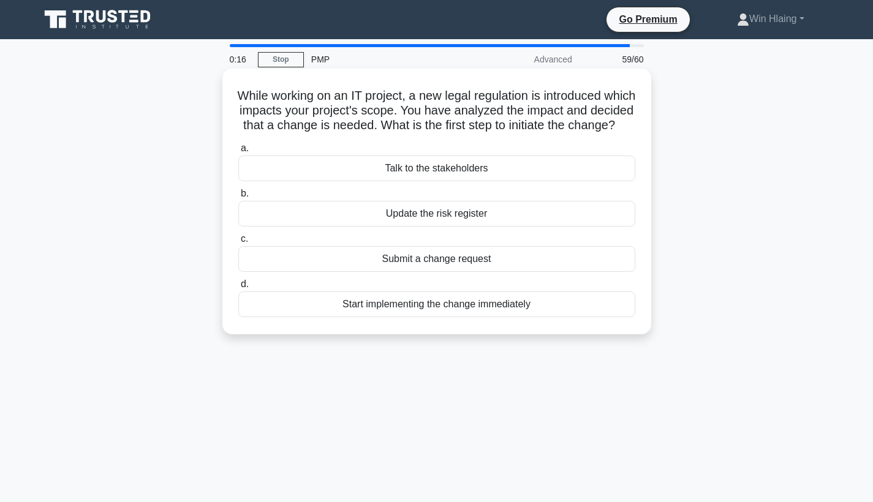
click at [515, 181] on div "Talk to the stakeholders" at bounding box center [436, 169] width 397 height 26
click at [238, 152] on input "a. Talk to the stakeholders" at bounding box center [238, 149] width 0 height 8
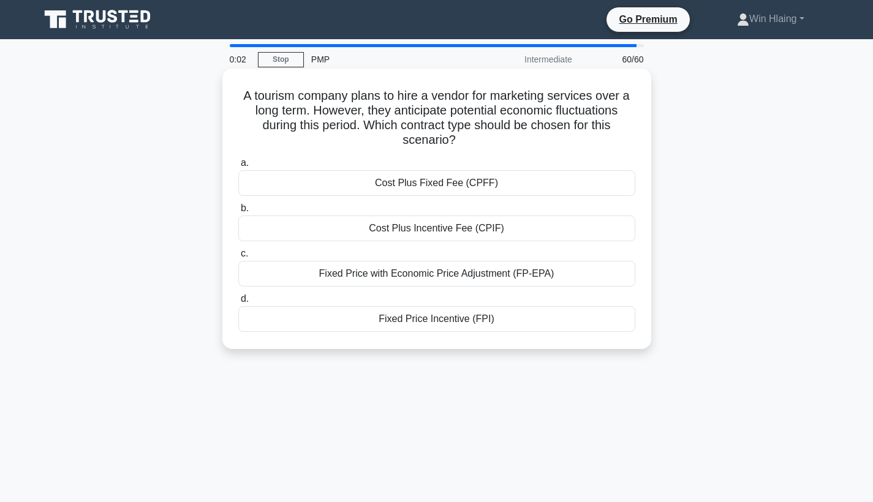
click at [464, 187] on div "Cost Plus Fixed Fee (CPFF)" at bounding box center [436, 183] width 397 height 26
click at [238, 167] on input "a. Cost Plus Fixed Fee (CPFF)" at bounding box center [238, 163] width 0 height 8
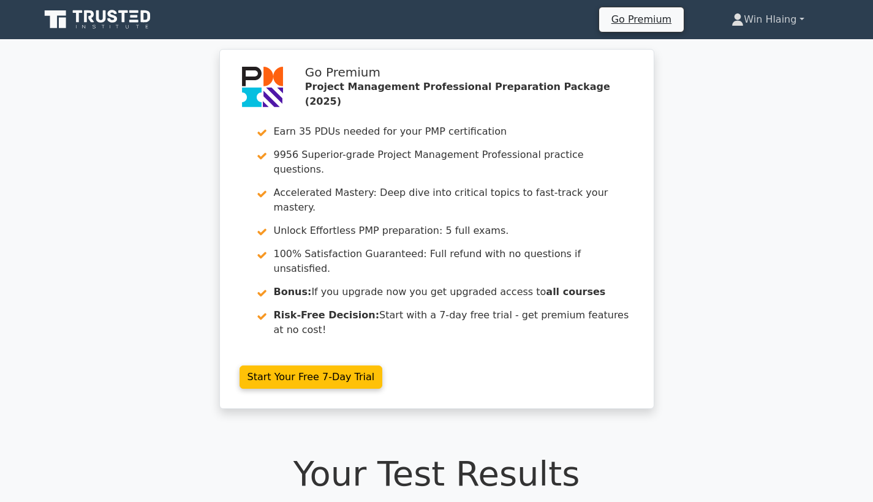
click at [781, 18] on link "Win Hlaing" at bounding box center [767, 19] width 131 height 24
click at [767, 42] on link "Profile" at bounding box center [750, 49] width 97 height 20
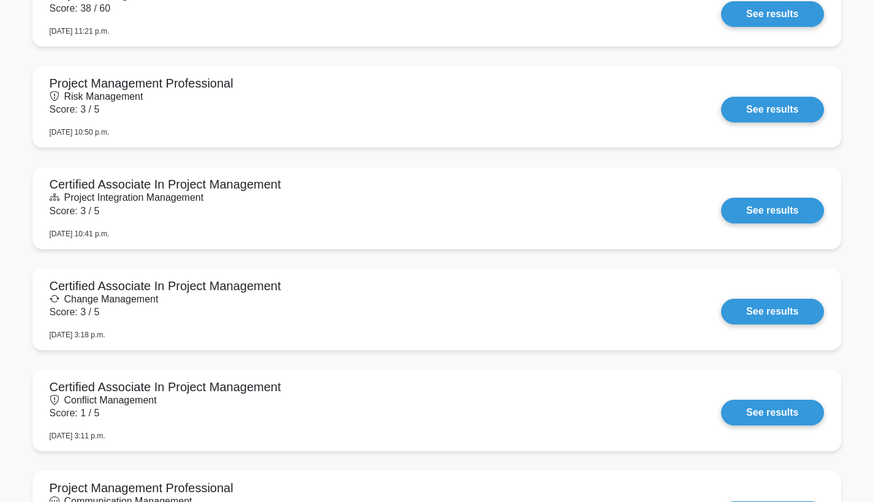
scroll to position [1012, 0]
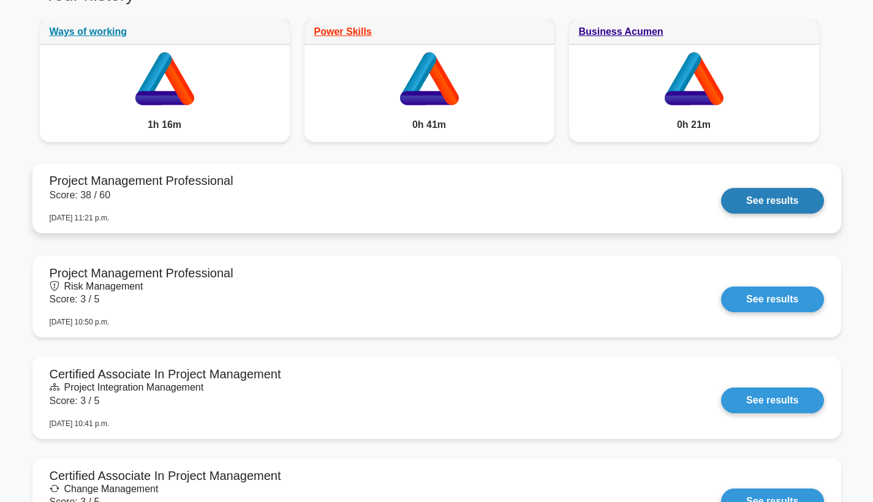
click at [770, 201] on link "See results" at bounding box center [772, 201] width 102 height 26
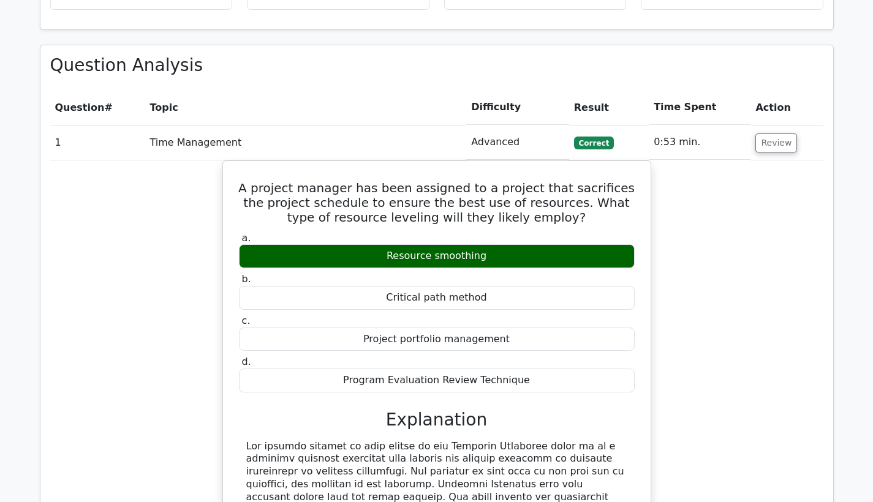
scroll to position [1770, 0]
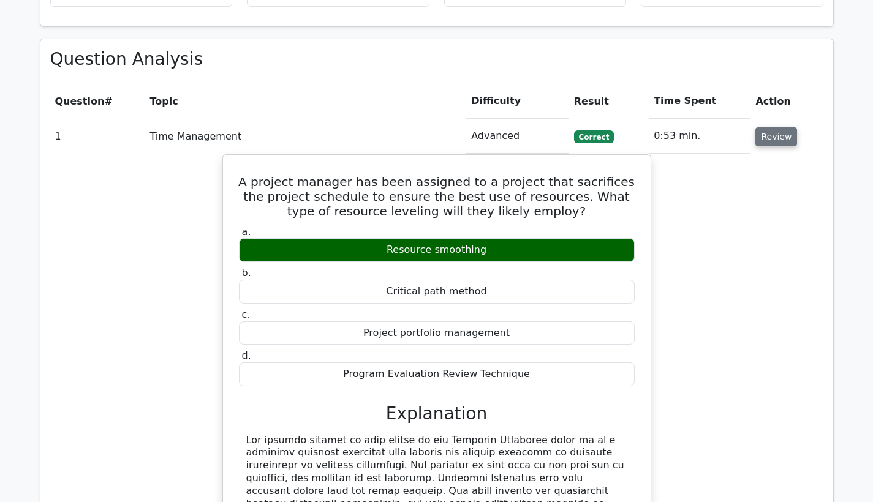
click at [782, 127] on button "Review" at bounding box center [776, 136] width 42 height 19
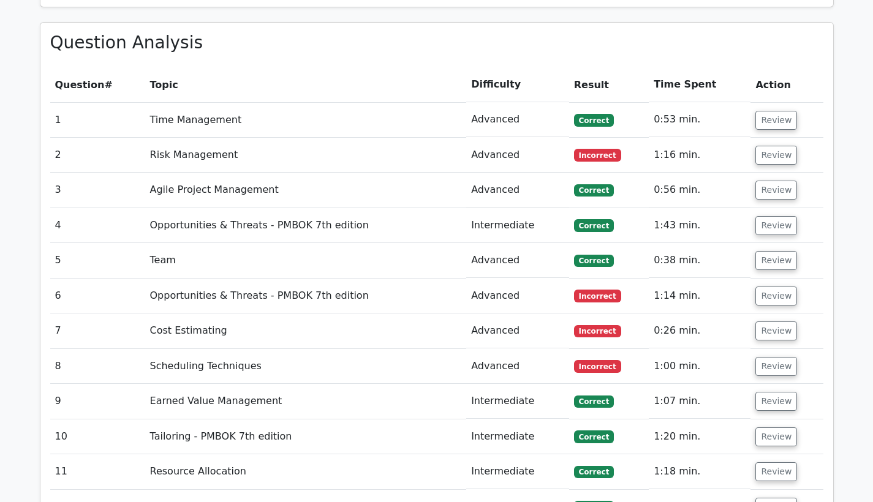
scroll to position [1792, 0]
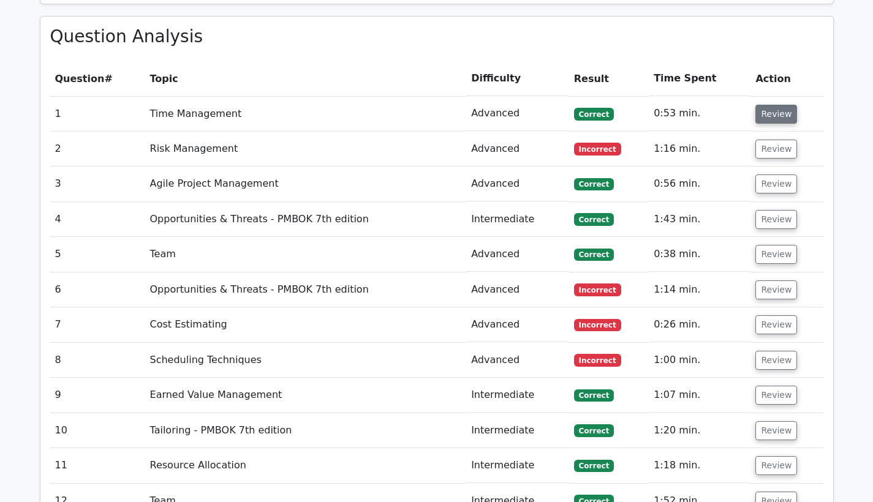
click at [776, 105] on button "Review" at bounding box center [776, 114] width 42 height 19
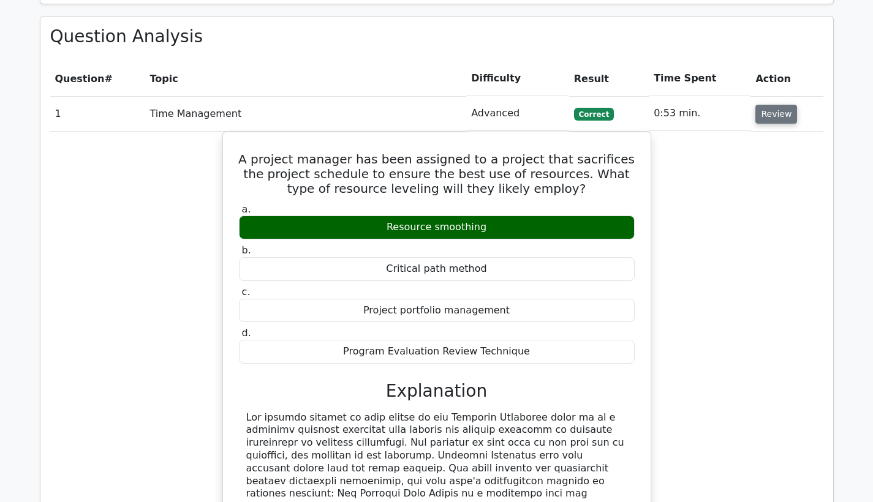
click at [776, 105] on button "Review" at bounding box center [776, 114] width 42 height 19
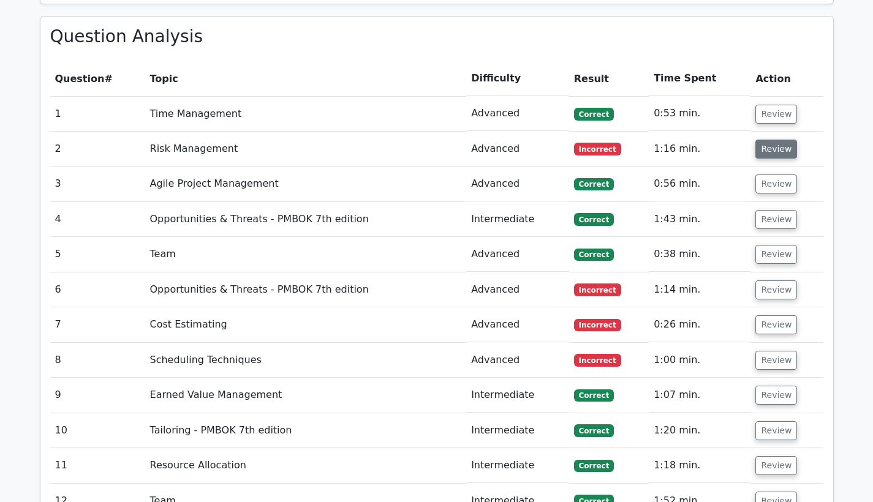
click at [764, 140] on button "Review" at bounding box center [776, 149] width 42 height 19
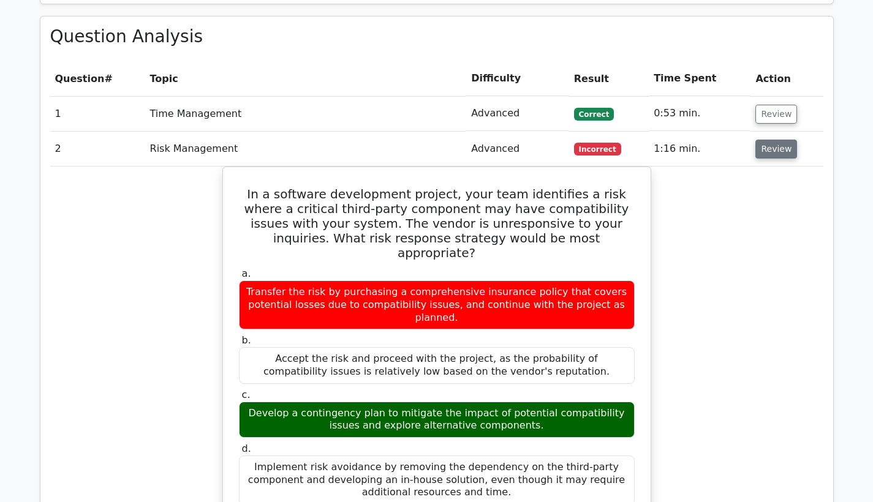
click at [764, 140] on button "Review" at bounding box center [776, 149] width 42 height 19
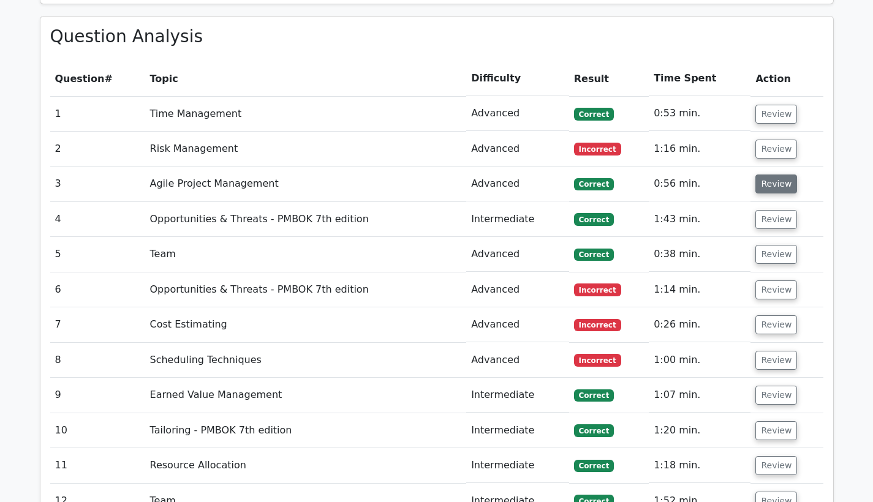
click at [767, 175] on button "Review" at bounding box center [776, 184] width 42 height 19
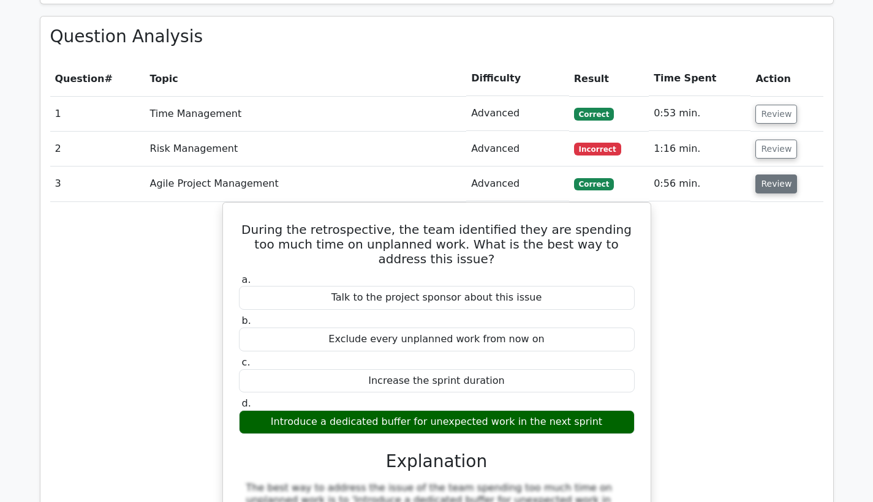
click at [767, 175] on button "Review" at bounding box center [776, 184] width 42 height 19
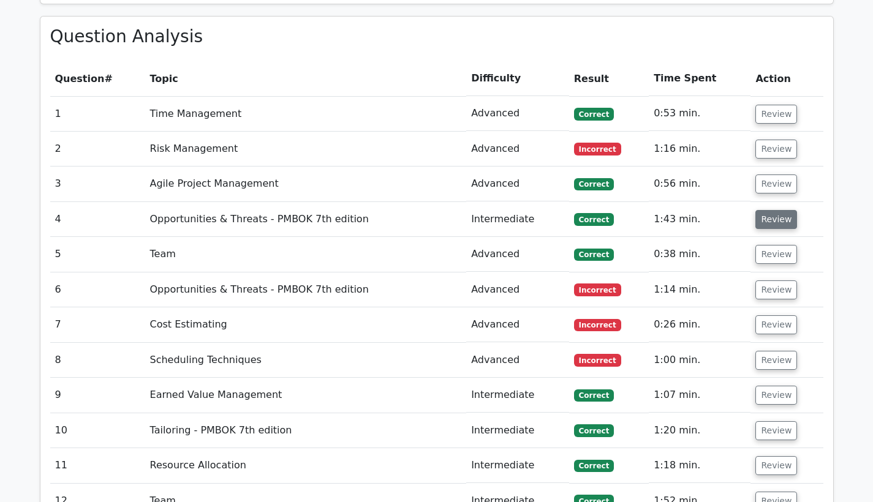
click at [765, 210] on button "Review" at bounding box center [776, 219] width 42 height 19
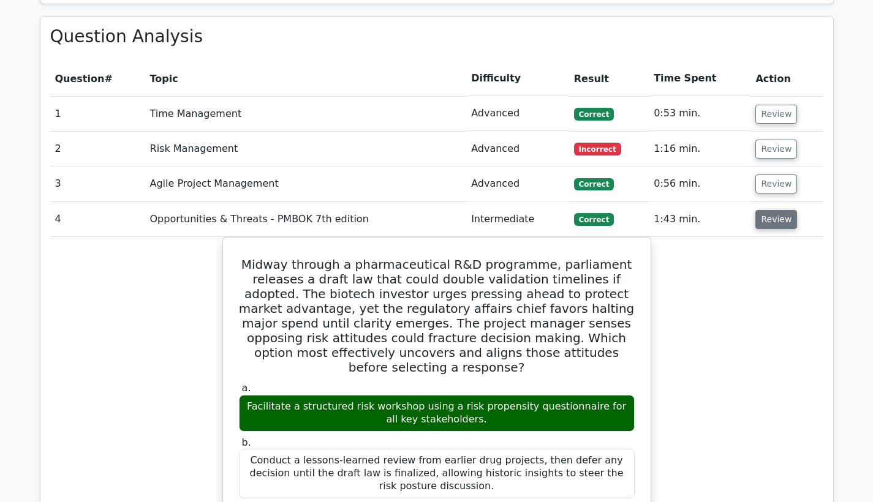
click at [765, 210] on button "Review" at bounding box center [776, 219] width 42 height 19
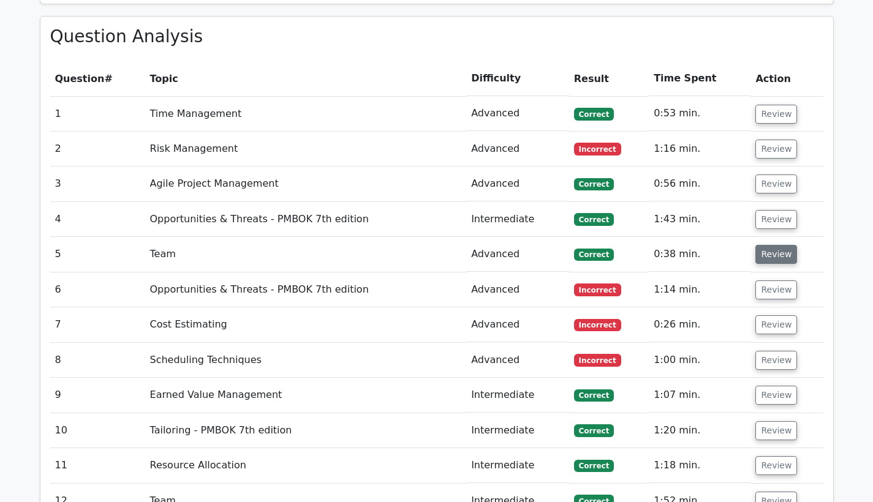
click at [764, 245] on button "Review" at bounding box center [776, 254] width 42 height 19
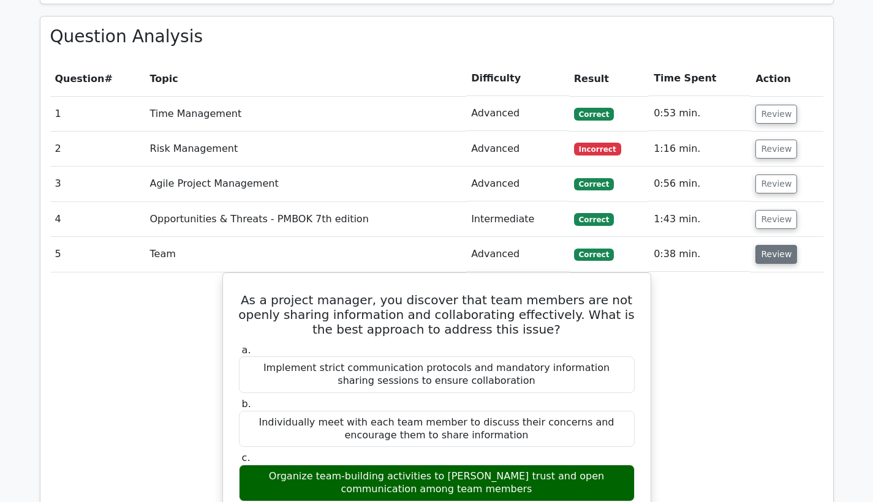
click at [764, 245] on button "Review" at bounding box center [776, 254] width 42 height 19
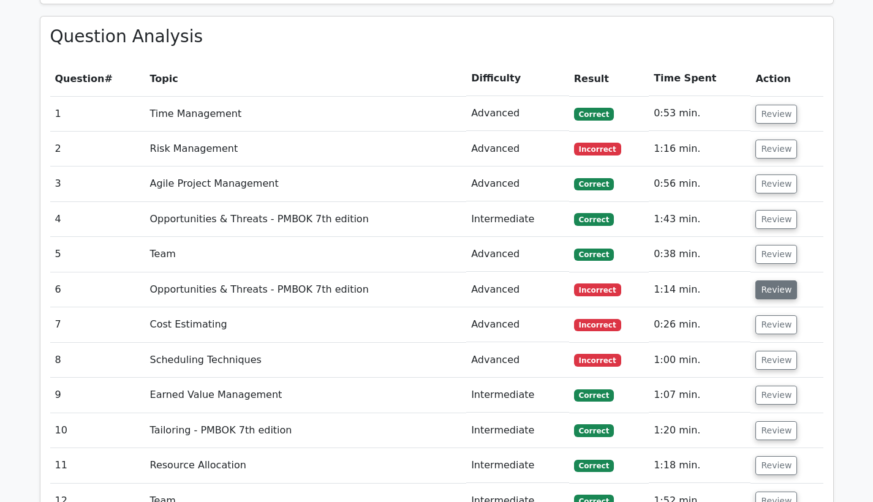
click at [763, 280] on button "Review" at bounding box center [776, 289] width 42 height 19
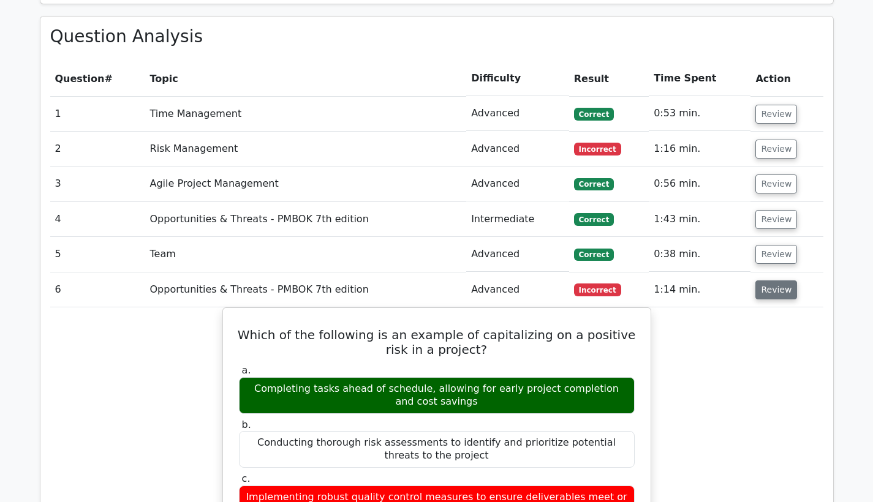
click at [765, 280] on button "Review" at bounding box center [776, 289] width 42 height 19
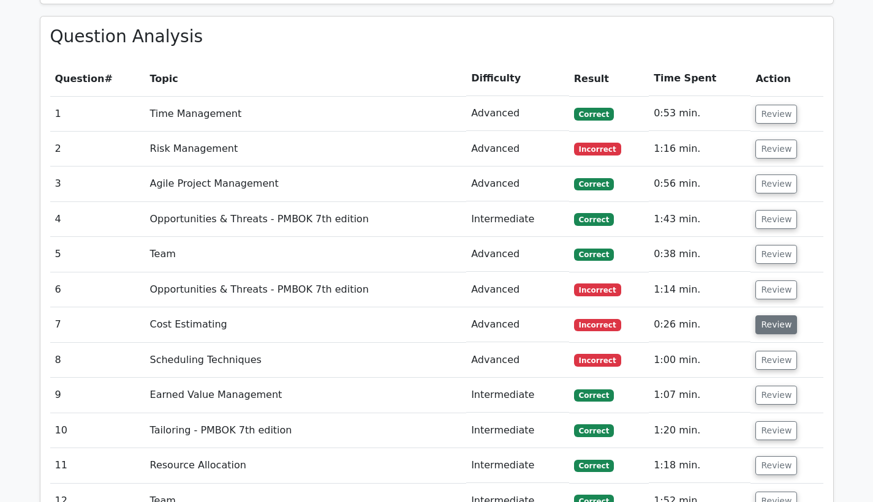
click at [764, 315] on button "Review" at bounding box center [776, 324] width 42 height 19
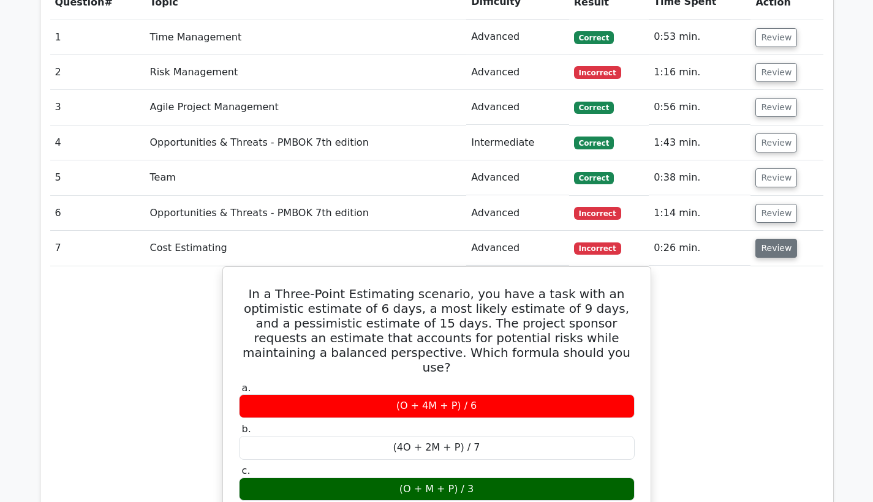
scroll to position [1873, 0]
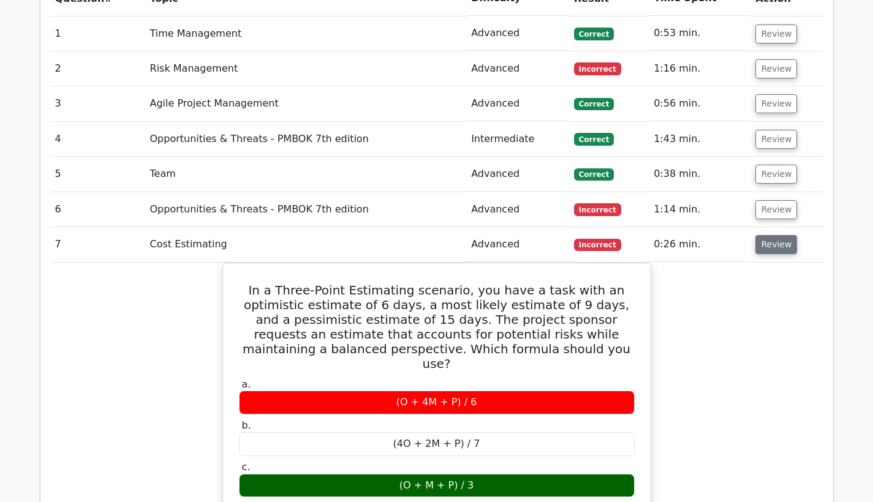
click at [781, 235] on button "Review" at bounding box center [776, 244] width 42 height 19
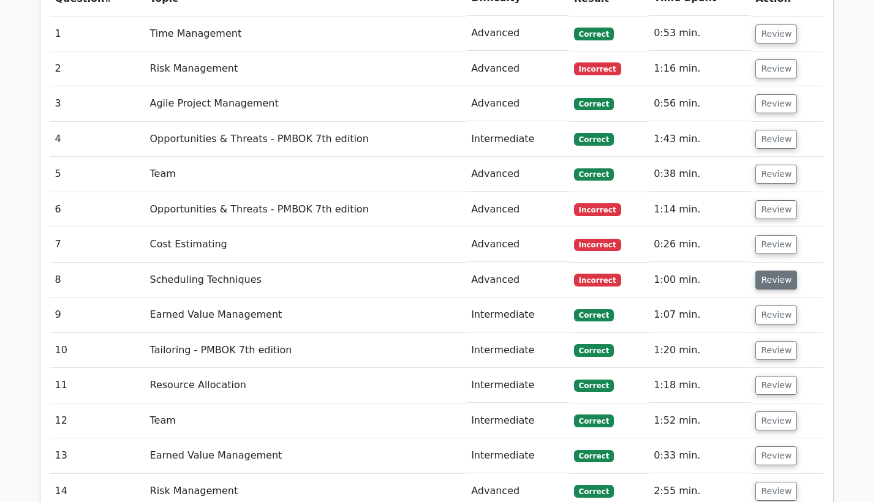
click at [773, 271] on button "Review" at bounding box center [776, 280] width 42 height 19
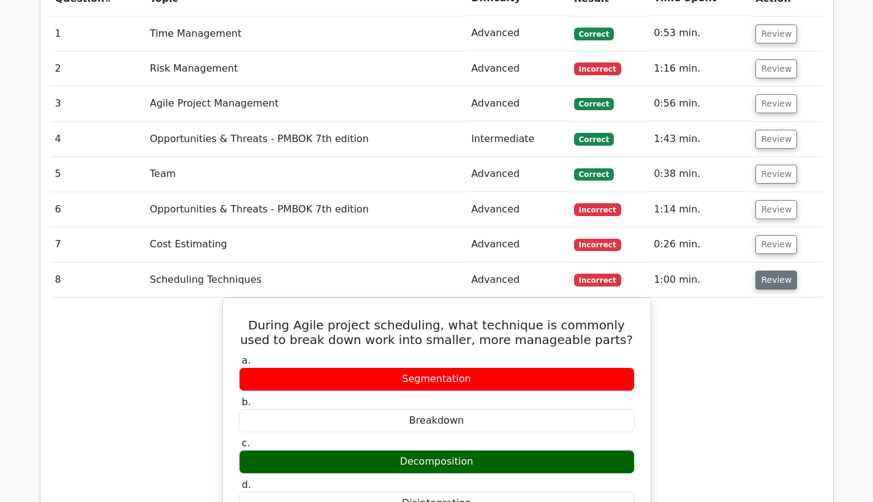
click at [773, 271] on button "Review" at bounding box center [776, 280] width 42 height 19
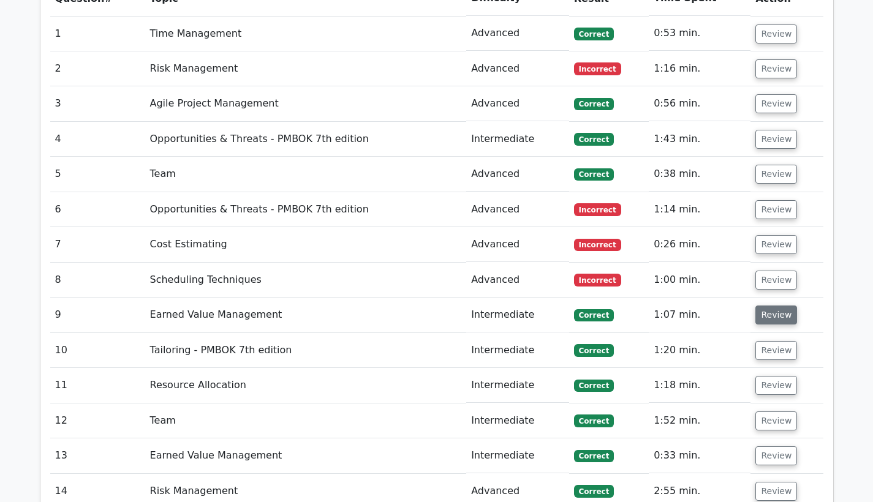
click at [764, 306] on button "Review" at bounding box center [776, 315] width 42 height 19
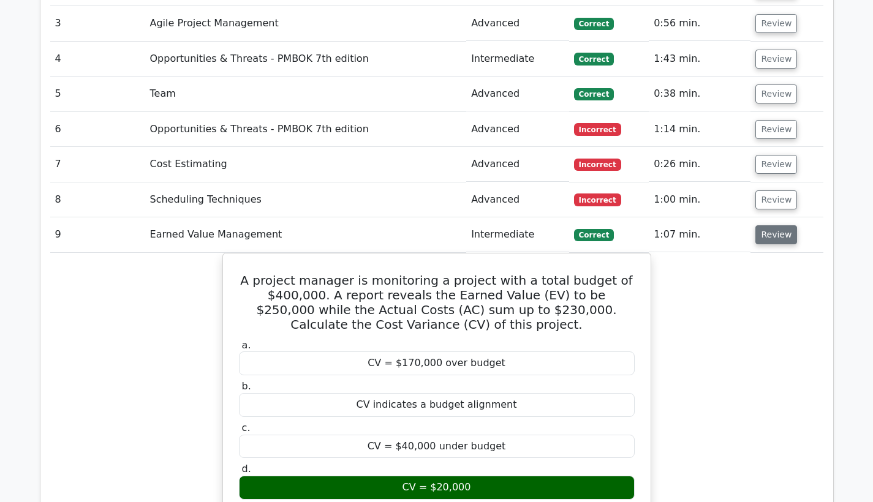
scroll to position [1957, 0]
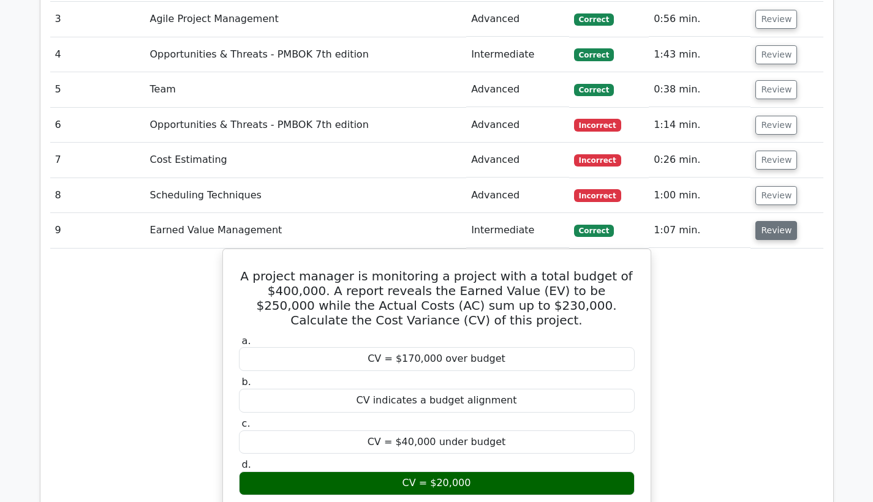
click at [762, 221] on button "Review" at bounding box center [776, 230] width 42 height 19
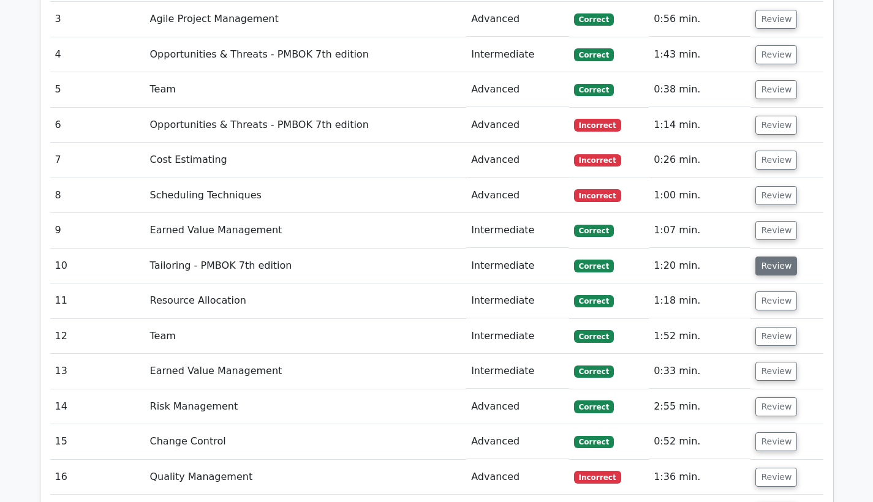
click at [763, 257] on button "Review" at bounding box center [776, 266] width 42 height 19
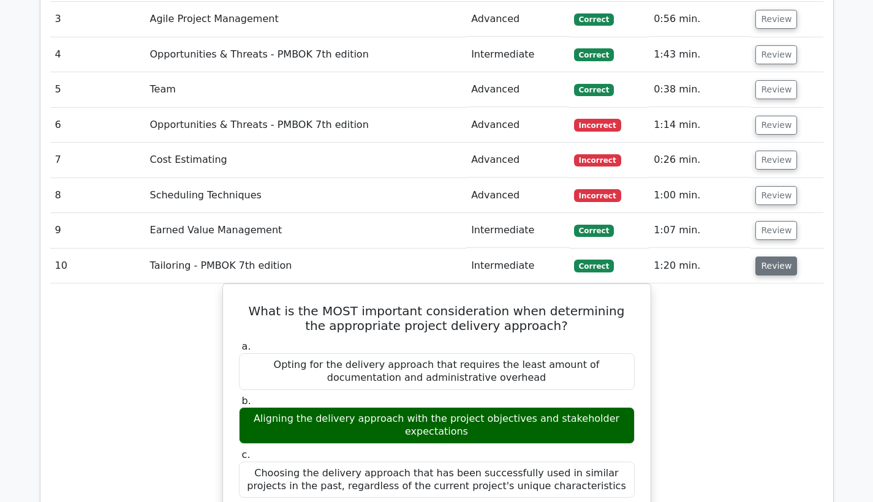
click at [763, 257] on button "Review" at bounding box center [776, 266] width 42 height 19
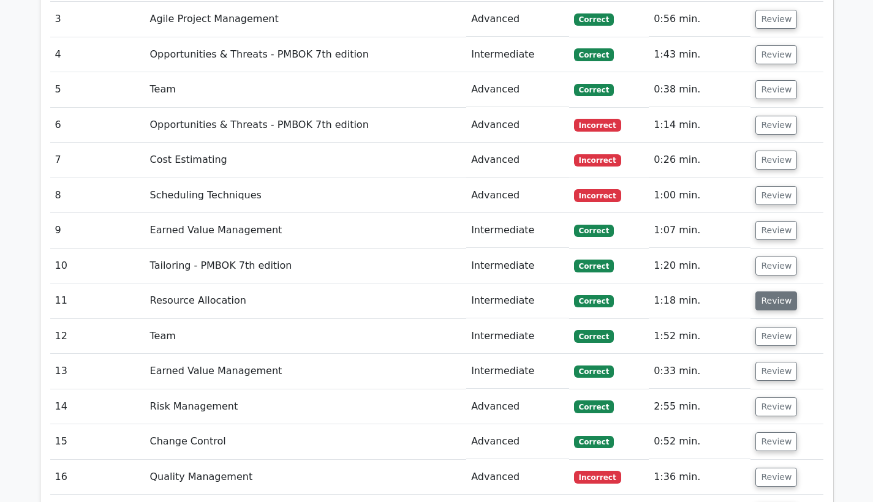
click at [763, 291] on button "Review" at bounding box center [776, 300] width 42 height 19
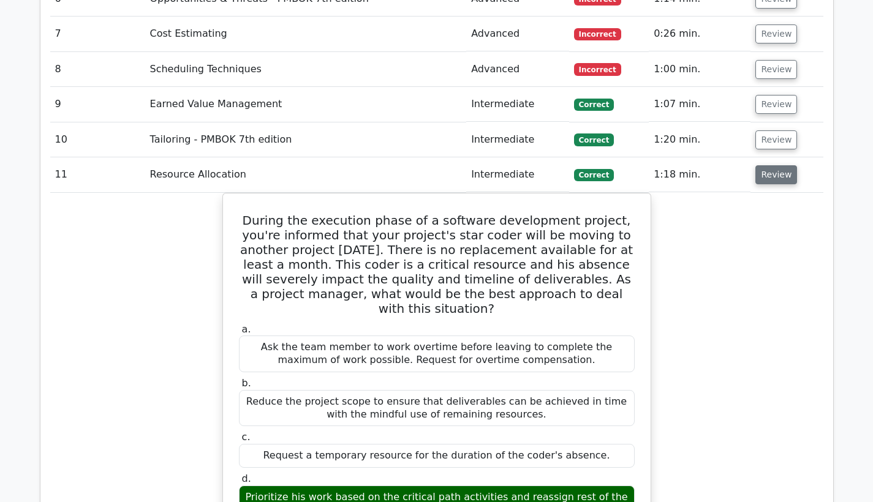
scroll to position [2087, 0]
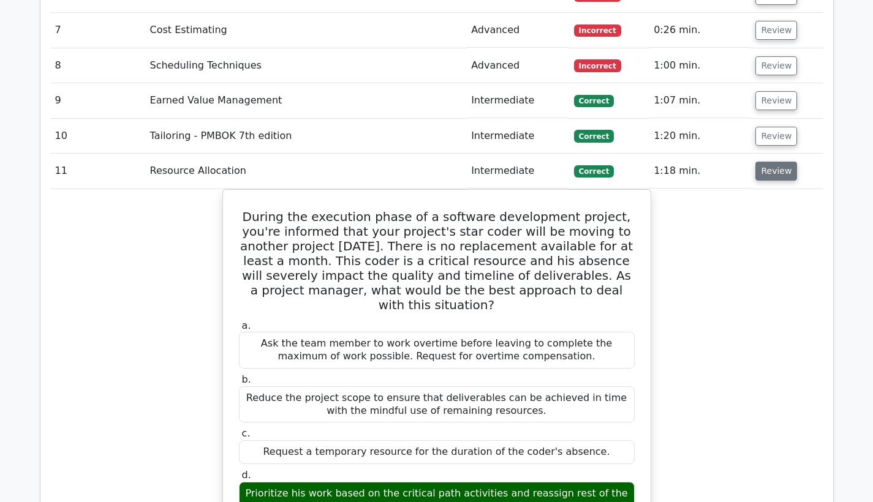
click at [776, 162] on button "Review" at bounding box center [776, 171] width 42 height 19
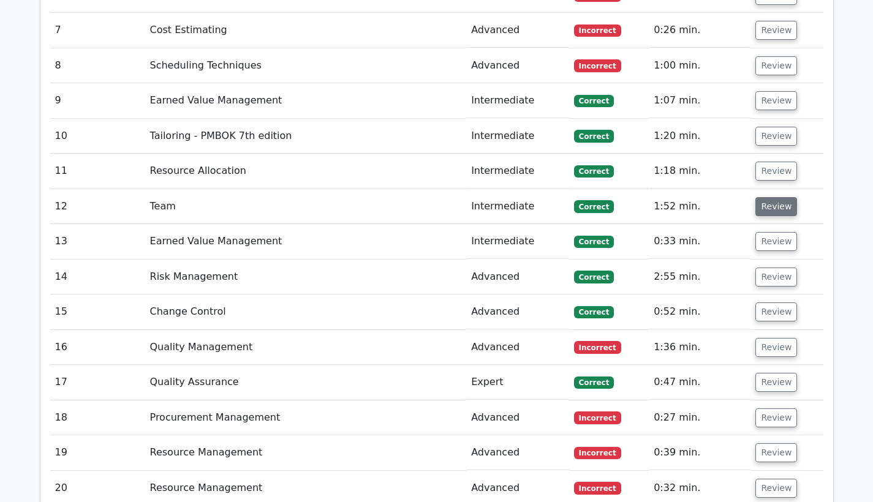
click at [769, 197] on button "Review" at bounding box center [776, 206] width 42 height 19
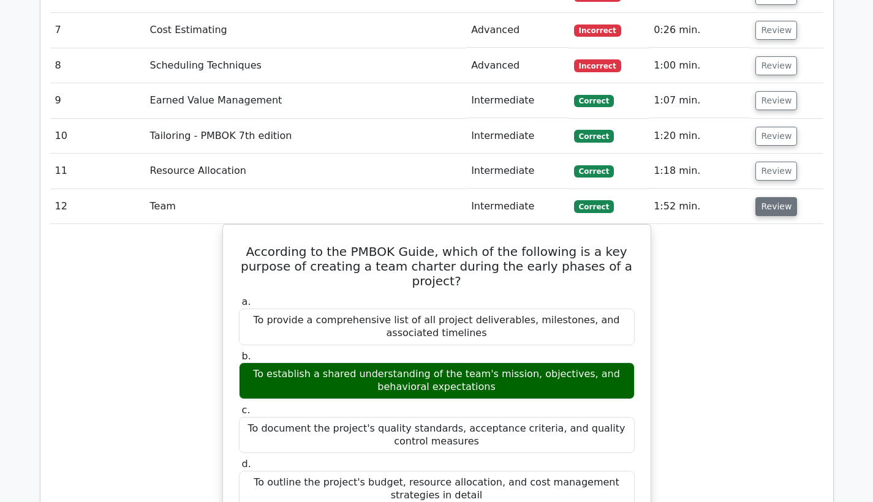
click at [769, 197] on button "Review" at bounding box center [776, 206] width 42 height 19
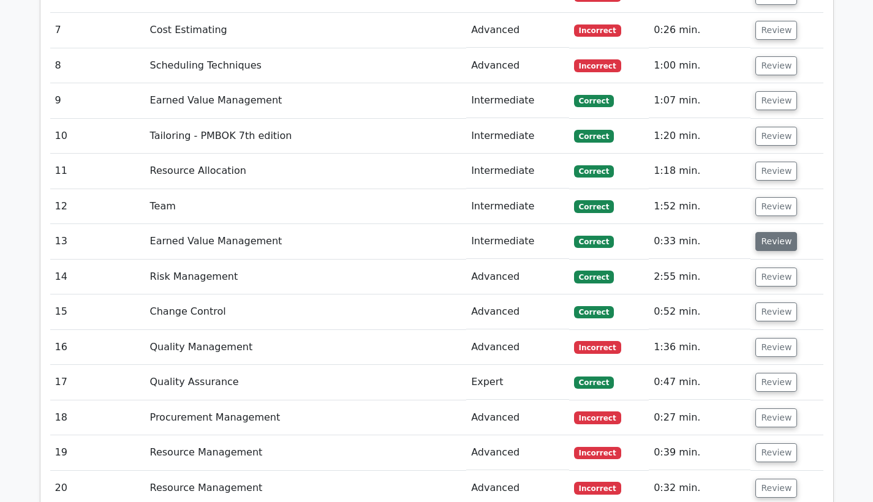
click at [766, 232] on button "Review" at bounding box center [776, 241] width 42 height 19
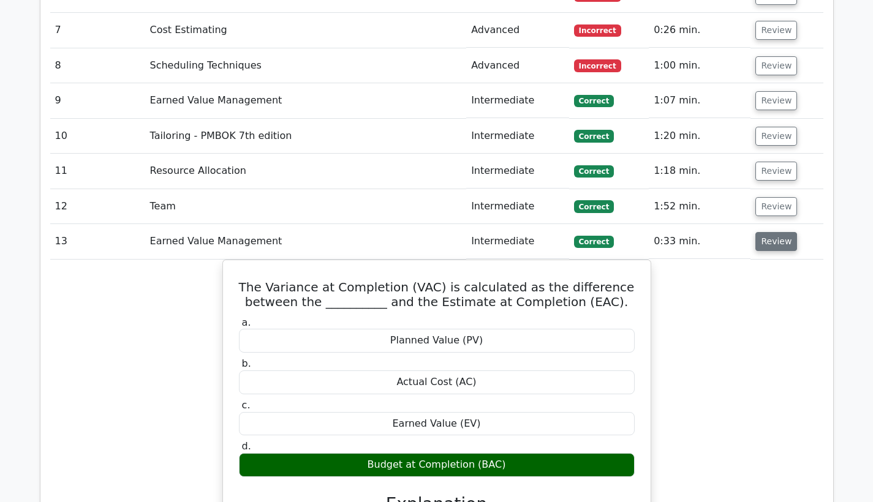
click at [766, 232] on button "Review" at bounding box center [776, 241] width 42 height 19
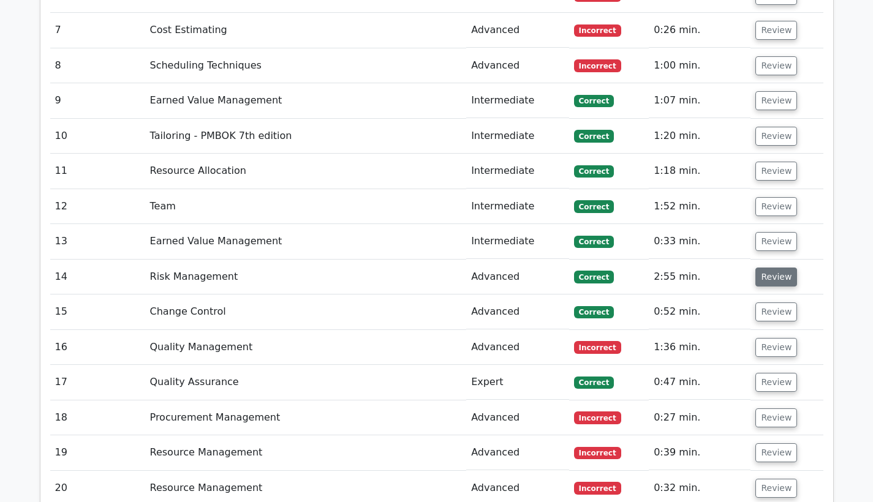
click at [762, 268] on button "Review" at bounding box center [776, 277] width 42 height 19
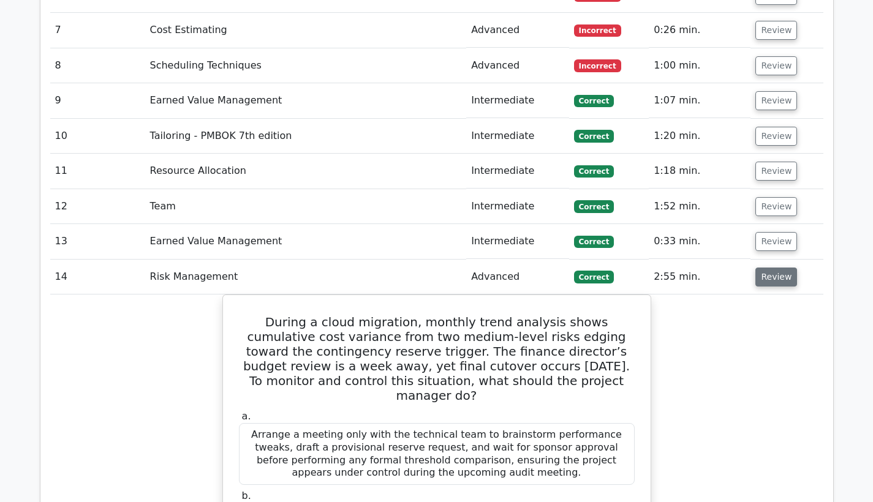
click at [762, 268] on button "Review" at bounding box center [776, 277] width 42 height 19
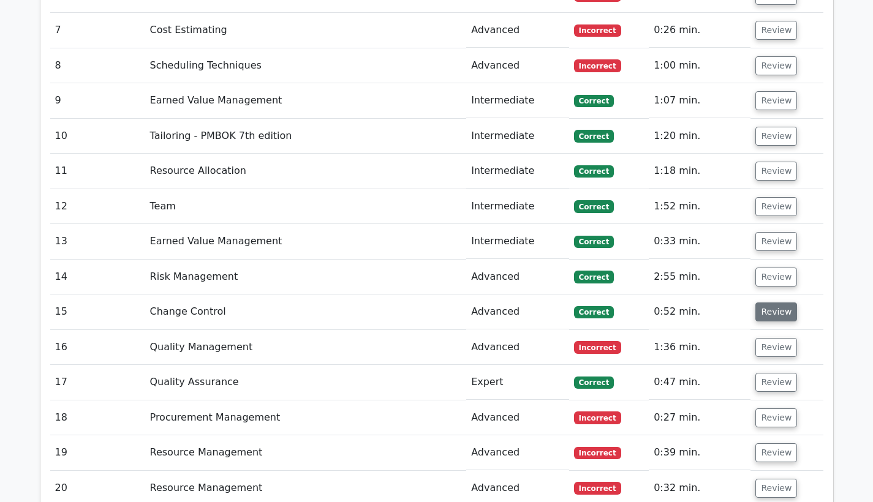
click at [765, 302] on button "Review" at bounding box center [776, 311] width 42 height 19
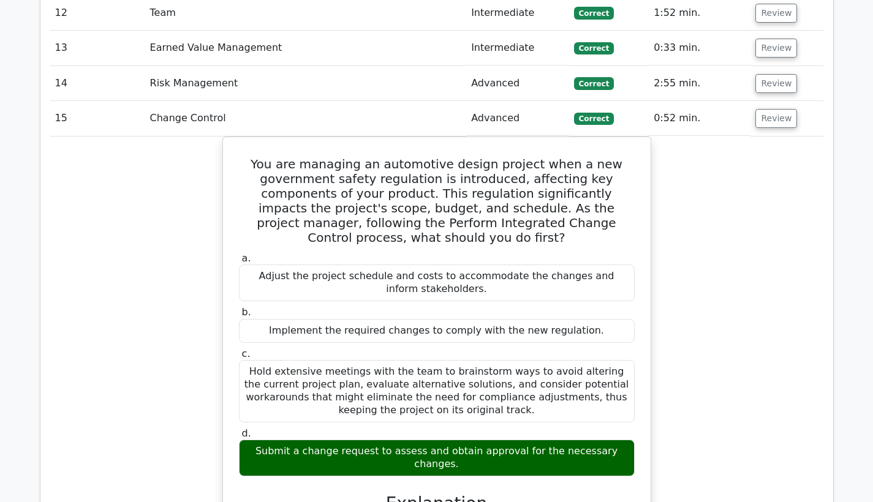
scroll to position [2243, 0]
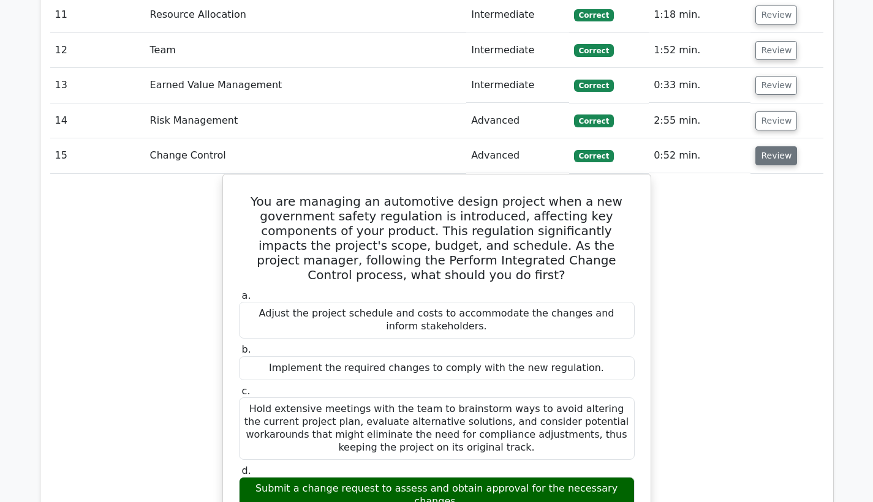
click at [760, 146] on button "Review" at bounding box center [776, 155] width 42 height 19
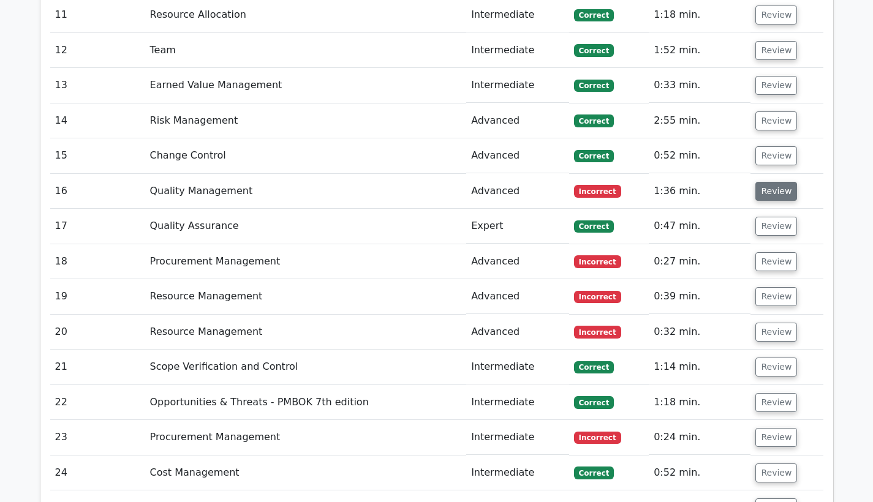
click at [765, 182] on button "Review" at bounding box center [776, 191] width 42 height 19
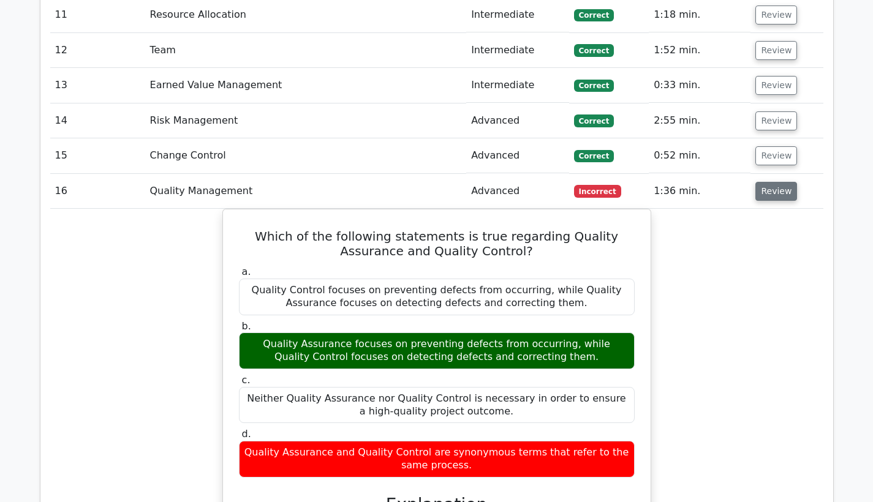
click at [765, 182] on button "Review" at bounding box center [776, 191] width 42 height 19
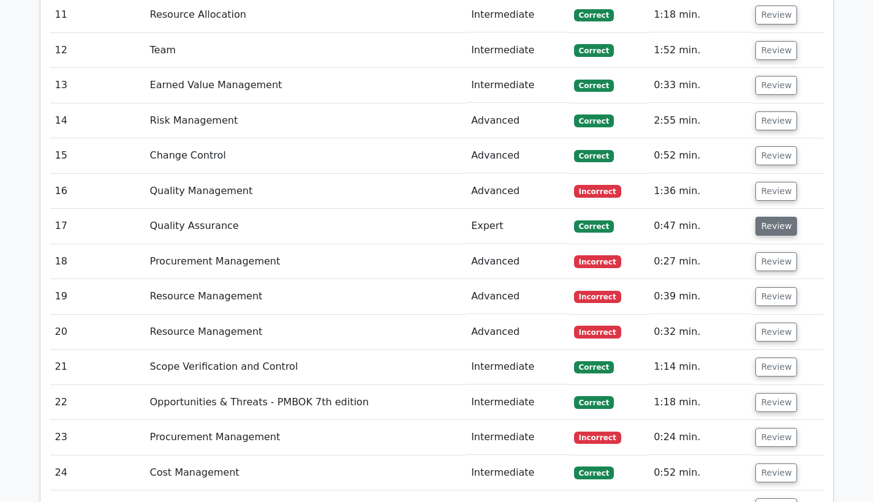
click at [765, 217] on button "Review" at bounding box center [776, 226] width 42 height 19
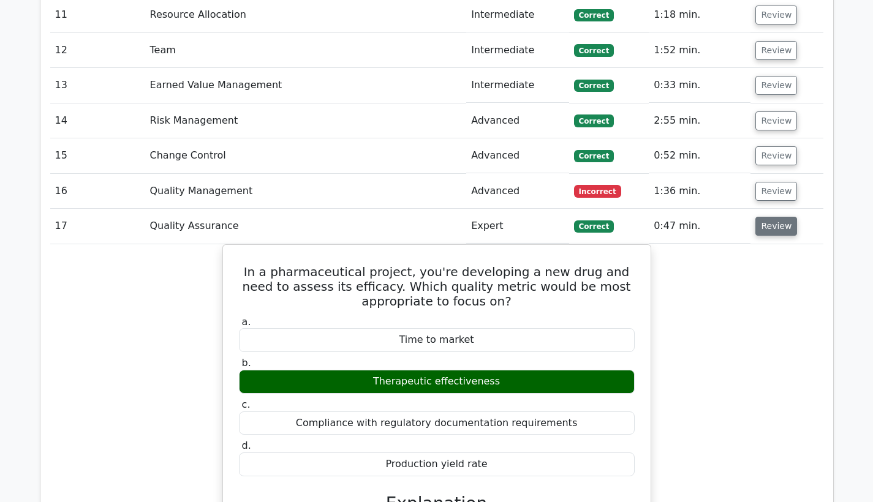
click at [765, 217] on button "Review" at bounding box center [776, 226] width 42 height 19
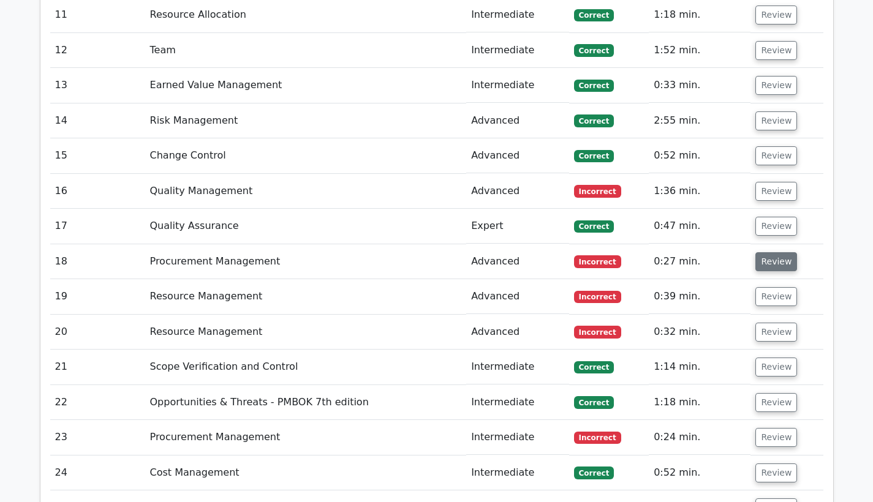
click at [764, 252] on button "Review" at bounding box center [776, 261] width 42 height 19
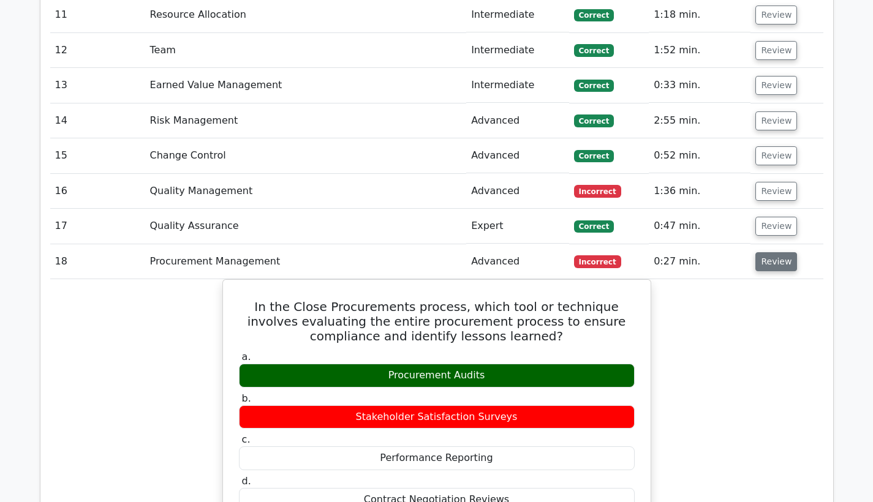
click at [764, 252] on button "Review" at bounding box center [776, 261] width 42 height 19
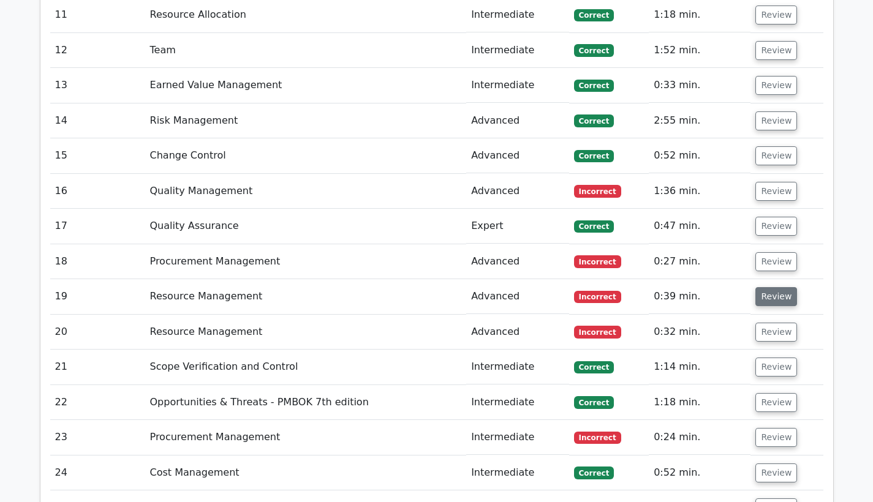
click at [762, 287] on button "Review" at bounding box center [776, 296] width 42 height 19
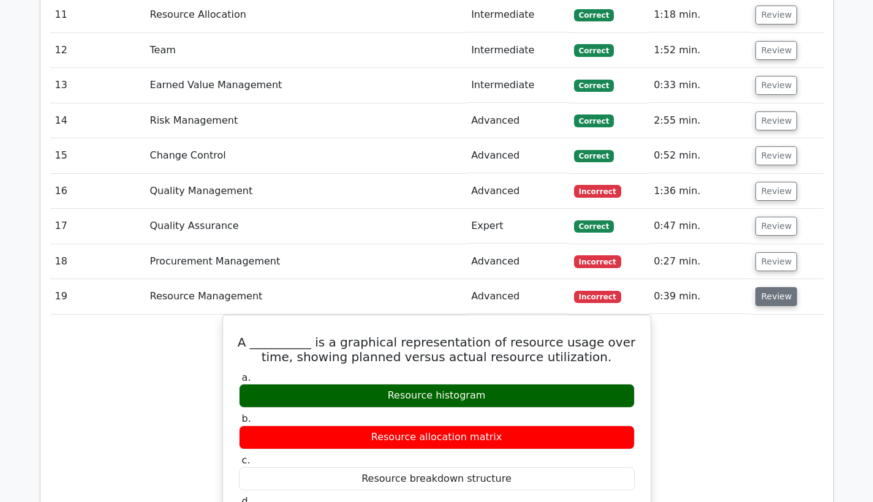
click at [762, 287] on button "Review" at bounding box center [776, 296] width 42 height 19
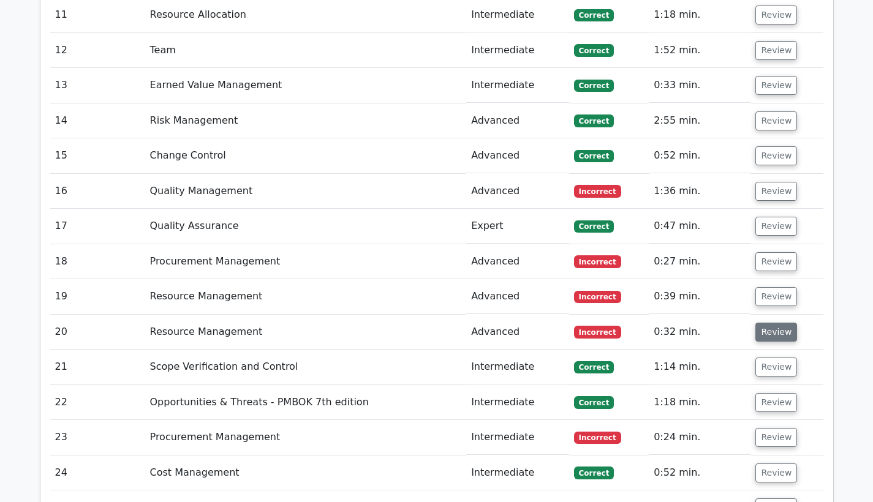
click at [762, 323] on button "Review" at bounding box center [776, 332] width 42 height 19
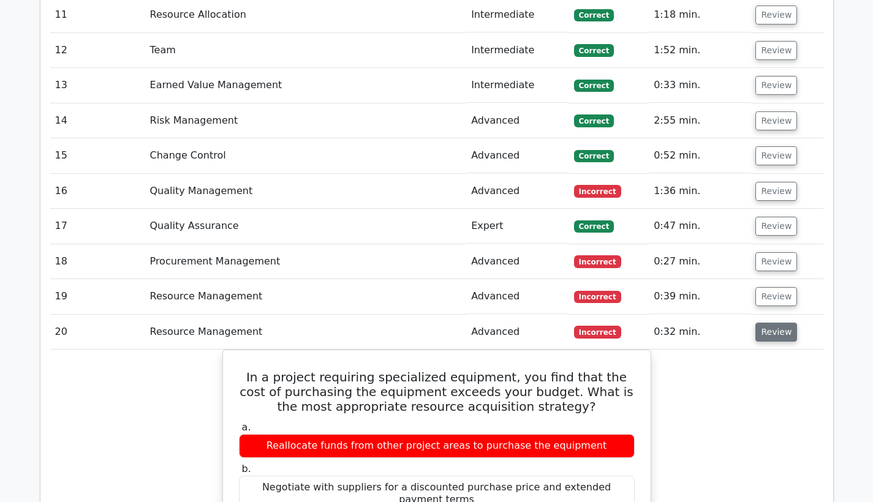
click at [762, 323] on button "Review" at bounding box center [776, 332] width 42 height 19
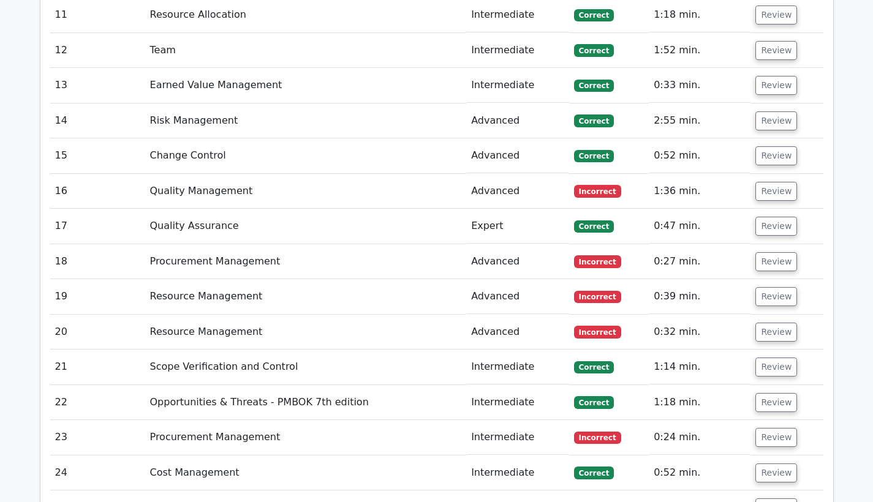
click at [762, 350] on td "Review" at bounding box center [786, 367] width 72 height 35
click at [762, 358] on button "Review" at bounding box center [776, 367] width 42 height 19
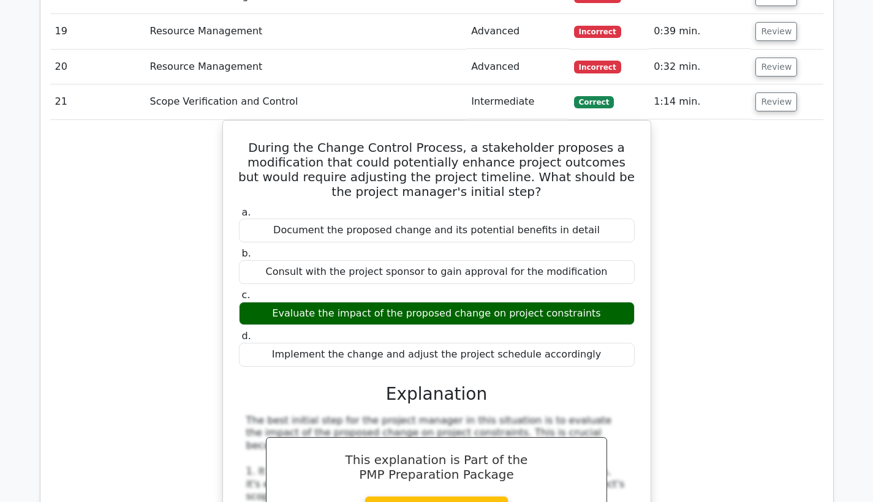
scroll to position [2495, 0]
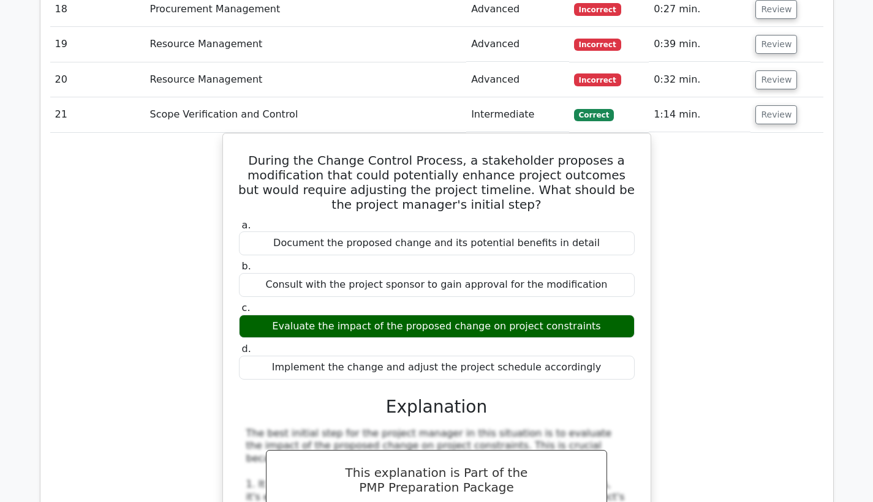
click at [701, 284] on div "During the Change Control Process, a stakeholder proposes a modification that c…" at bounding box center [436, 510] width 773 height 754
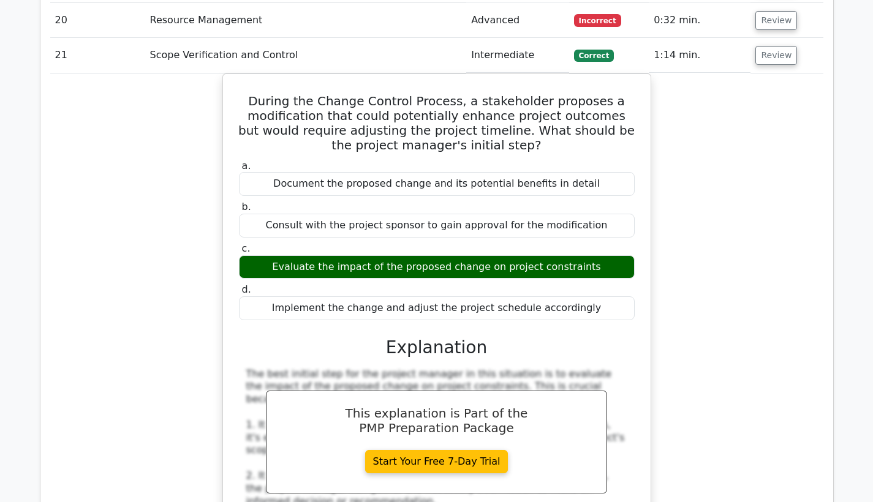
scroll to position [2557, 0]
